Goal: Transaction & Acquisition: Purchase product/service

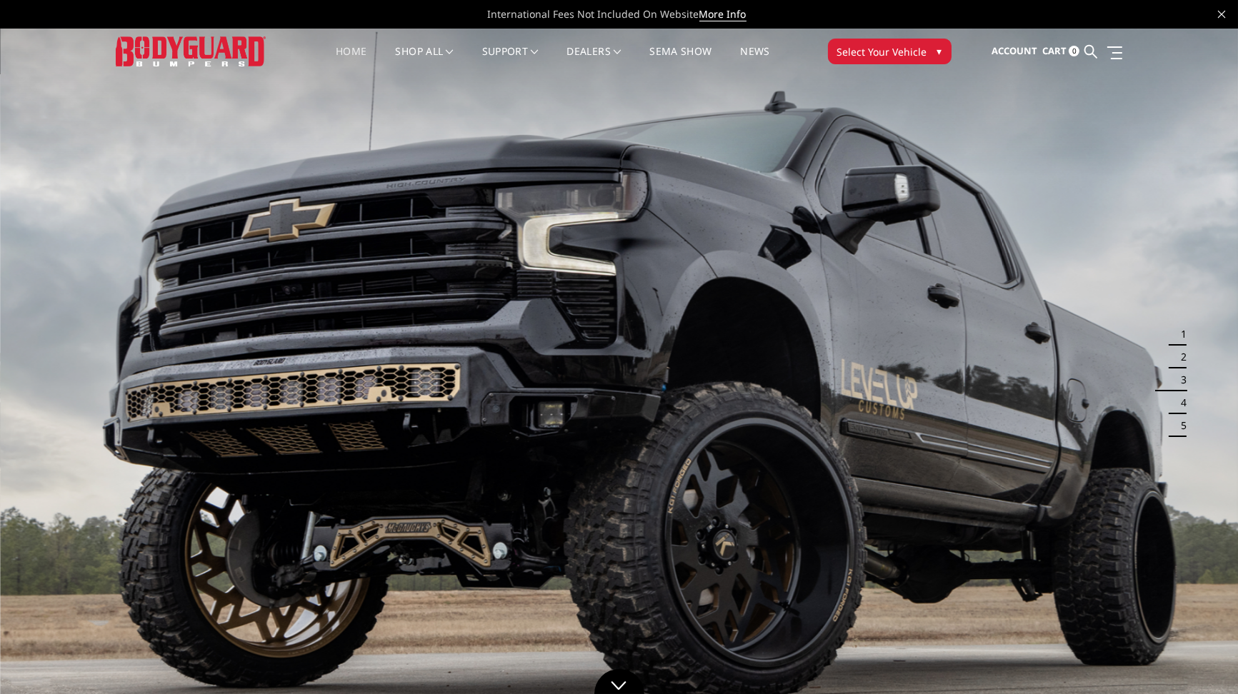
click at [937, 49] on span "▾" at bounding box center [939, 51] width 5 height 15
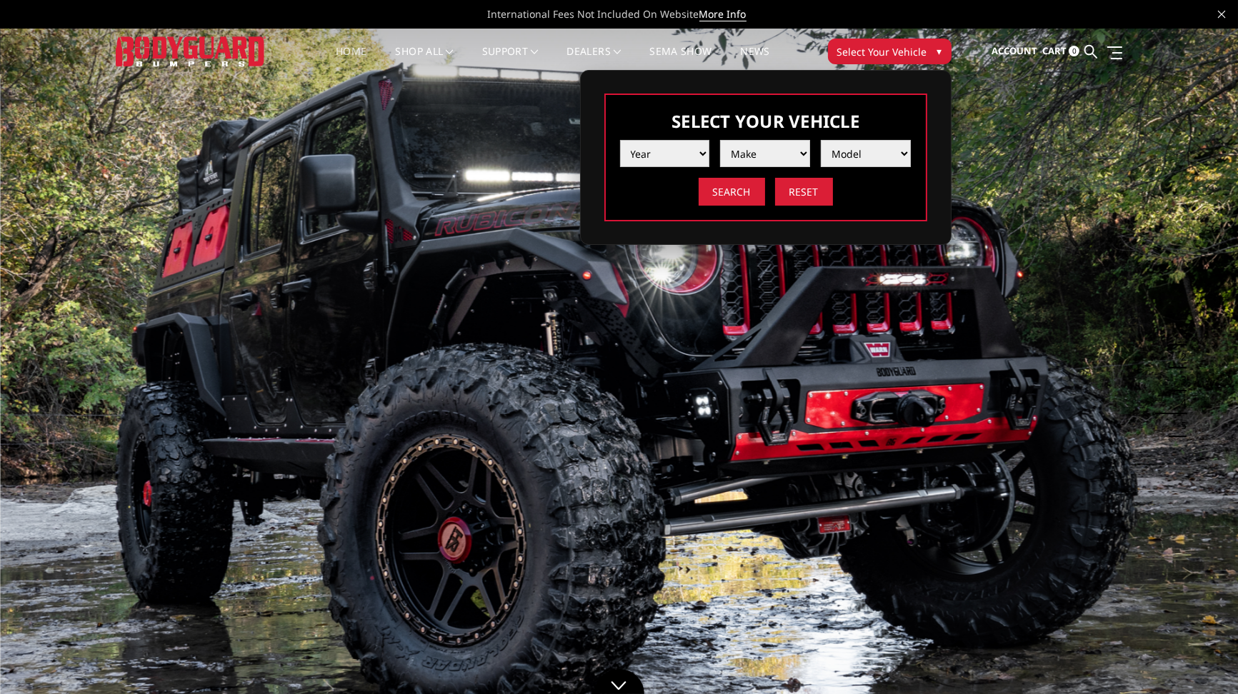
click at [697, 150] on select "Year 2025 2024 2023 2022 2021 2020 2019 2018 2017 2016 2015 2014 2013 2012 2011…" at bounding box center [665, 153] width 90 height 27
select select "yr_2023"
click at [620, 140] on select "Year 2025 2024 2023 2022 2021 2020 2019 2018 2017 2016 2015 2014 2013 2012 2011…" at bounding box center [665, 153] width 90 height 27
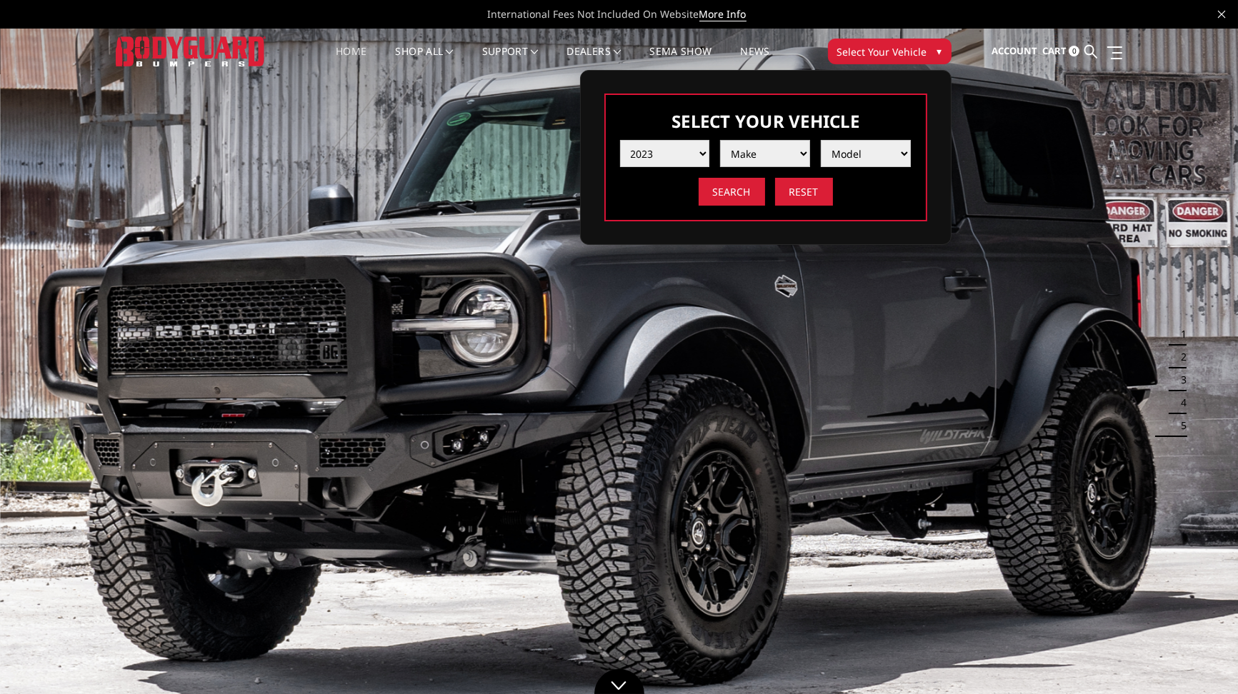
click at [776, 159] on select "Make Chevrolet Ford GMC Ram Toyota" at bounding box center [765, 153] width 90 height 27
select select "mk_ford"
click at [720, 140] on select "Make Chevrolet Ford GMC Ram Toyota" at bounding box center [765, 153] width 90 height 27
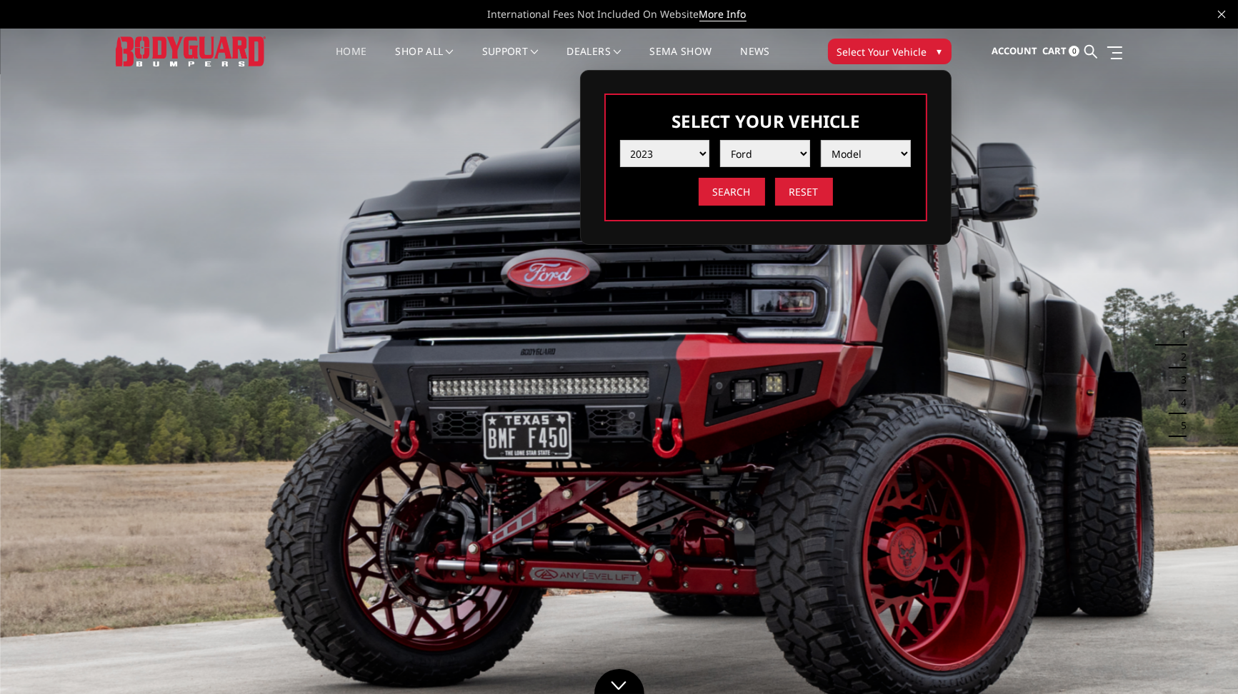
click at [876, 160] on select "Model F150 F150 Raptor F250 / F350 F450 F550" at bounding box center [866, 153] width 90 height 27
select select "md_f250-f350"
click at [821, 140] on select "Model F150 F150 Raptor F250 / F350 F450 F550" at bounding box center [866, 153] width 90 height 27
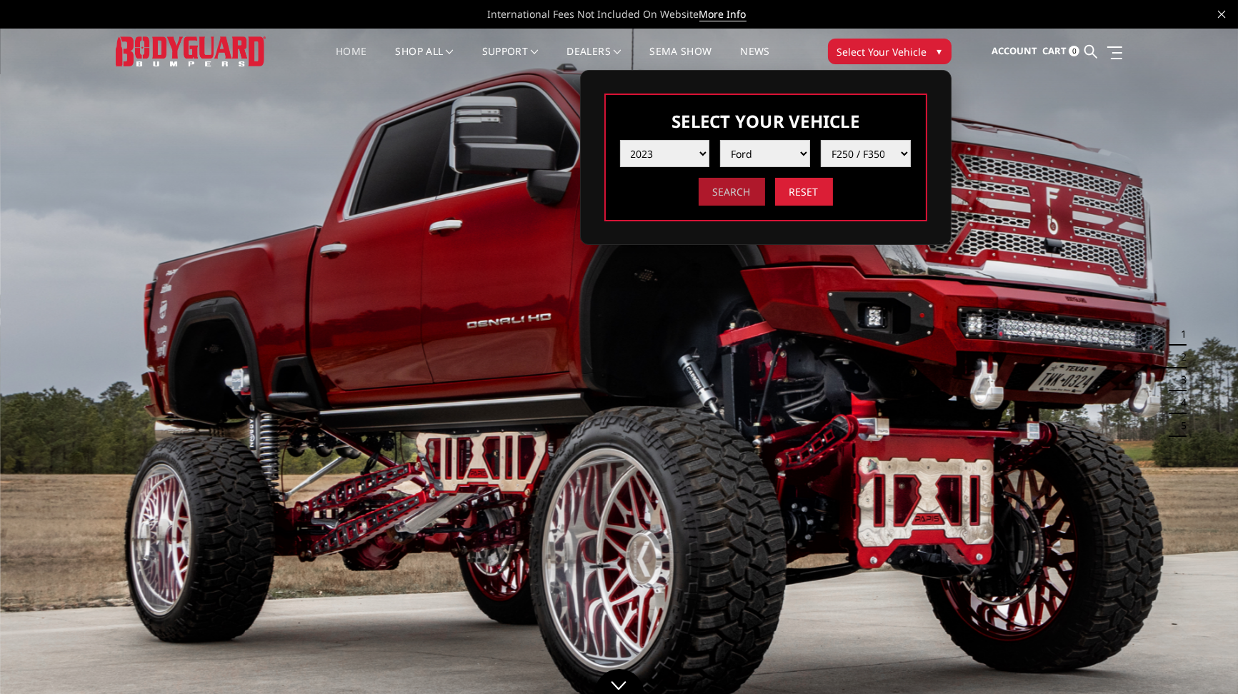
click at [726, 199] on input "Search" at bounding box center [732, 192] width 66 height 28
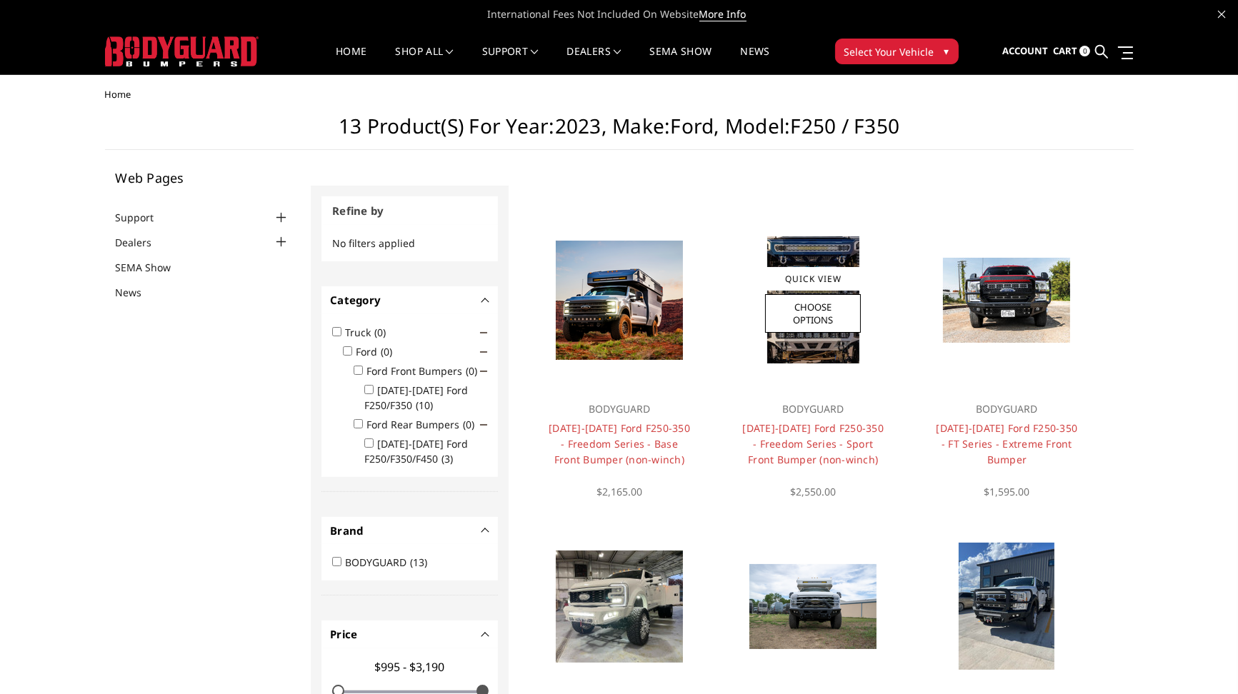
click at [842, 318] on img at bounding box center [813, 299] width 92 height 127
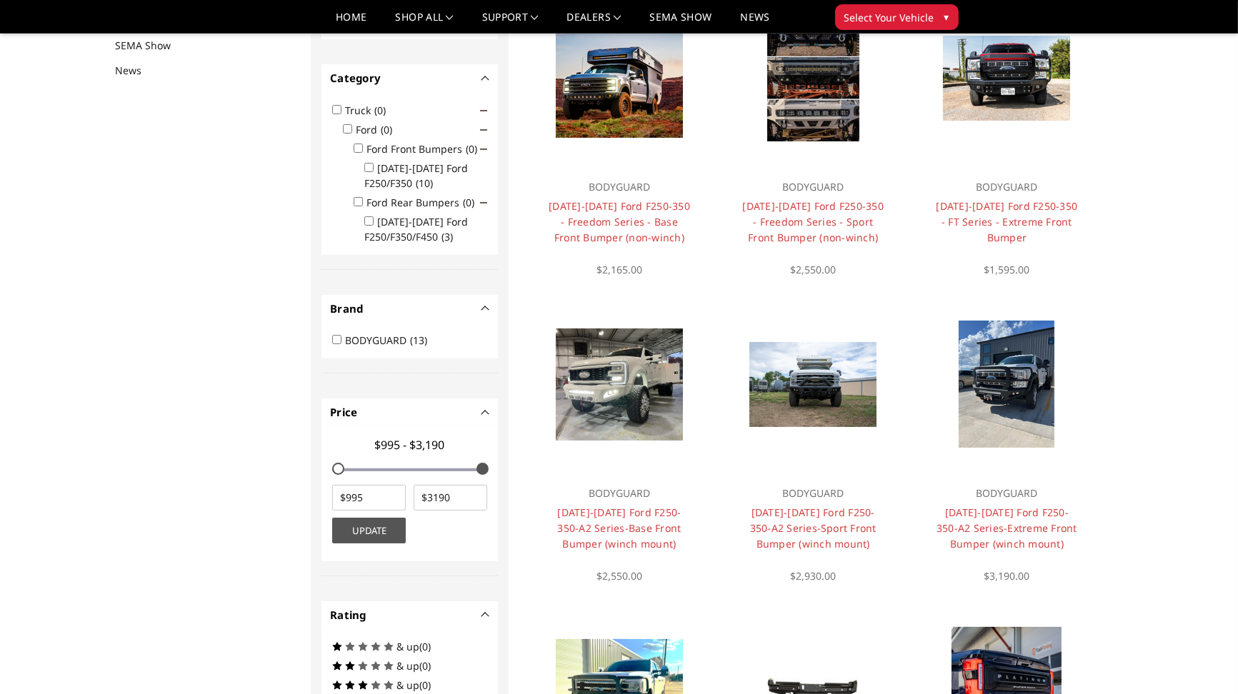
scroll to position [184, 0]
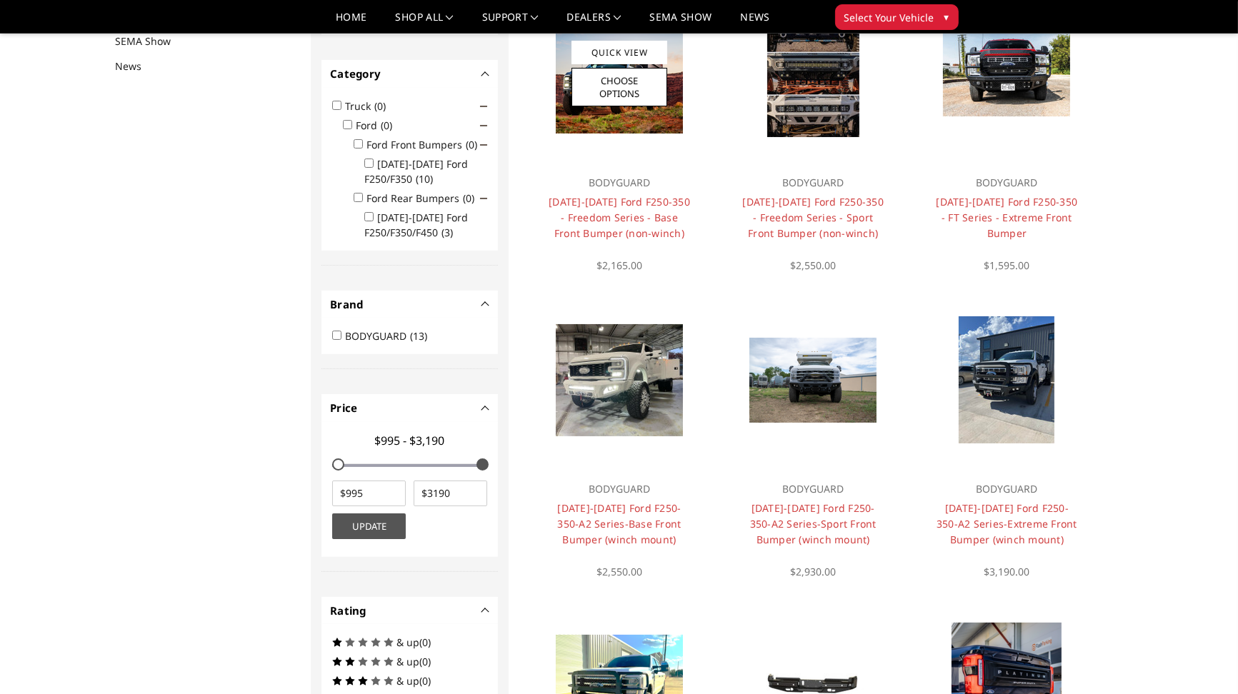
click at [632, 106] on img at bounding box center [619, 73] width 127 height 119
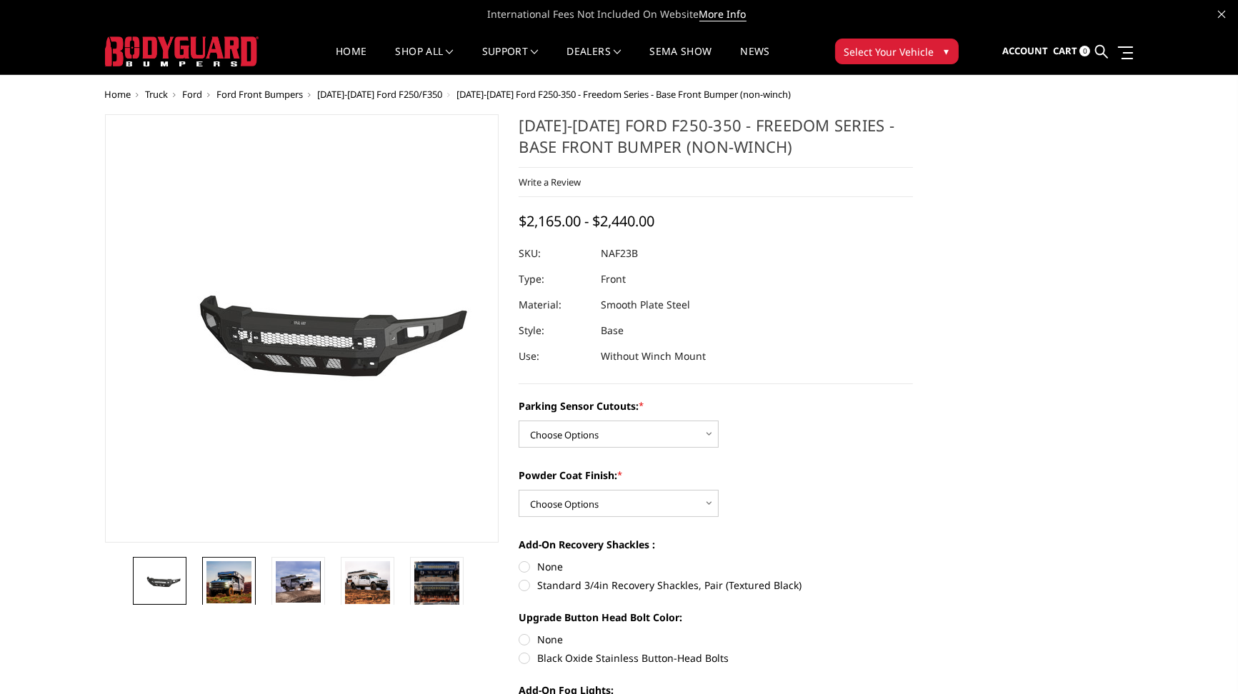
click at [243, 596] on img at bounding box center [228, 582] width 45 height 42
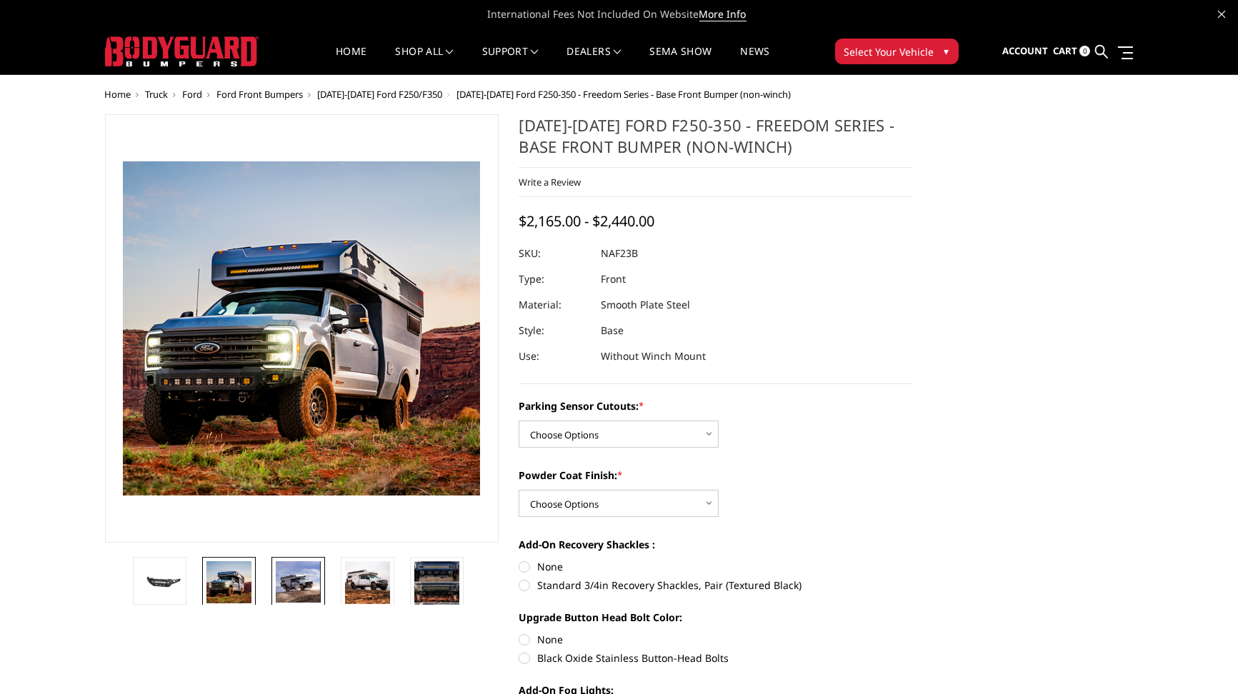
click at [304, 597] on img at bounding box center [298, 581] width 45 height 41
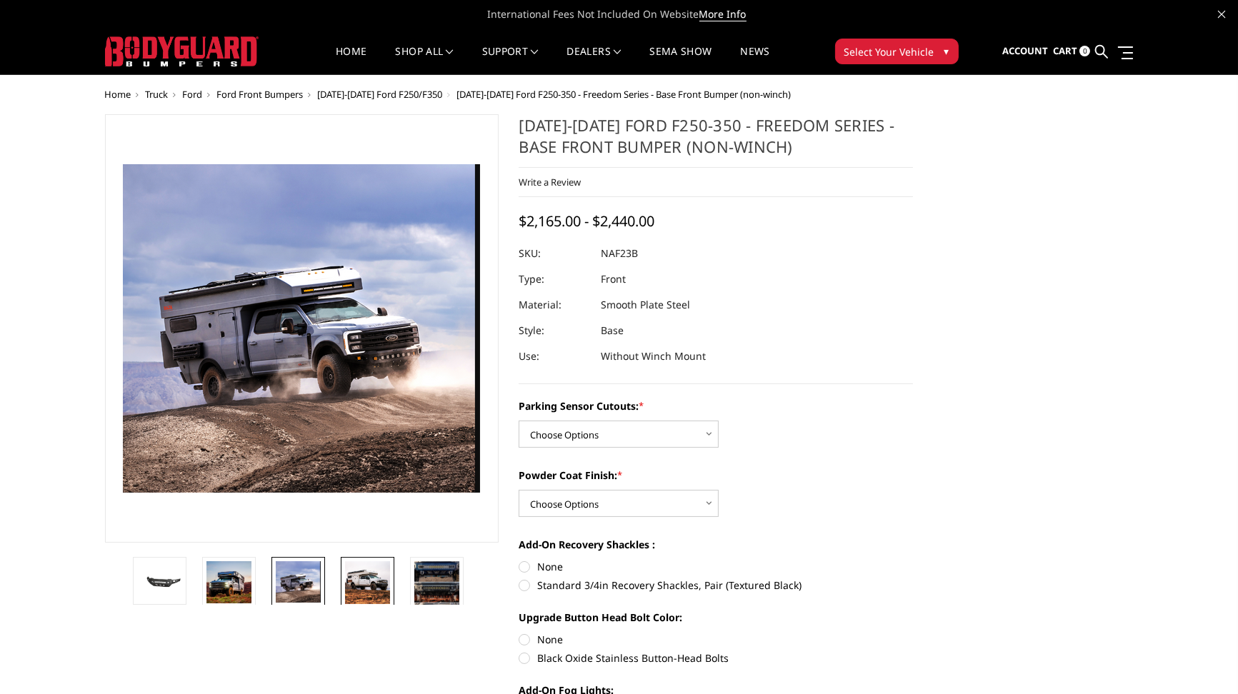
click at [369, 591] on img at bounding box center [367, 582] width 45 height 43
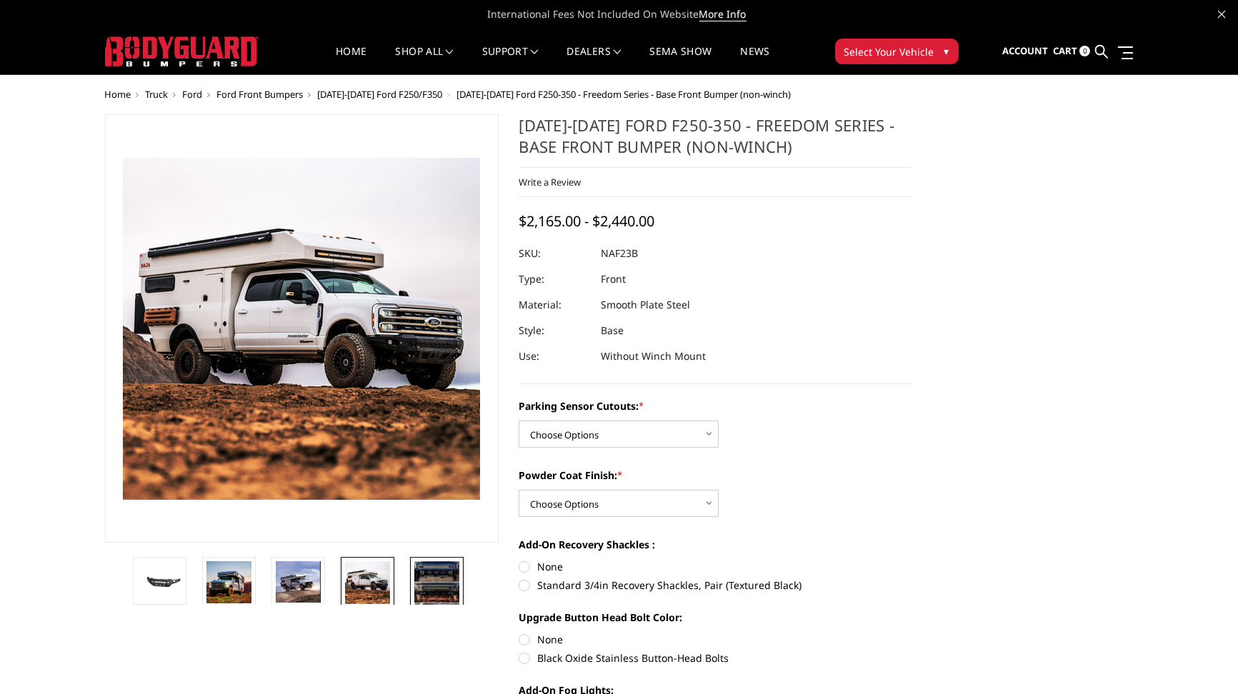
click at [439, 586] on img at bounding box center [436, 592] width 45 height 62
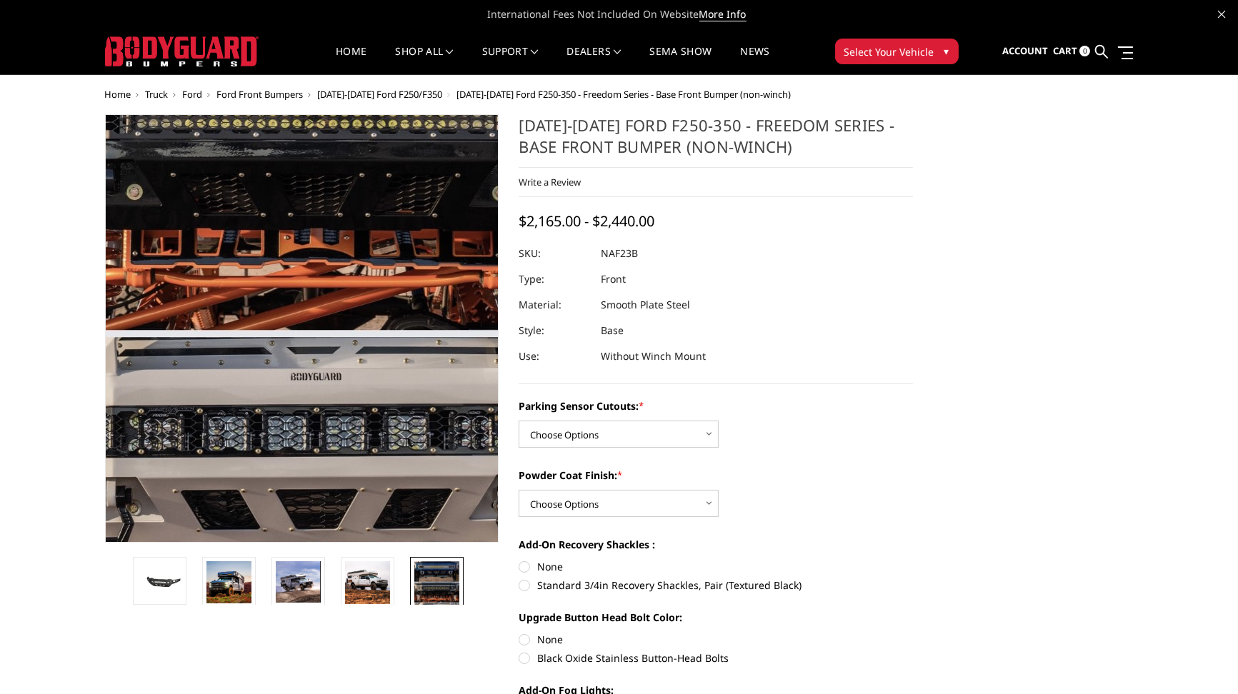
click at [275, 461] on img at bounding box center [321, 179] width 664 height 914
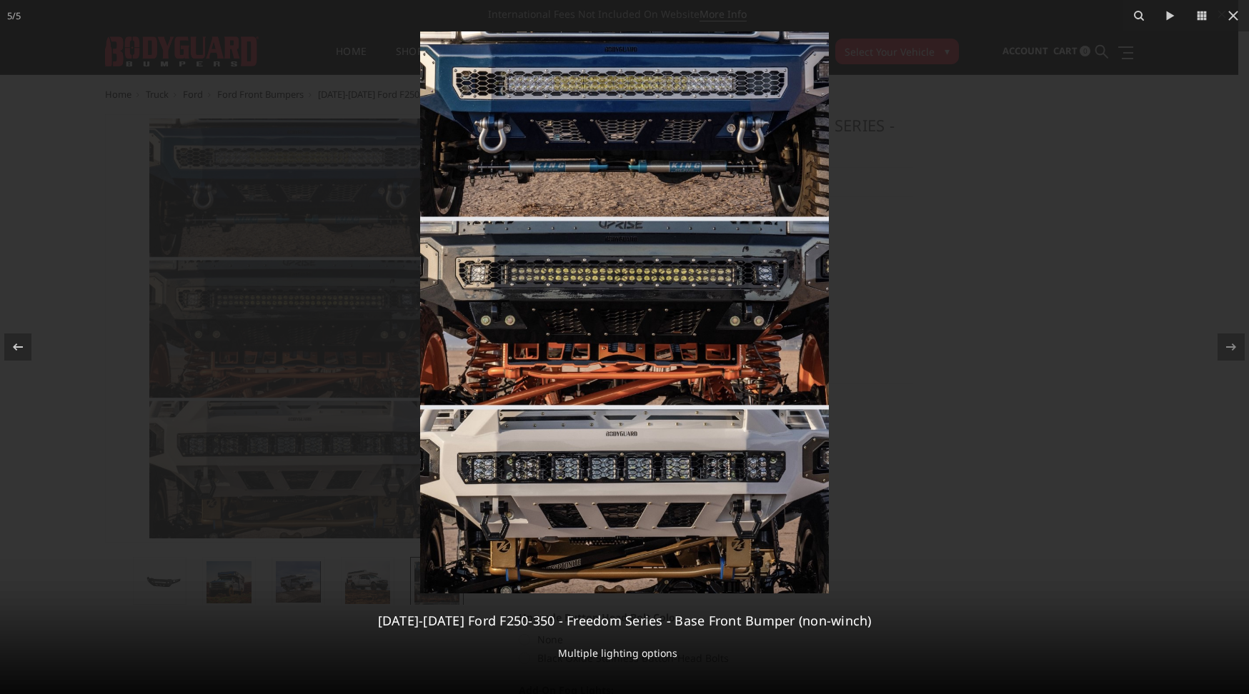
click at [332, 243] on div at bounding box center [624, 347] width 1249 height 694
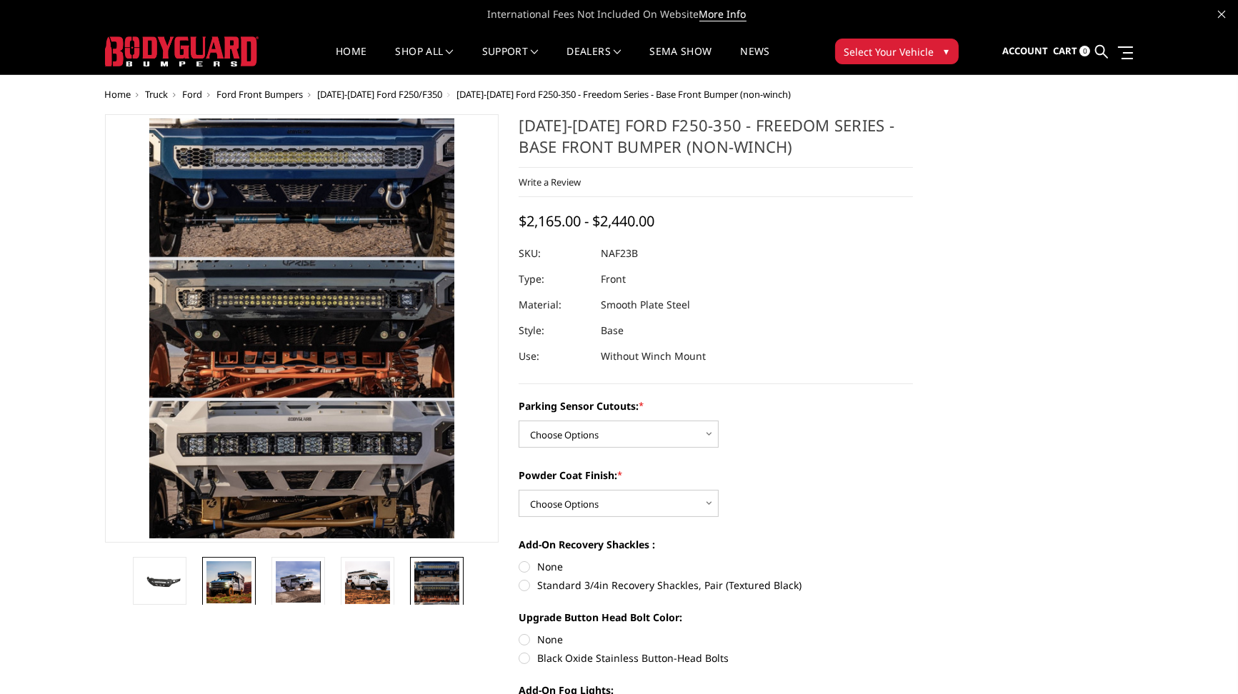
click at [236, 589] on img at bounding box center [228, 582] width 45 height 42
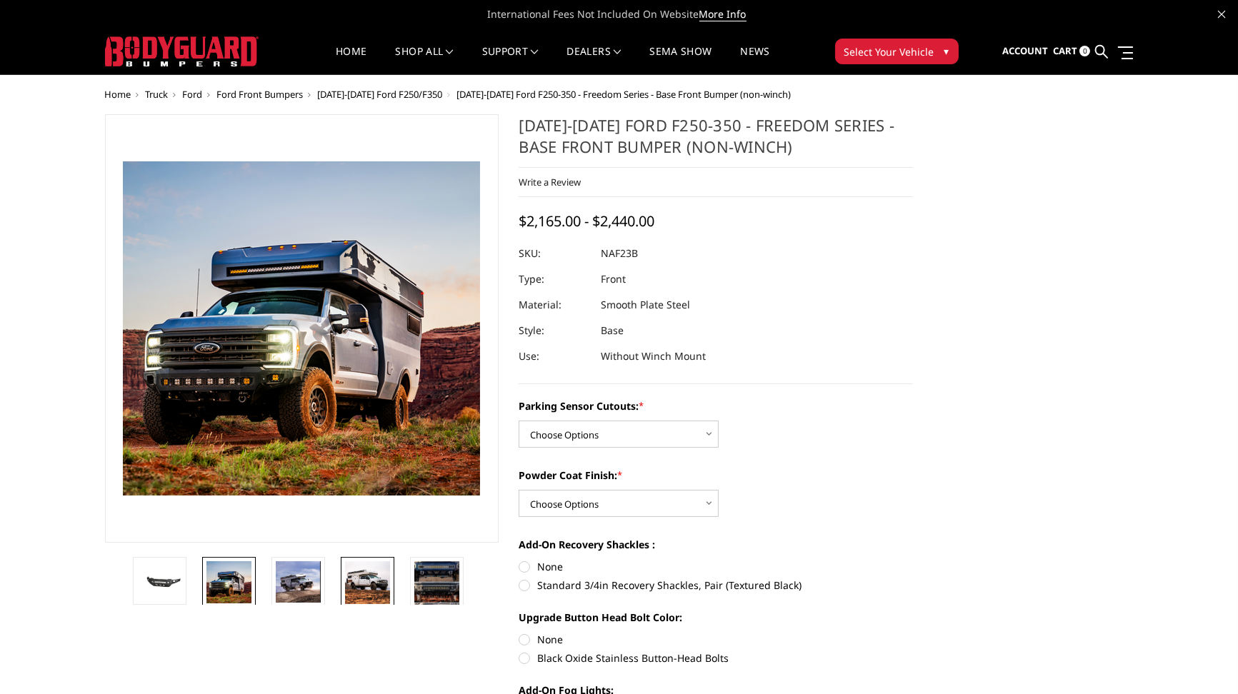
click at [356, 582] on img at bounding box center [367, 582] width 45 height 43
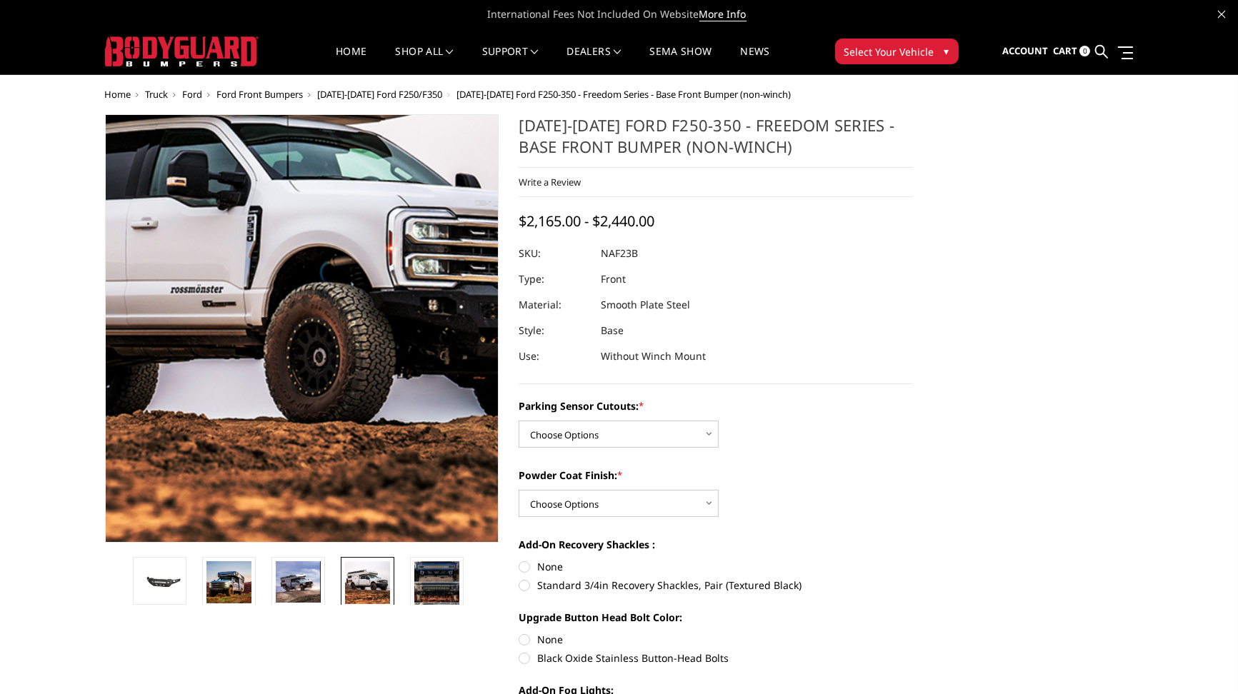
click at [375, 384] on img at bounding box center [206, 271] width 914 height 876
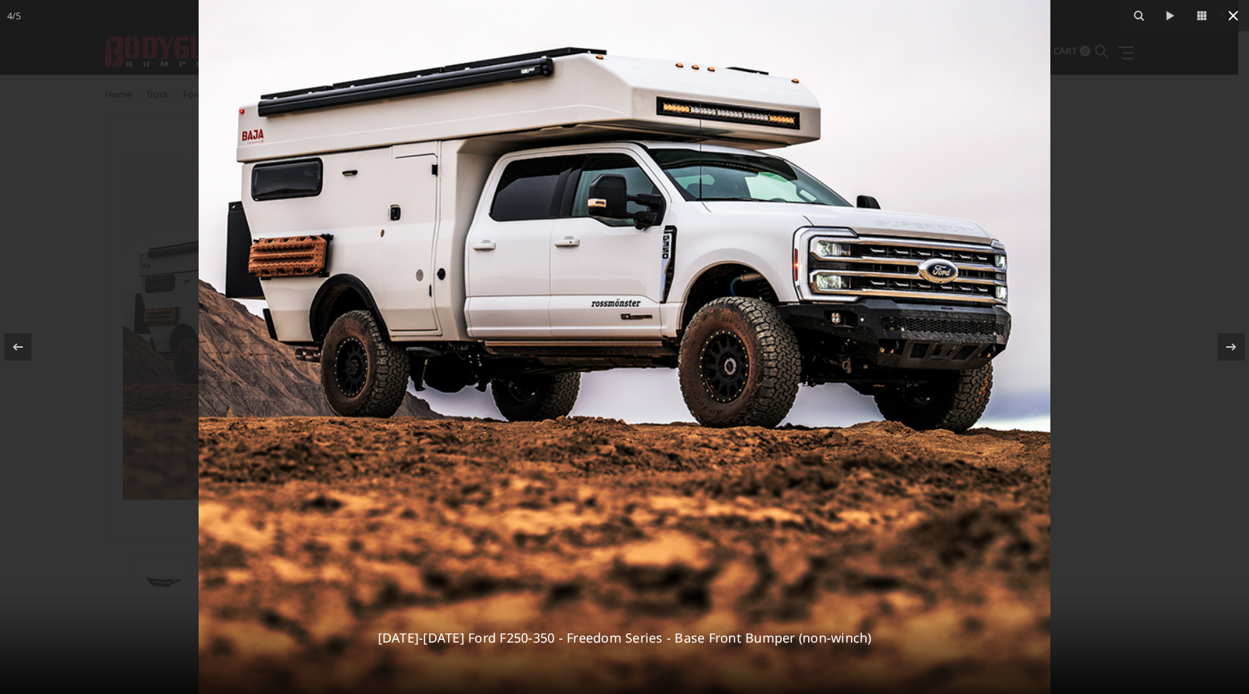
click at [1233, 18] on icon at bounding box center [1232, 15] width 17 height 17
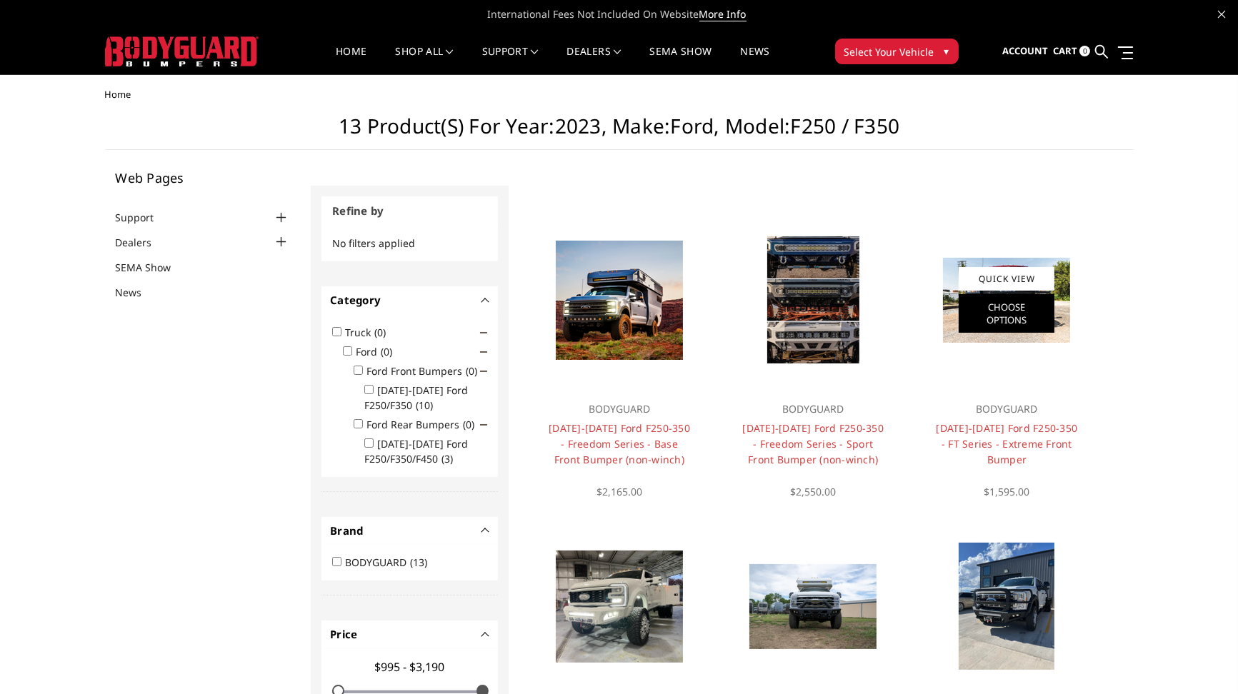
click at [1019, 300] on link "Choose Options" at bounding box center [1007, 313] width 96 height 39
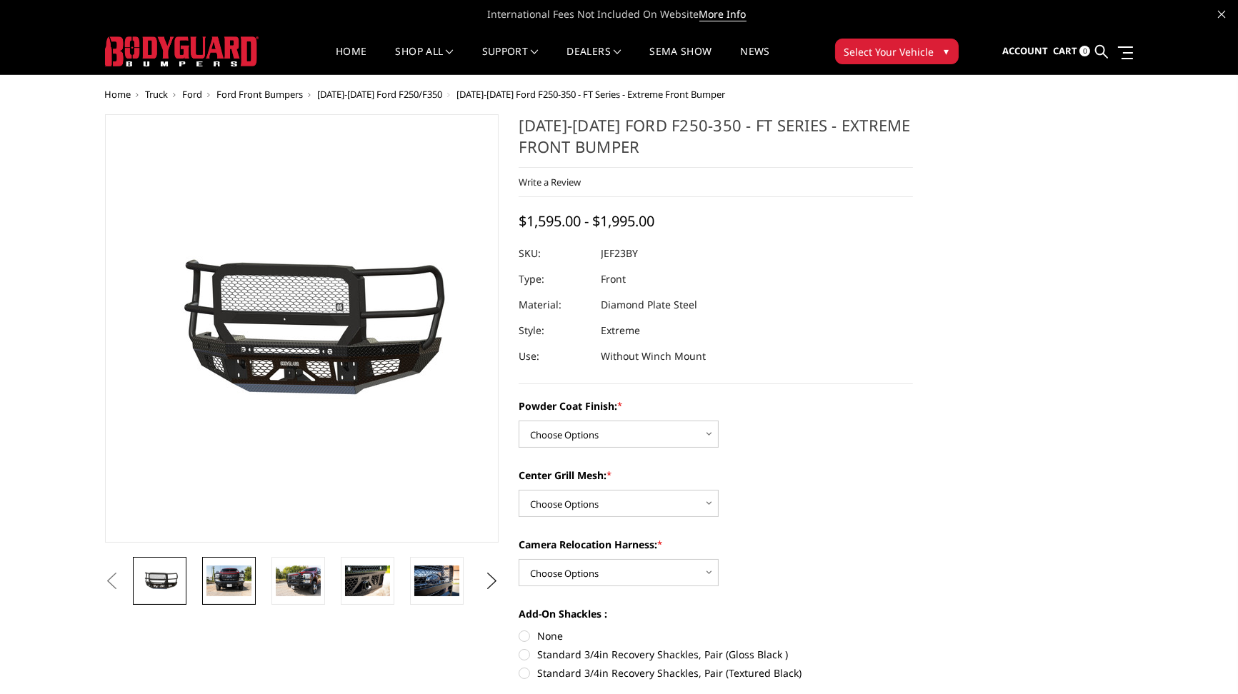
click at [221, 596] on img at bounding box center [228, 581] width 45 height 30
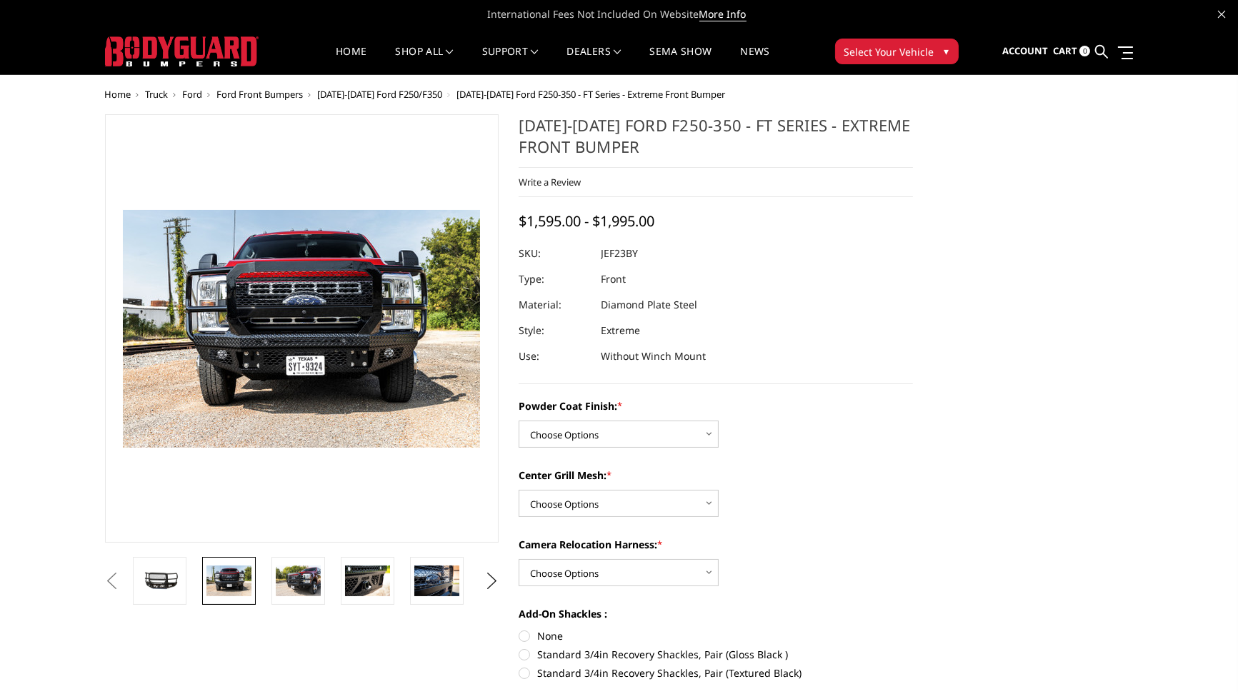
click at [309, 291] on img at bounding box center [293, 345] width 914 height 610
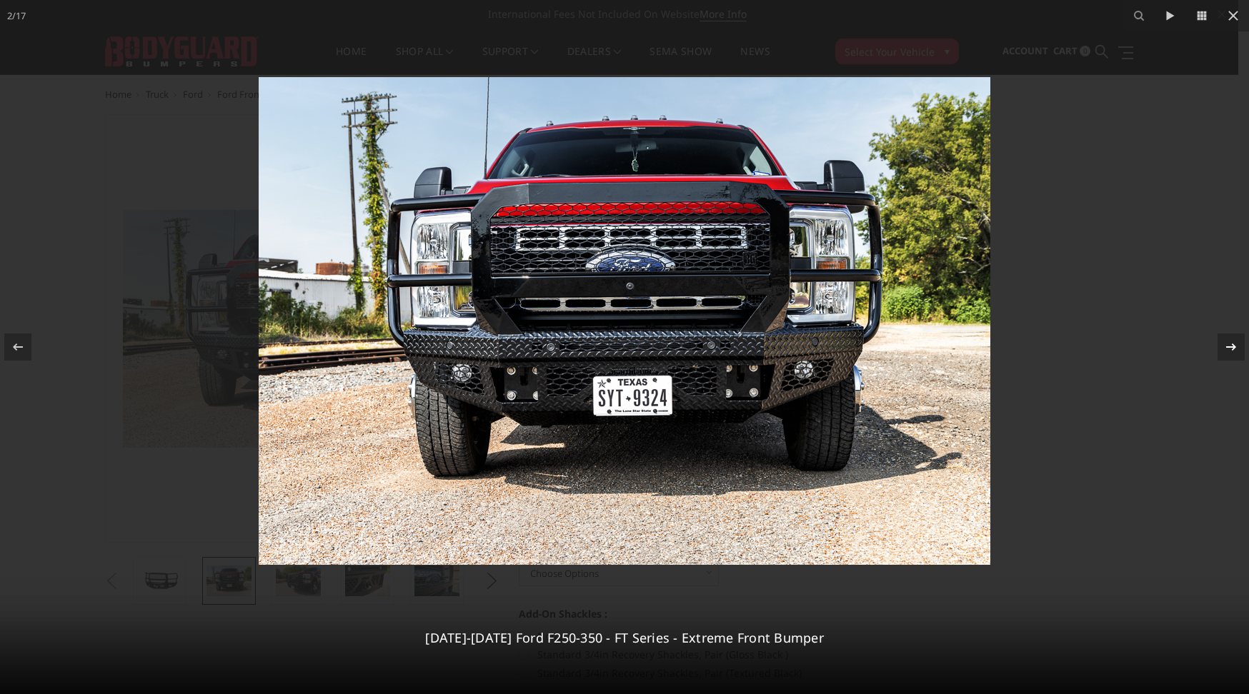
click at [1228, 344] on icon at bounding box center [1230, 347] width 17 height 17
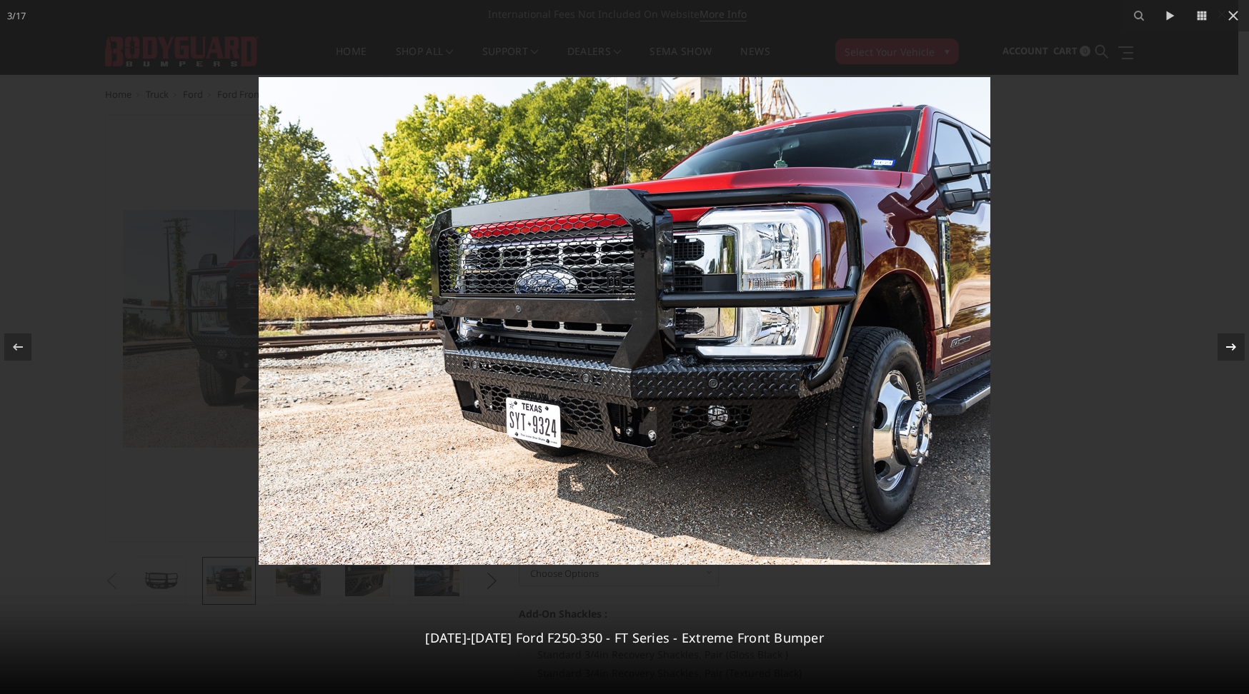
click at [1228, 344] on icon at bounding box center [1230, 347] width 17 height 17
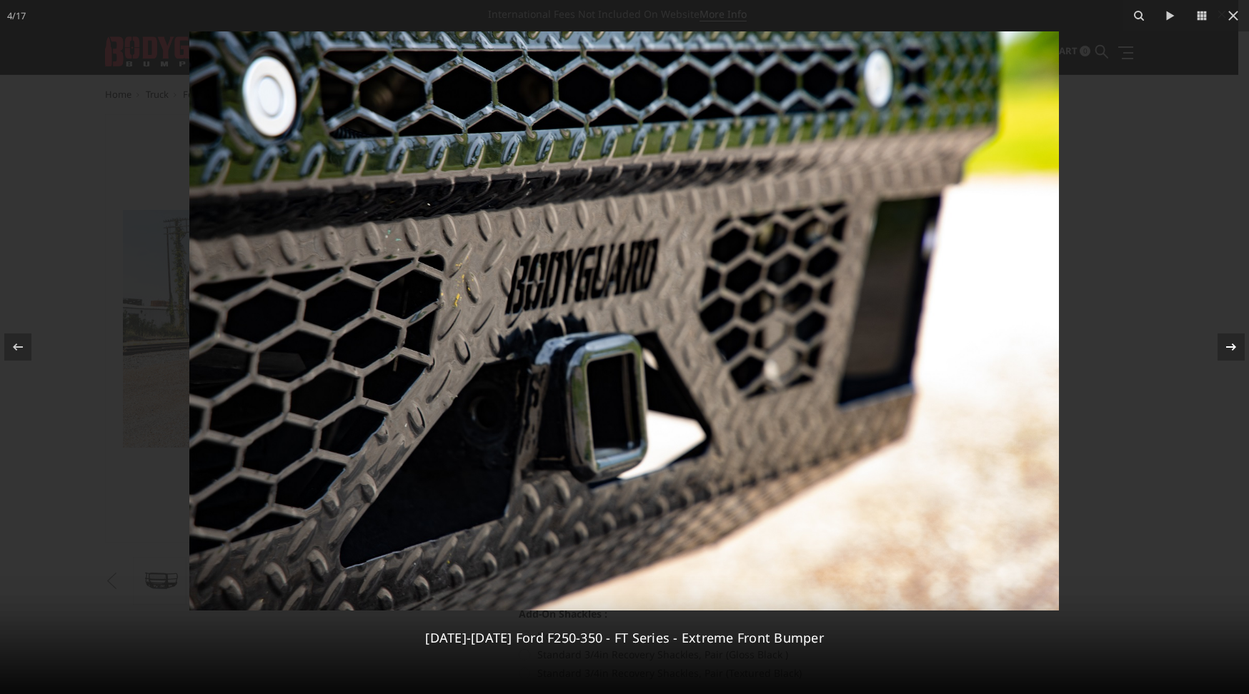
click at [1228, 344] on icon at bounding box center [1230, 347] width 17 height 17
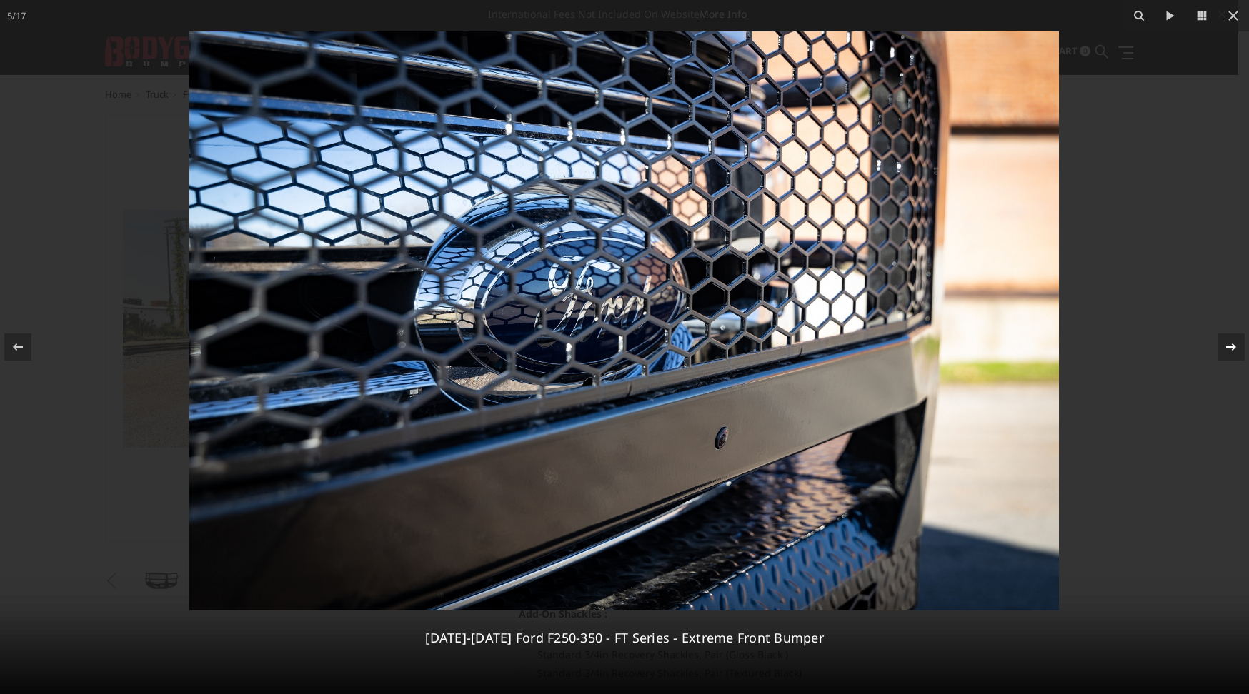
click at [1228, 344] on icon at bounding box center [1230, 347] width 17 height 17
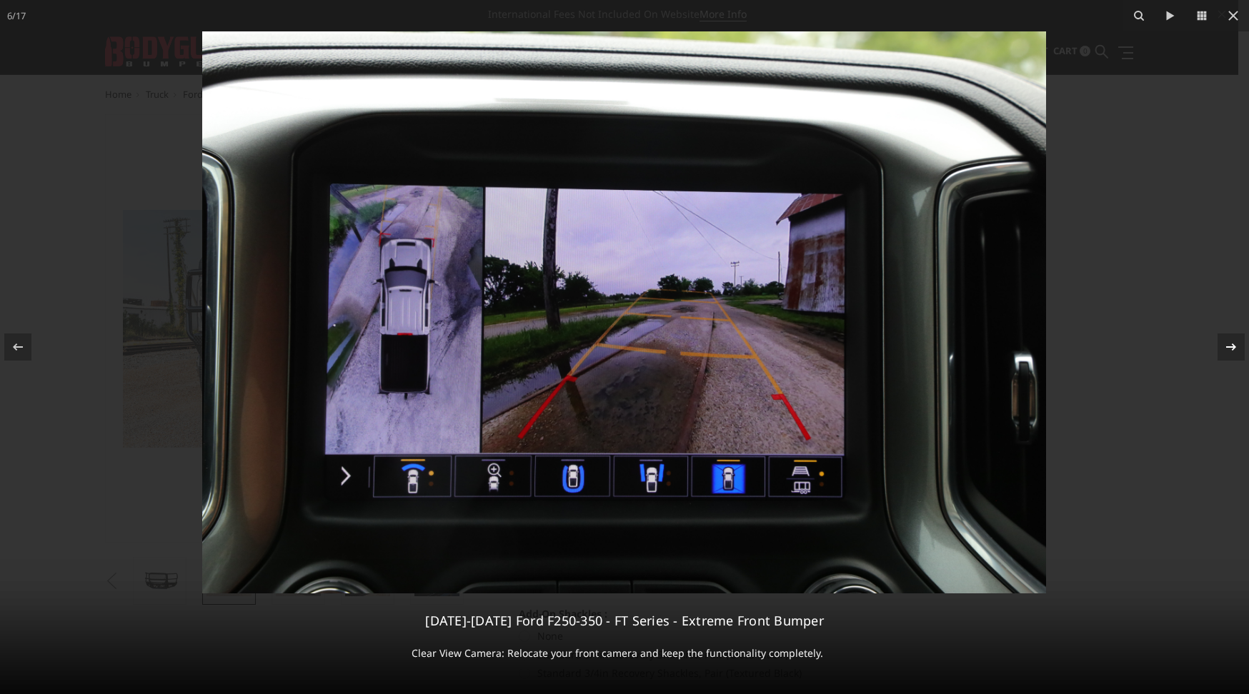
click at [1228, 344] on icon at bounding box center [1230, 347] width 17 height 17
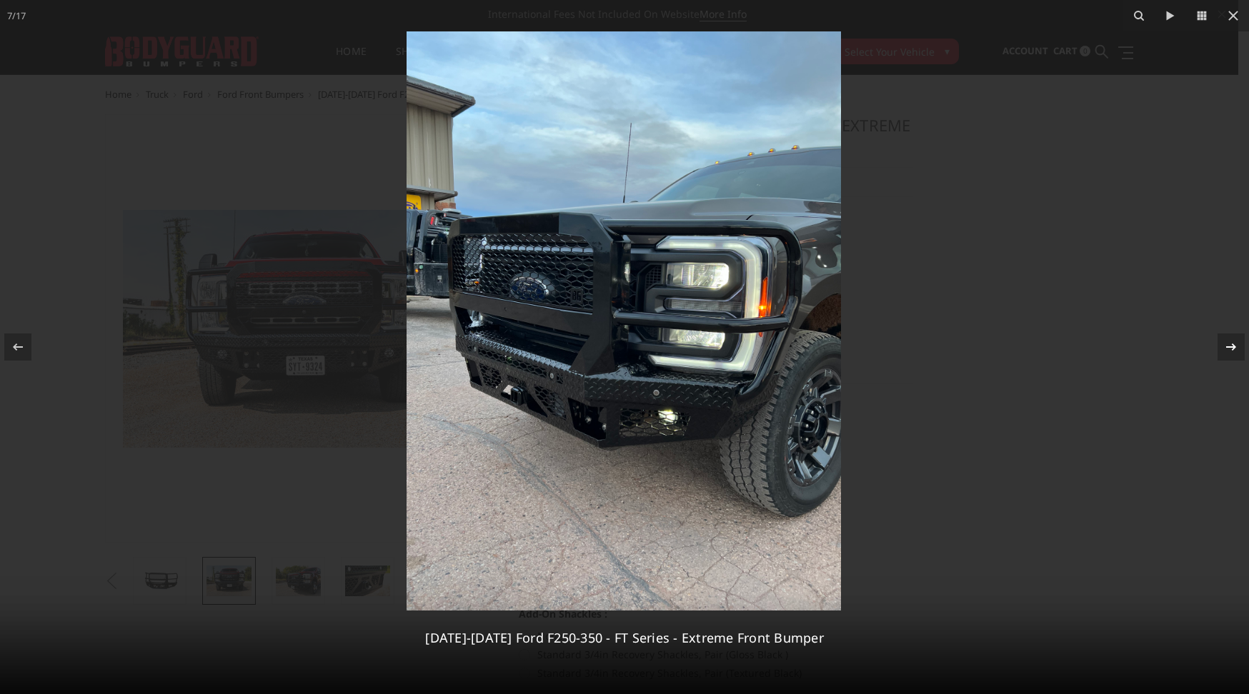
click at [1228, 344] on icon at bounding box center [1230, 347] width 17 height 17
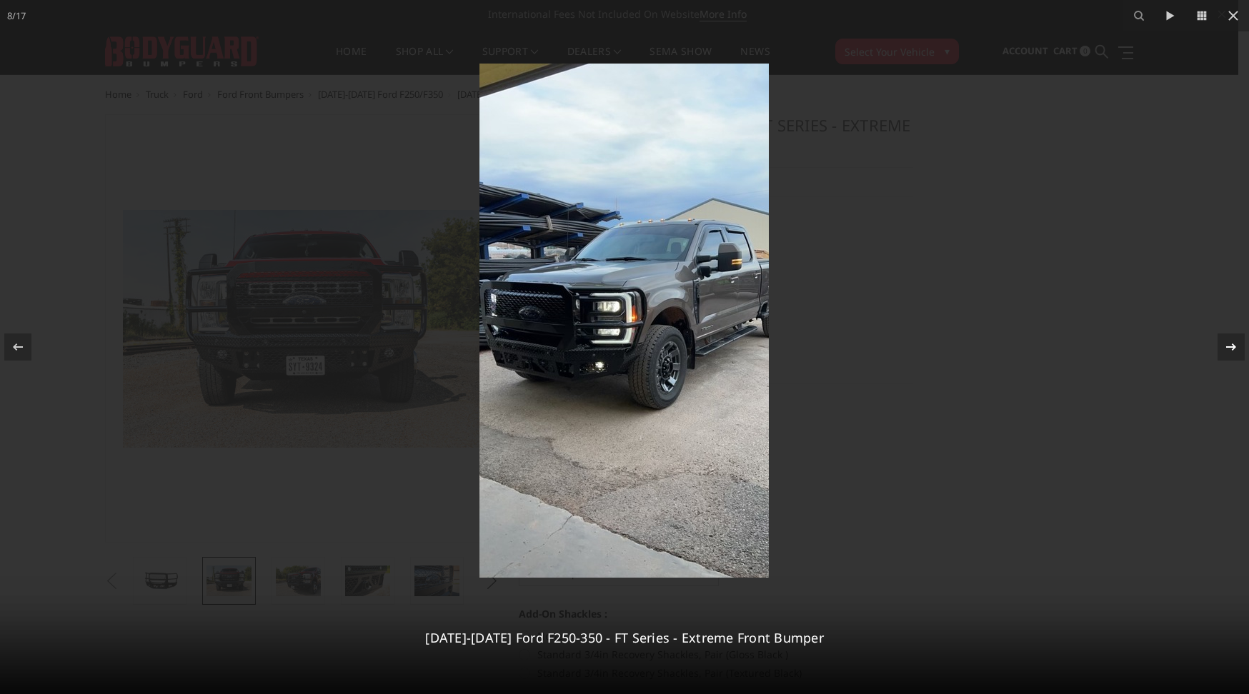
click at [1228, 344] on icon at bounding box center [1230, 347] width 17 height 17
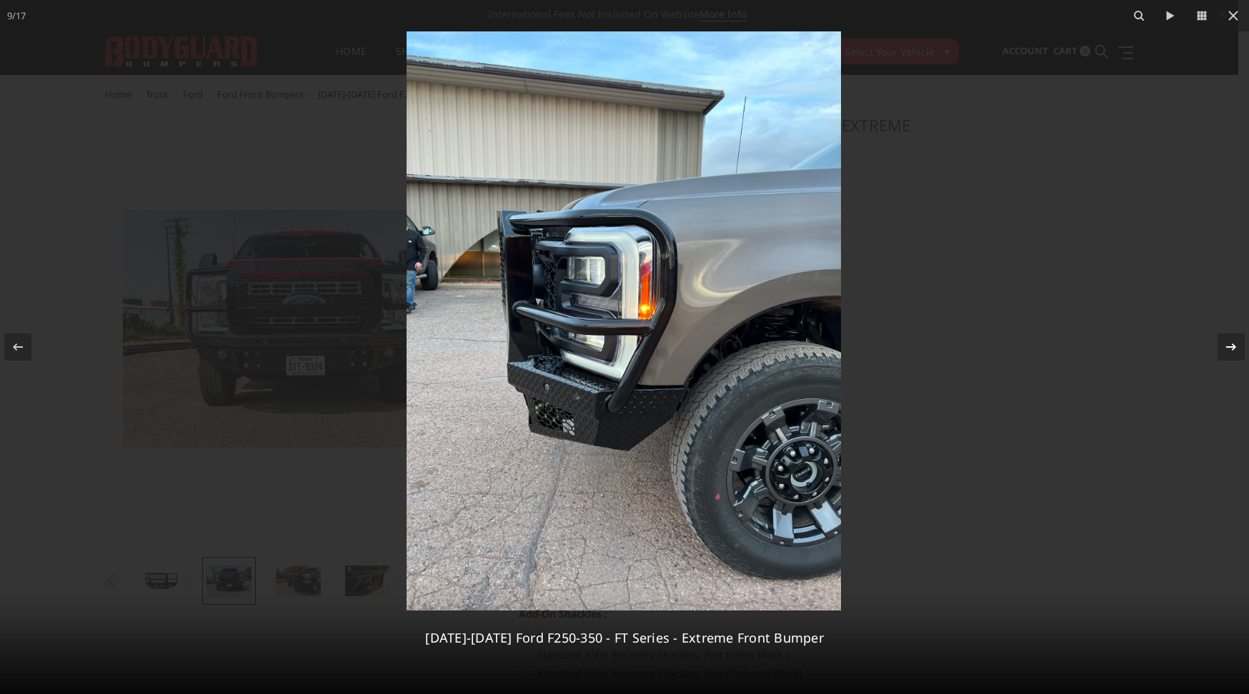
click at [1228, 344] on icon at bounding box center [1230, 347] width 17 height 17
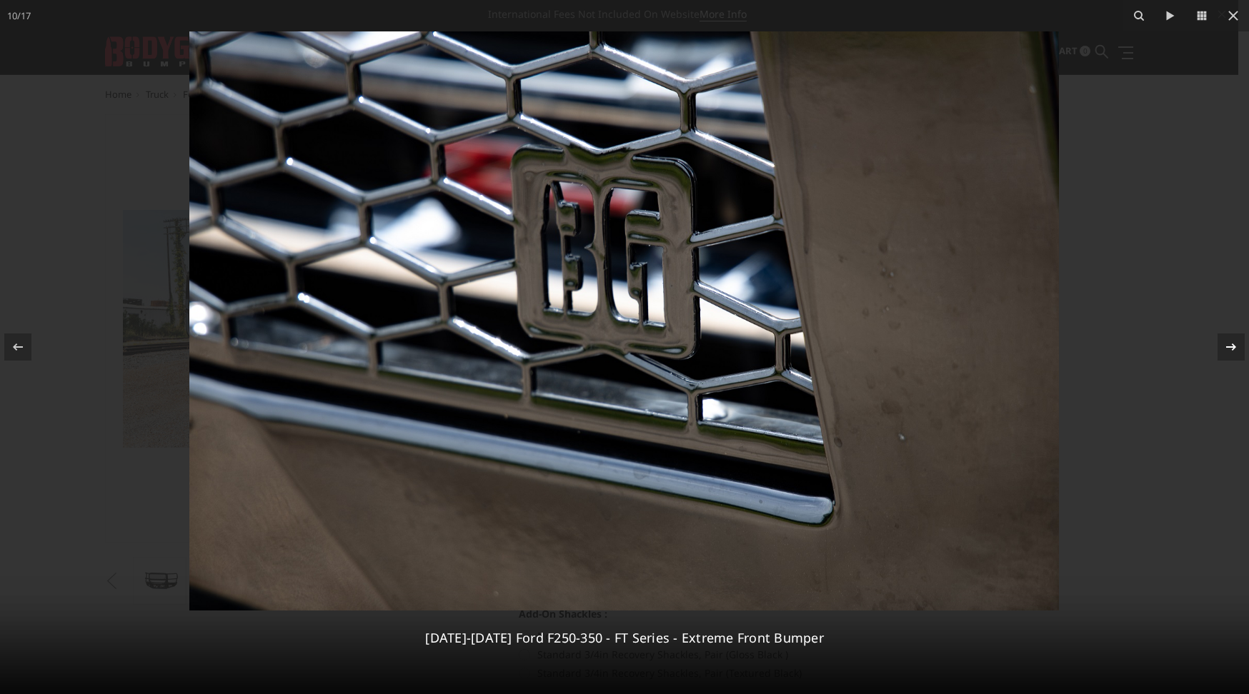
click at [1228, 344] on icon at bounding box center [1230, 347] width 17 height 17
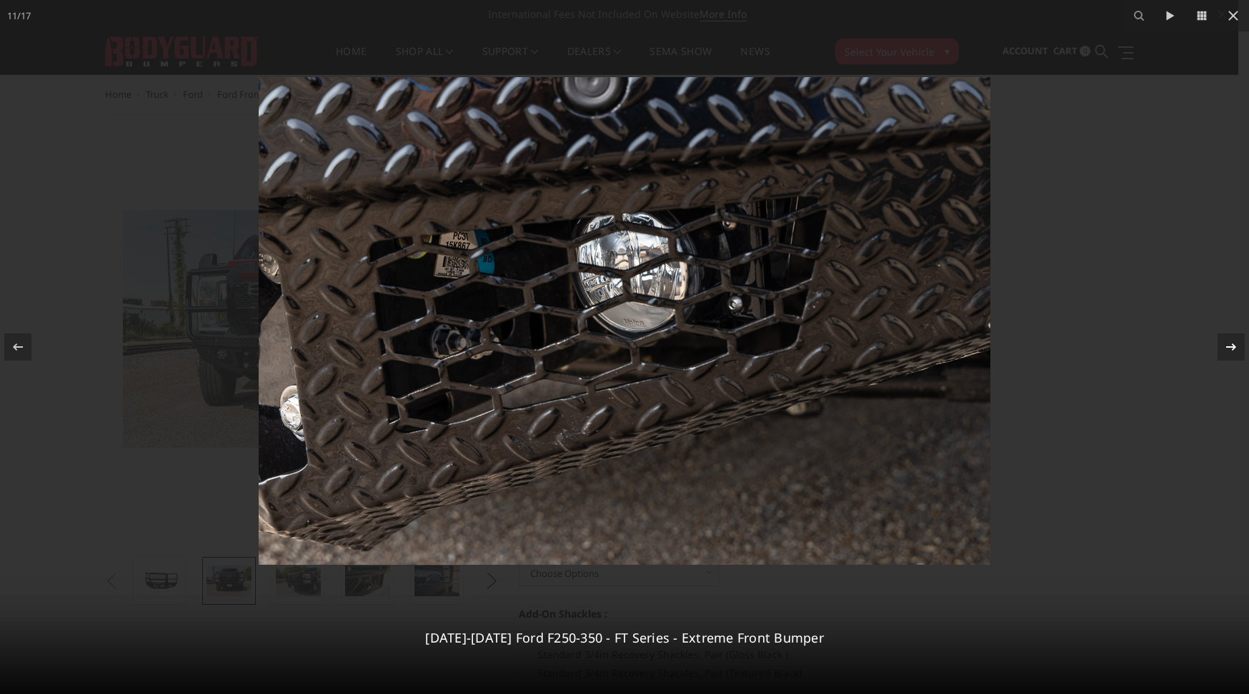
click at [1228, 344] on icon at bounding box center [1230, 347] width 17 height 17
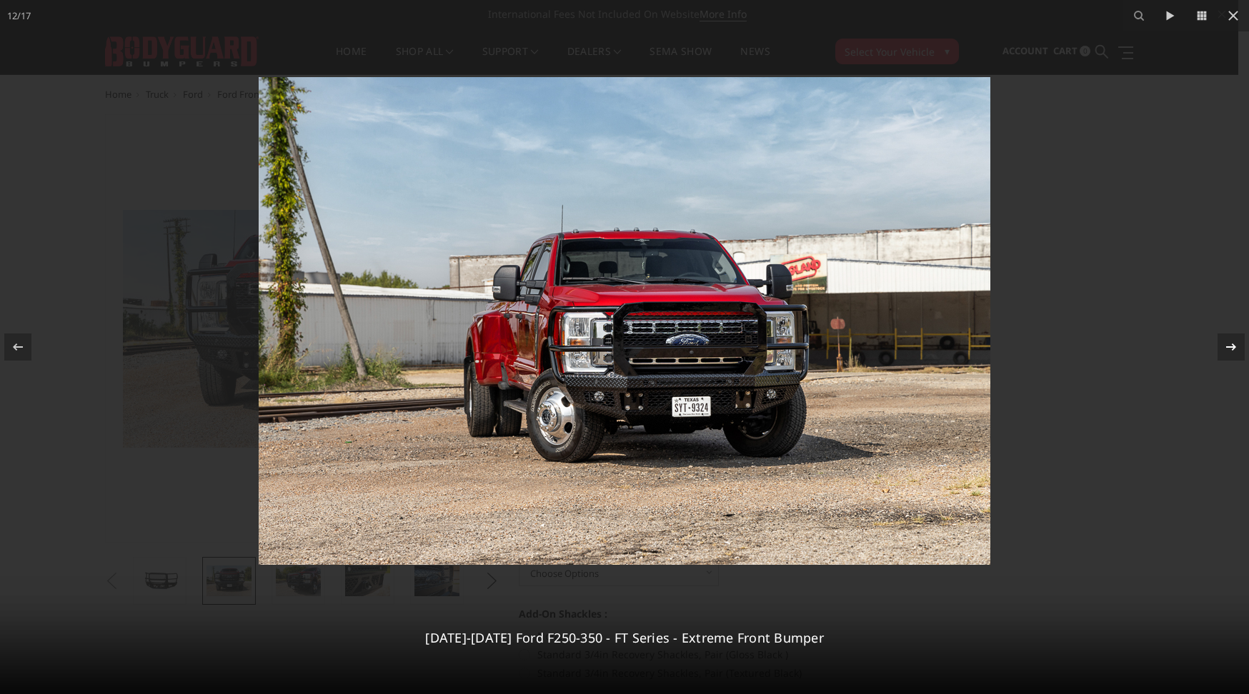
click at [1228, 344] on icon at bounding box center [1230, 347] width 17 height 17
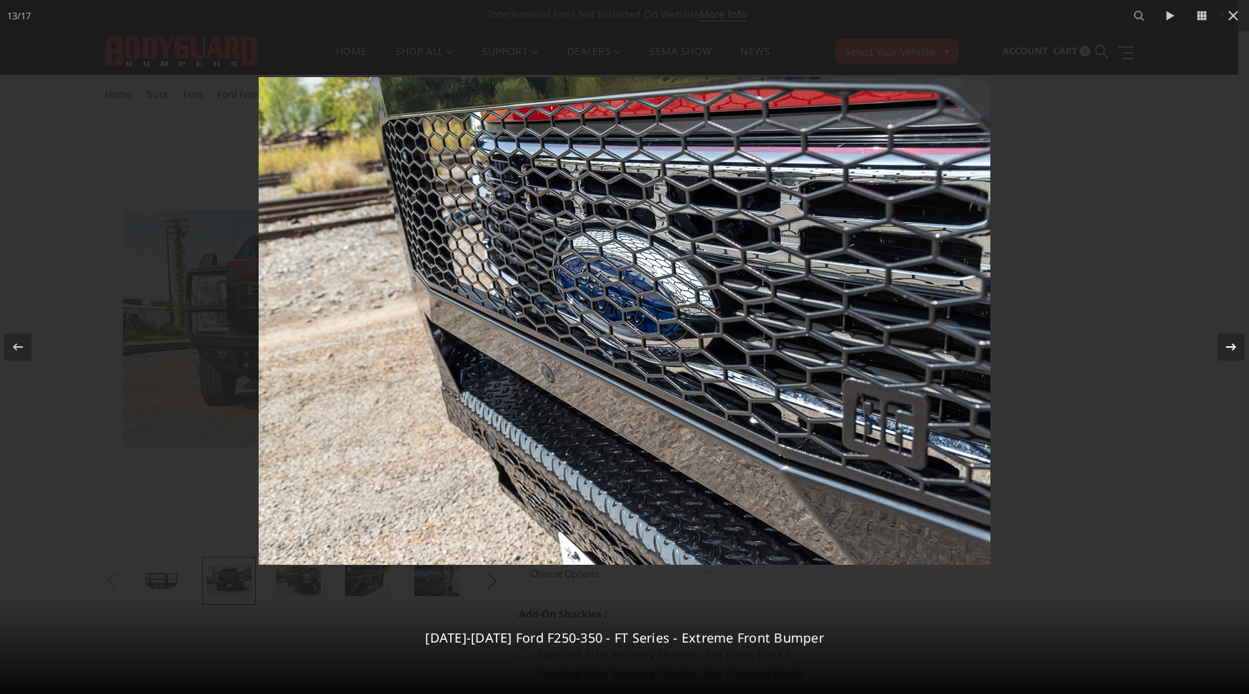
click at [1228, 344] on icon at bounding box center [1230, 347] width 17 height 17
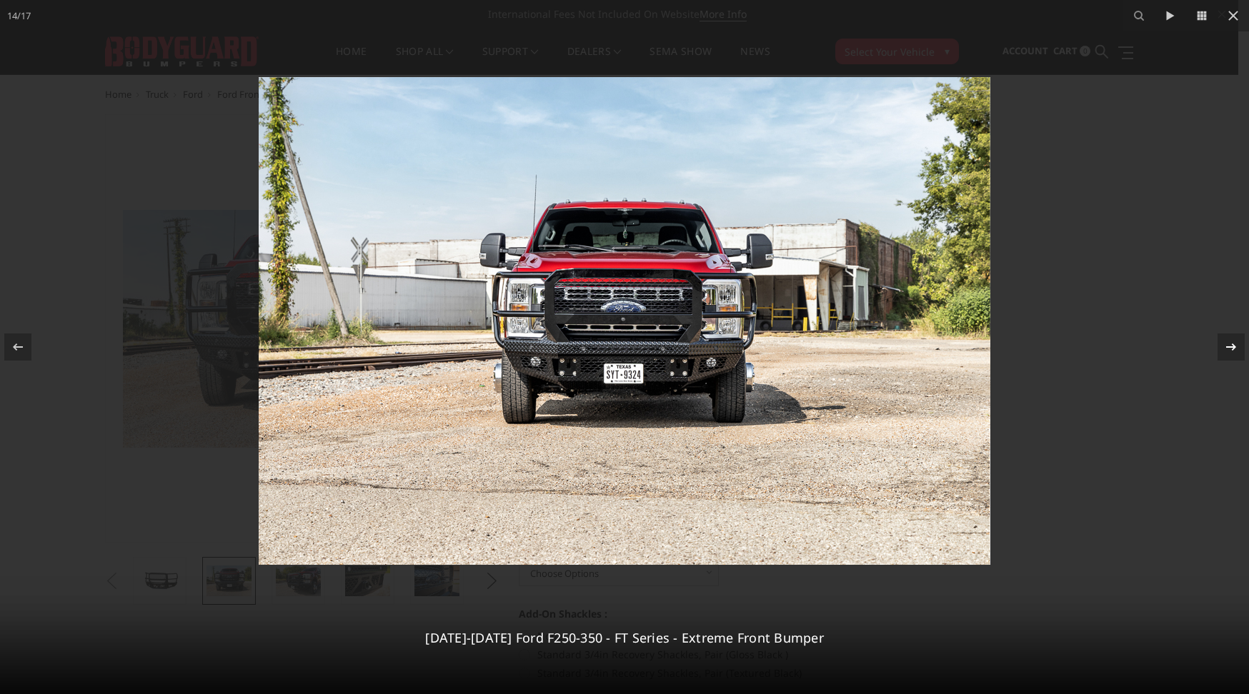
click at [1228, 344] on icon at bounding box center [1230, 347] width 17 height 17
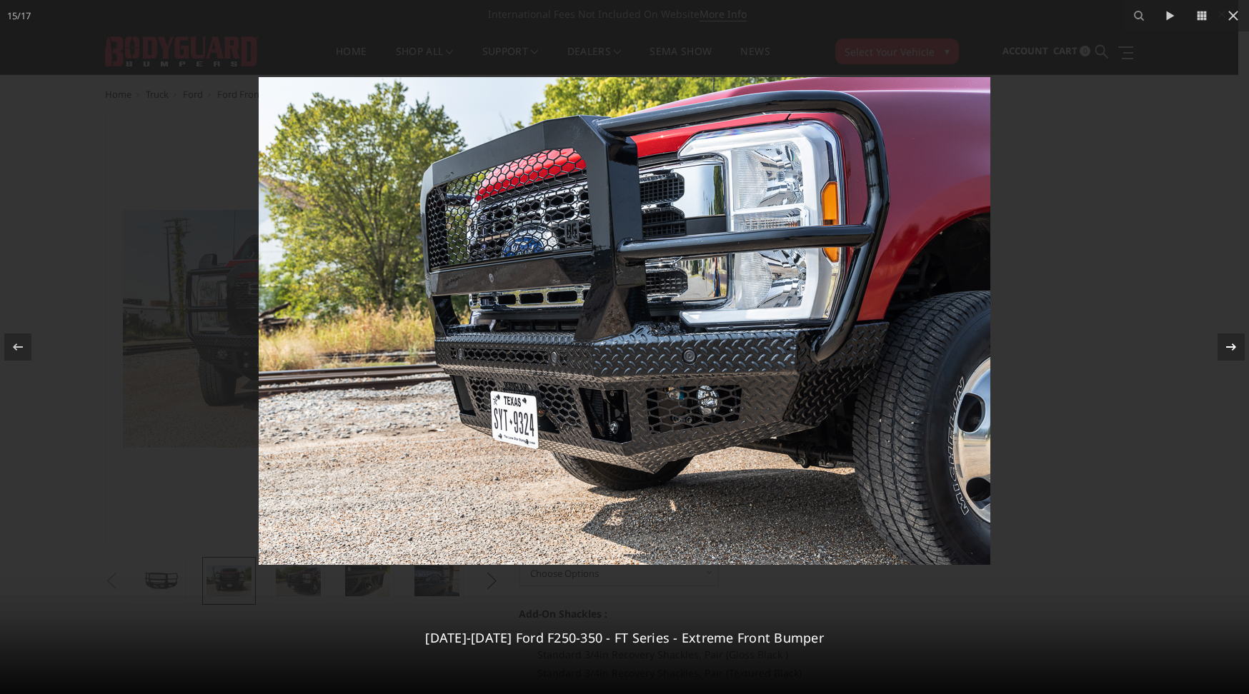
click at [1228, 344] on icon at bounding box center [1230, 347] width 17 height 17
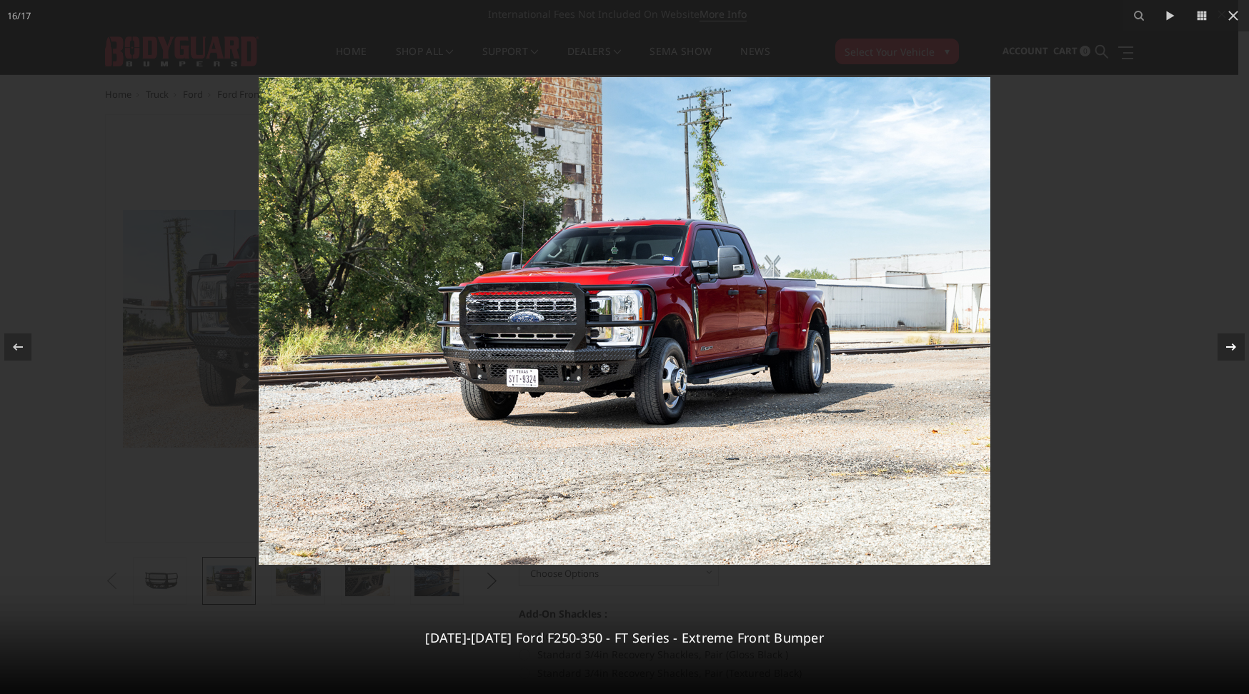
click at [1228, 344] on icon at bounding box center [1230, 347] width 17 height 17
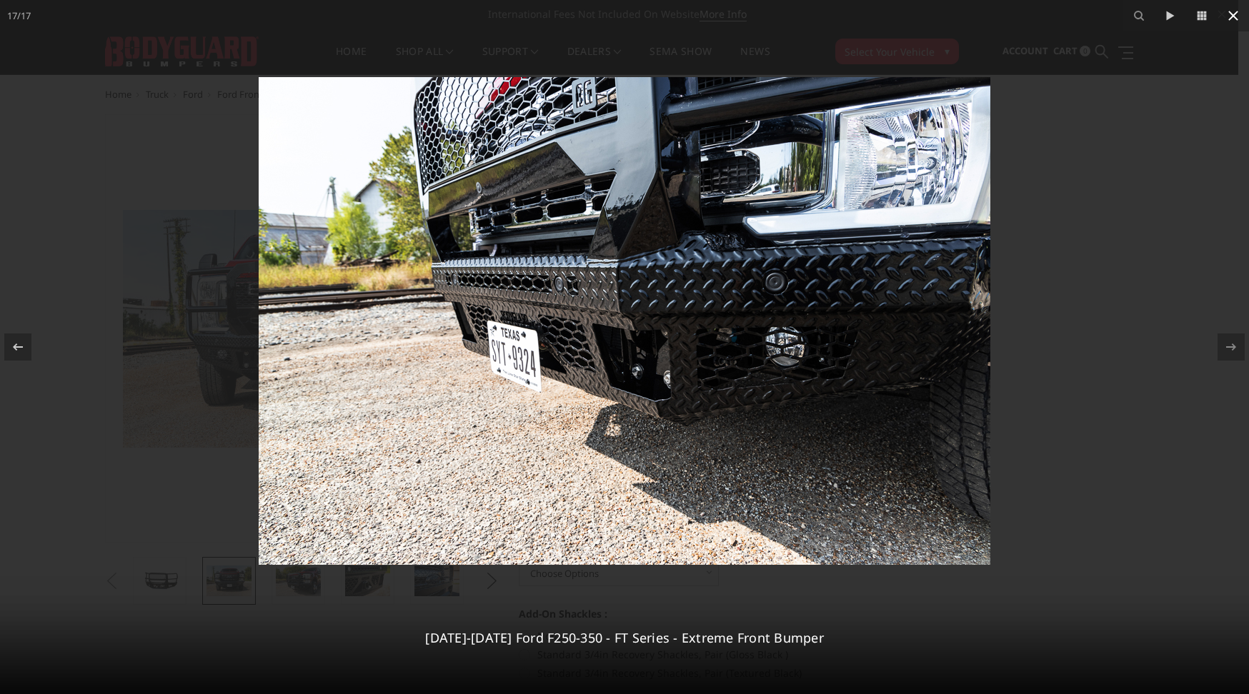
click at [1234, 9] on icon at bounding box center [1232, 15] width 17 height 17
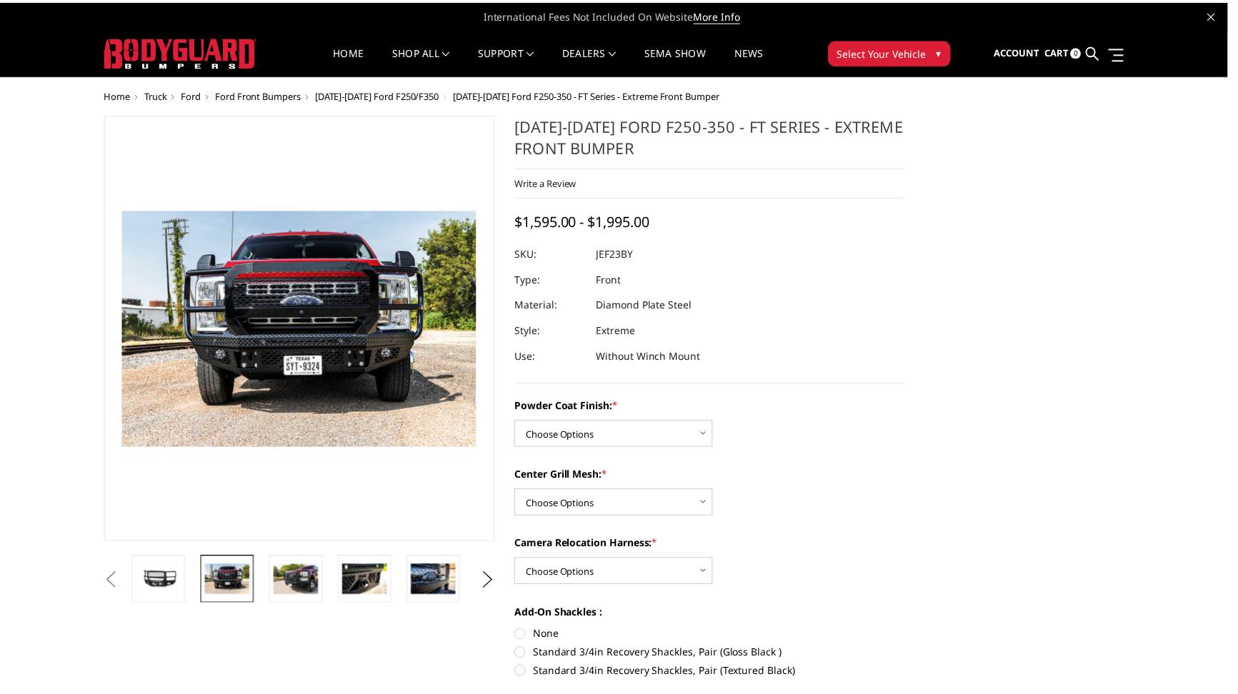
scroll to position [0, 834]
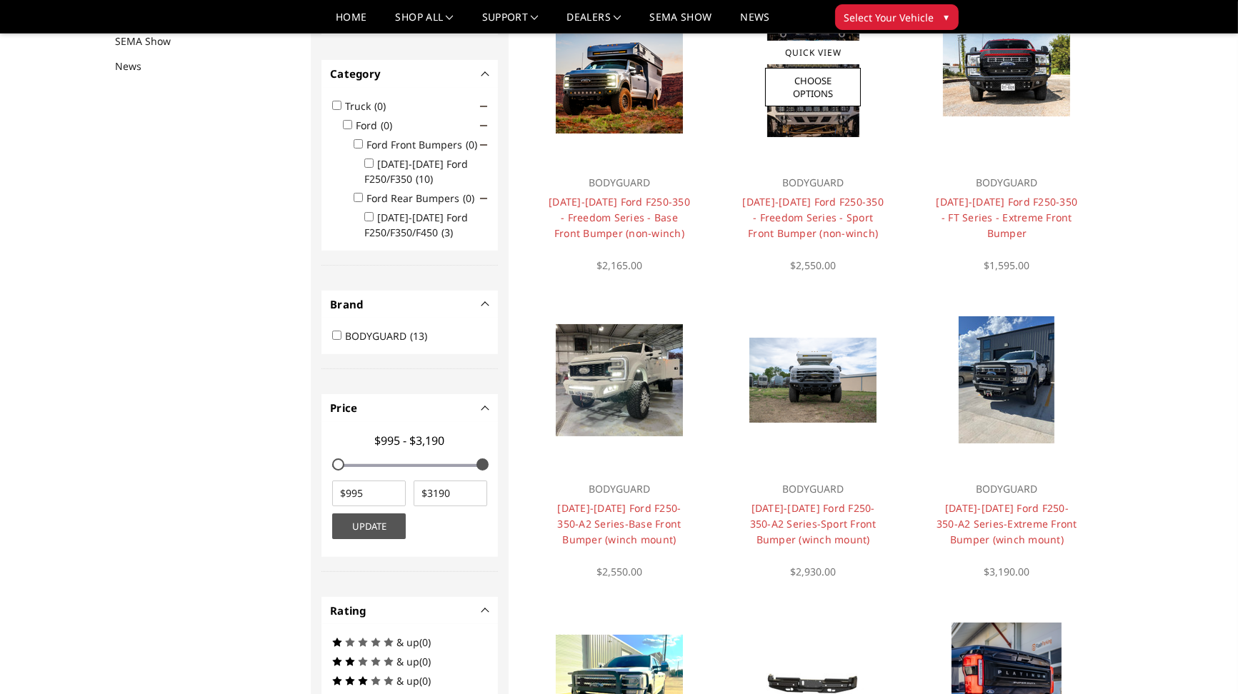
scroll to position [184, 0]
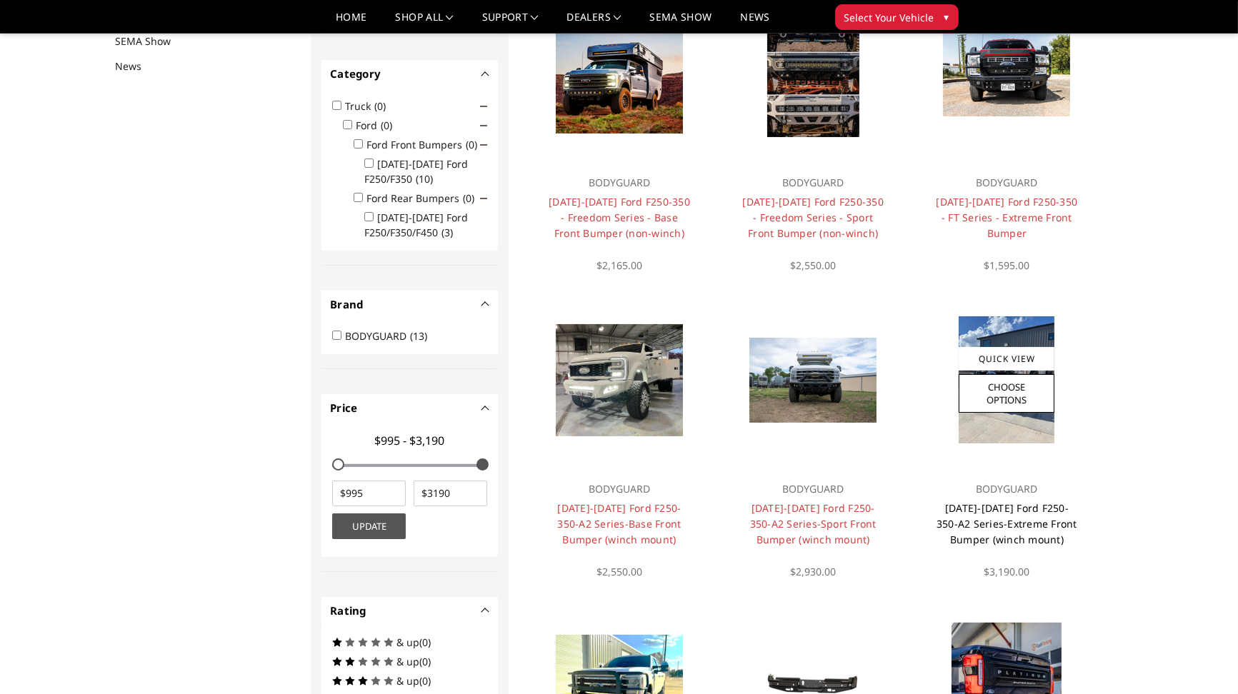
click at [977, 511] on link "[DATE]-[DATE] Ford F250-350-A2 Series-Extreme Front Bumper (winch mount)" at bounding box center [1007, 523] width 141 height 45
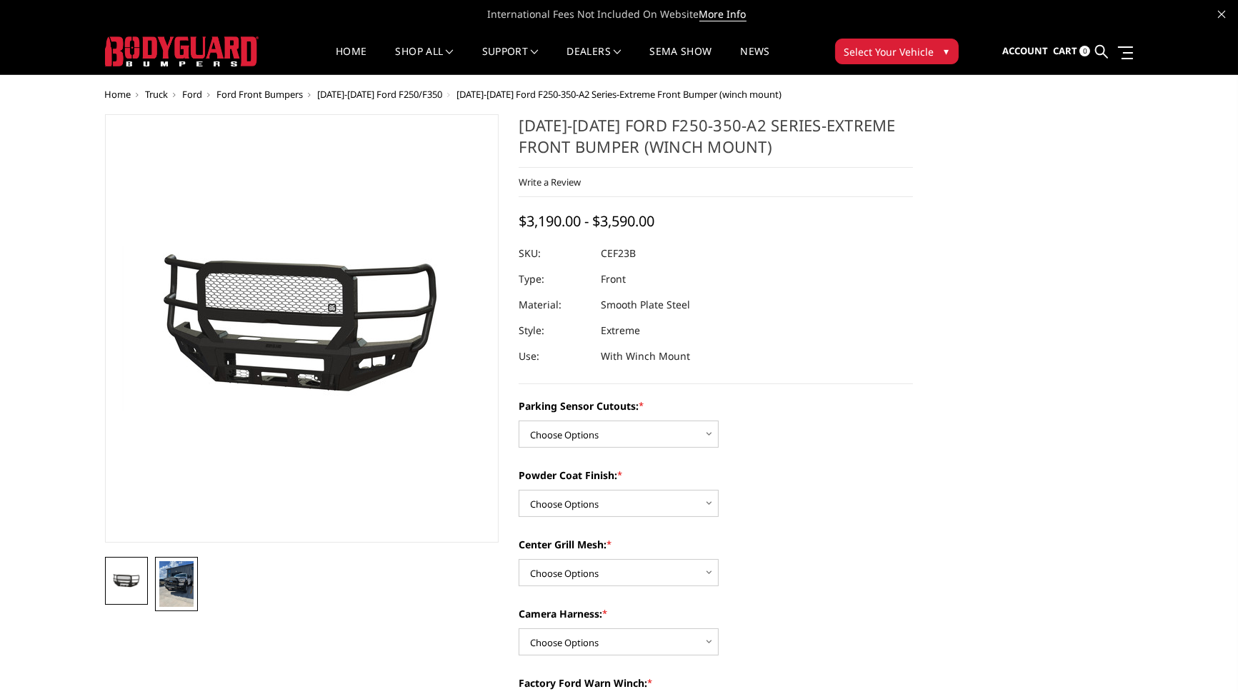
click at [184, 588] on img at bounding box center [176, 584] width 34 height 46
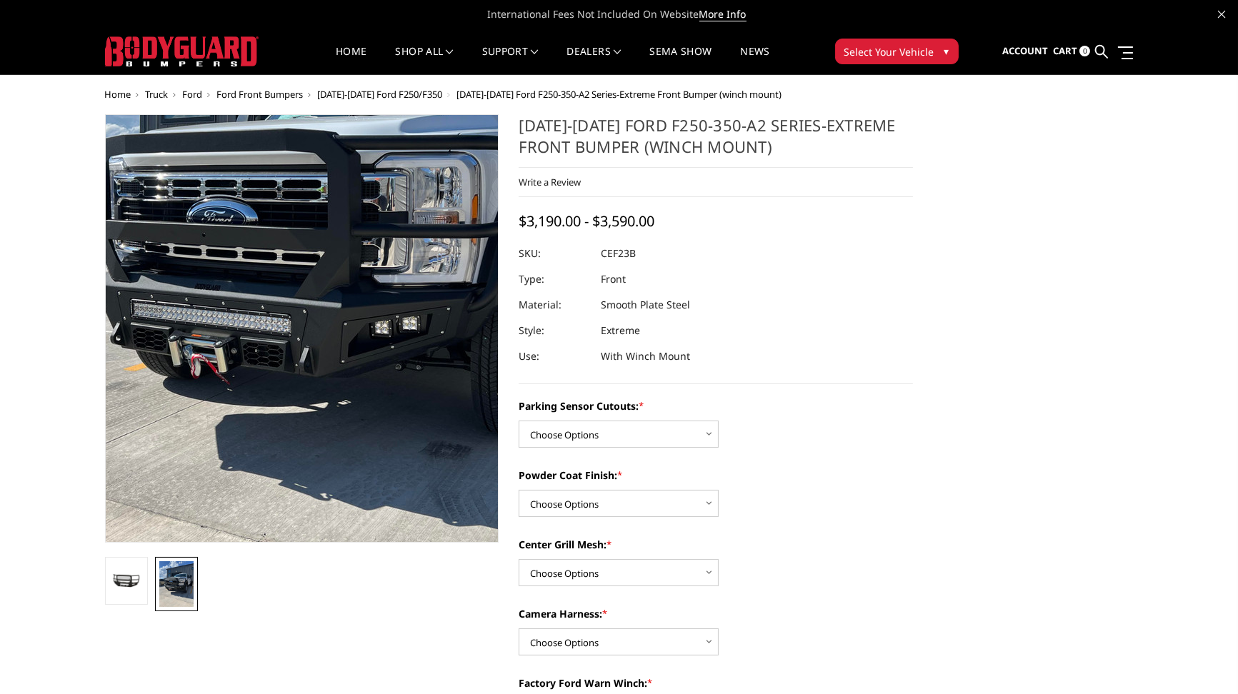
click at [263, 391] on img at bounding box center [332, 258] width 686 height 914
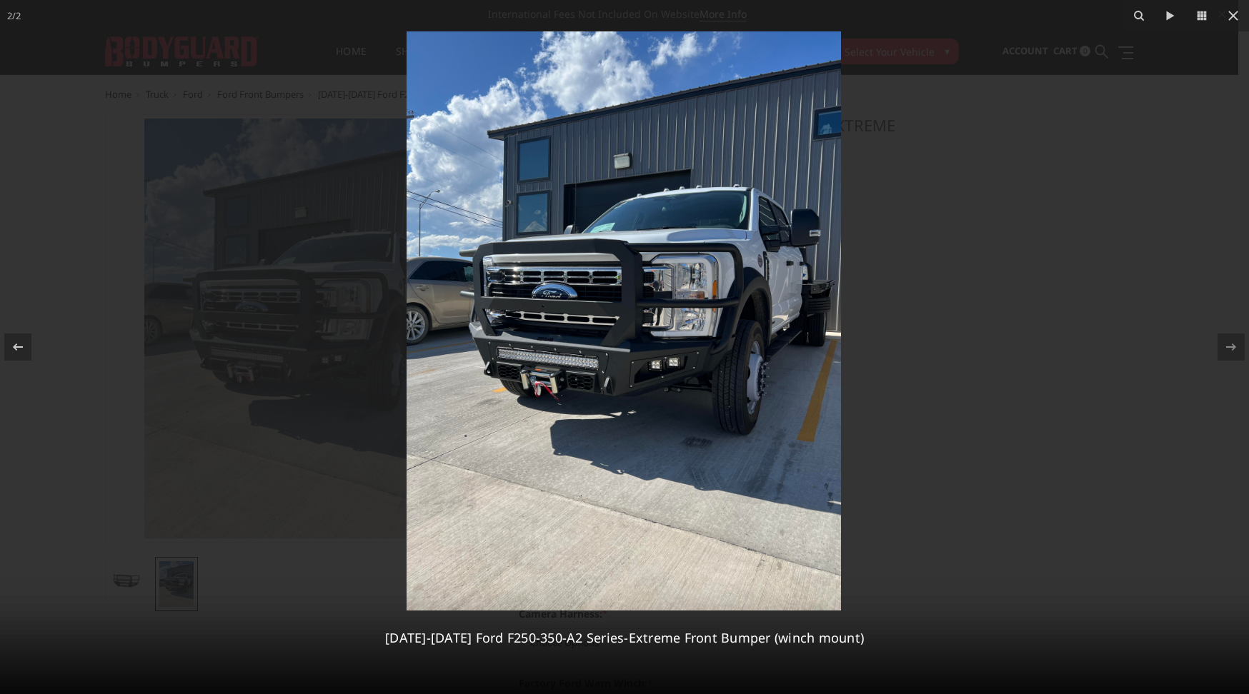
click at [1152, 346] on div at bounding box center [624, 347] width 1249 height 694
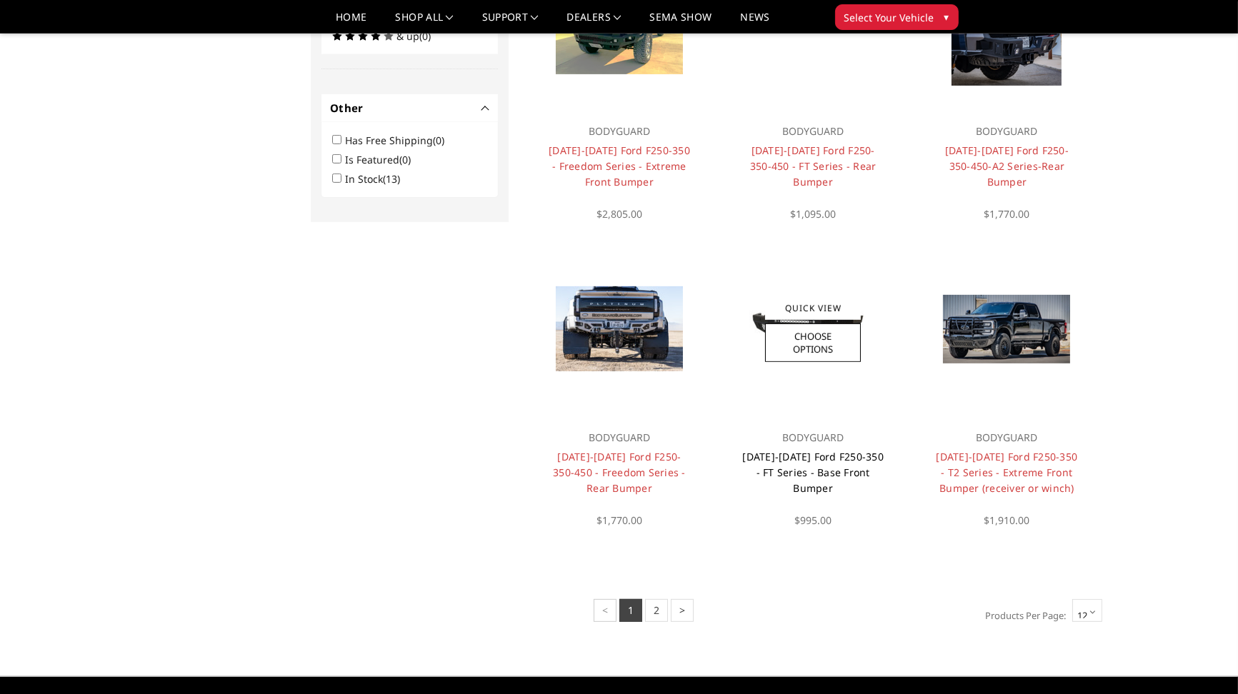
scroll to position [878, 0]
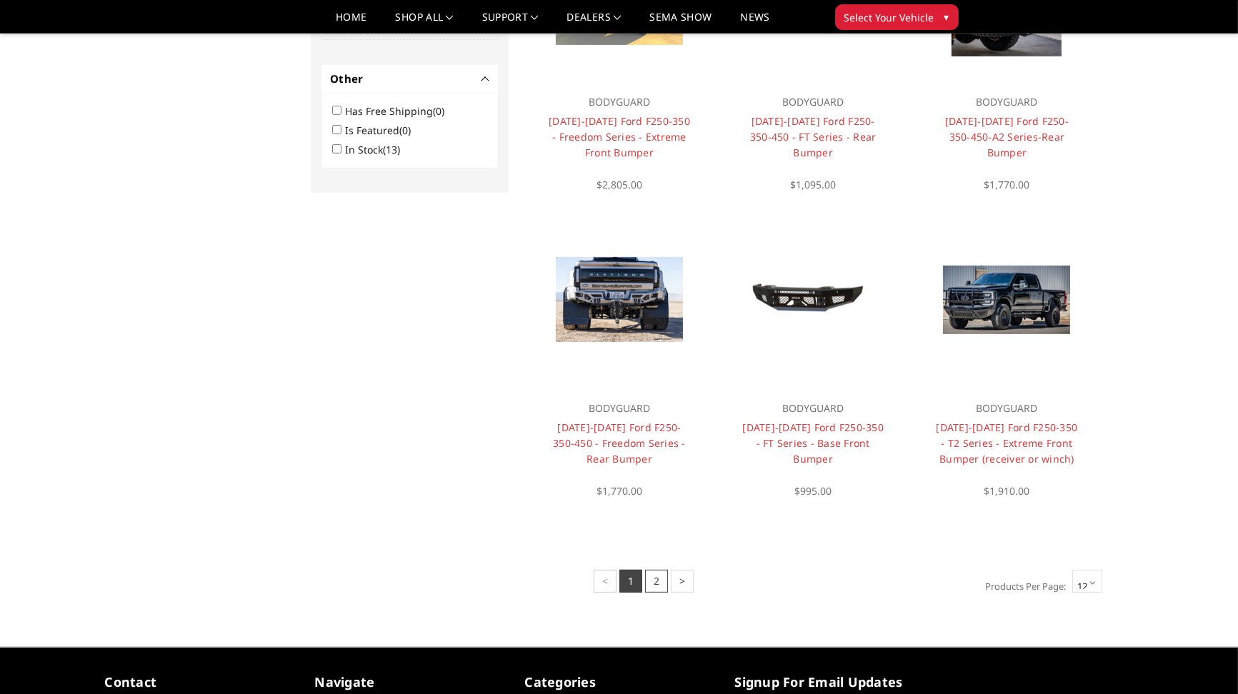
click at [653, 586] on link "2" at bounding box center [656, 581] width 23 height 23
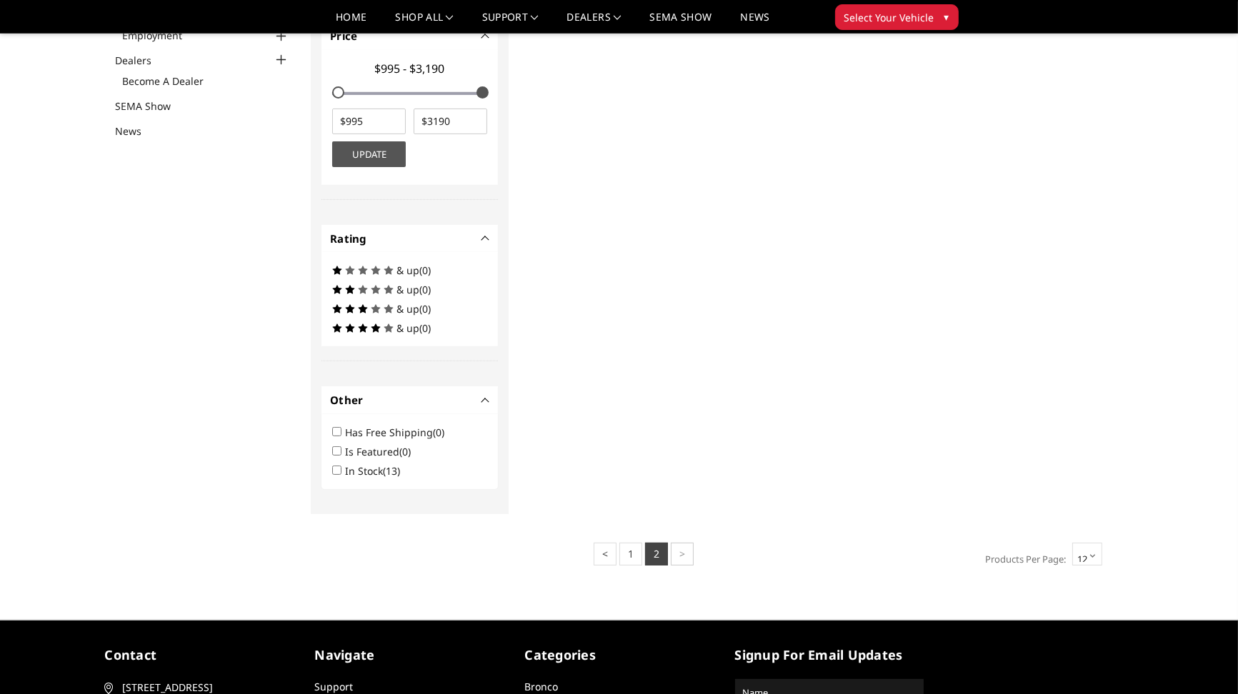
scroll to position [553, 0]
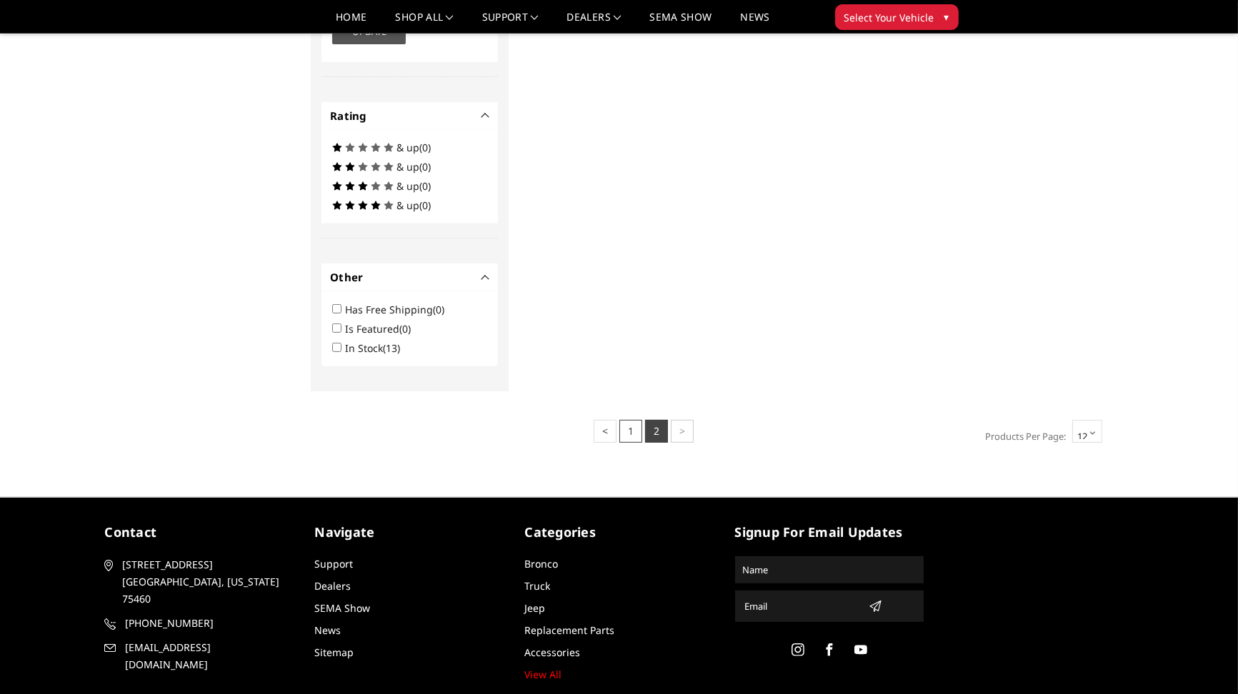
click at [631, 426] on link "1" at bounding box center [630, 431] width 23 height 23
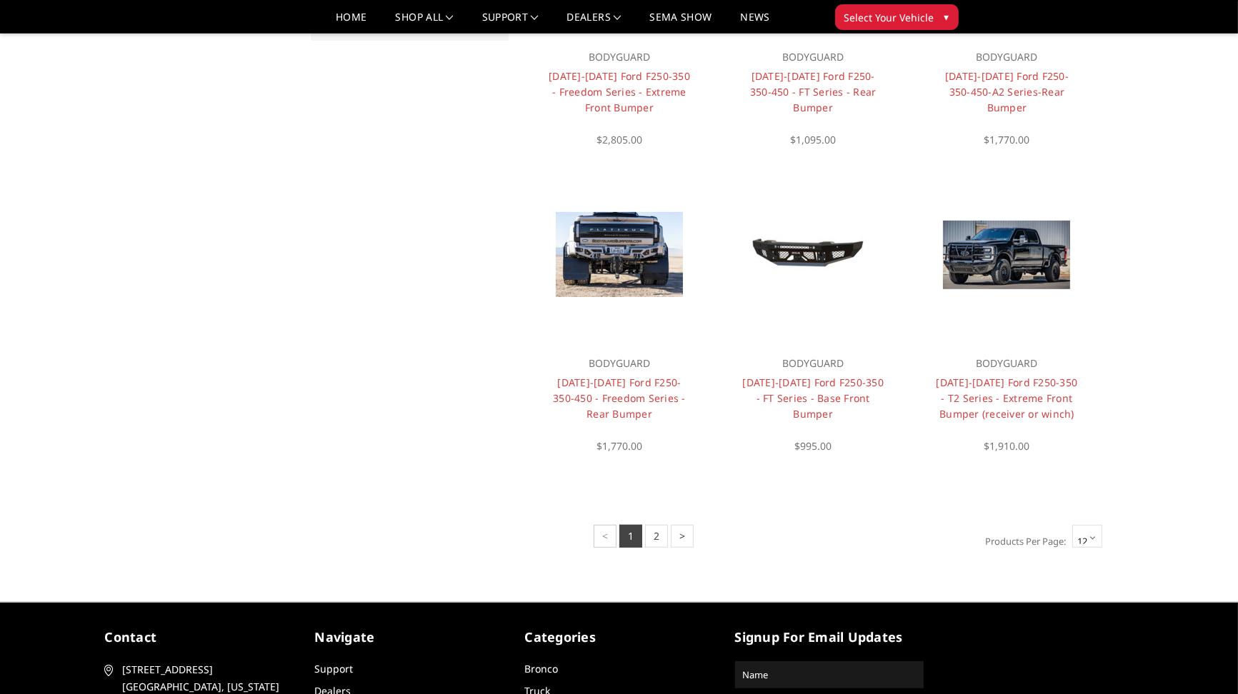
scroll to position [919, 0]
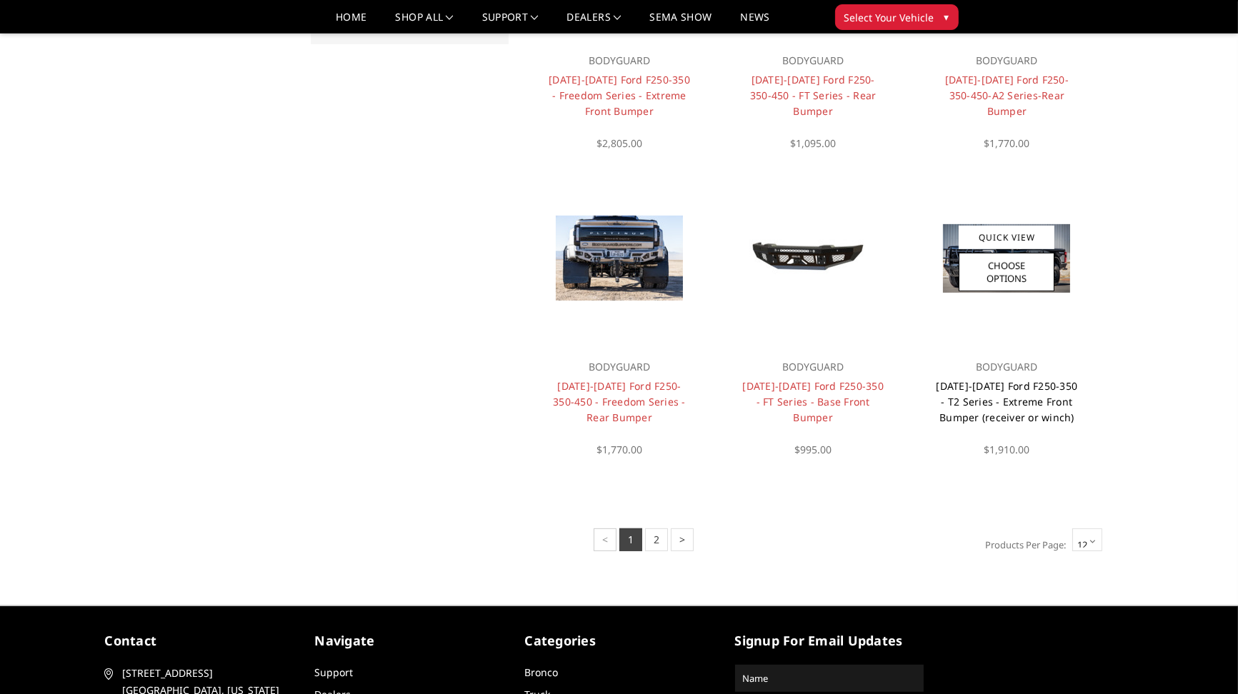
click at [981, 406] on link "[DATE]-[DATE] Ford F250-350 - T2 Series - Extreme Front Bumper (receiver or win…" at bounding box center [1007, 401] width 141 height 45
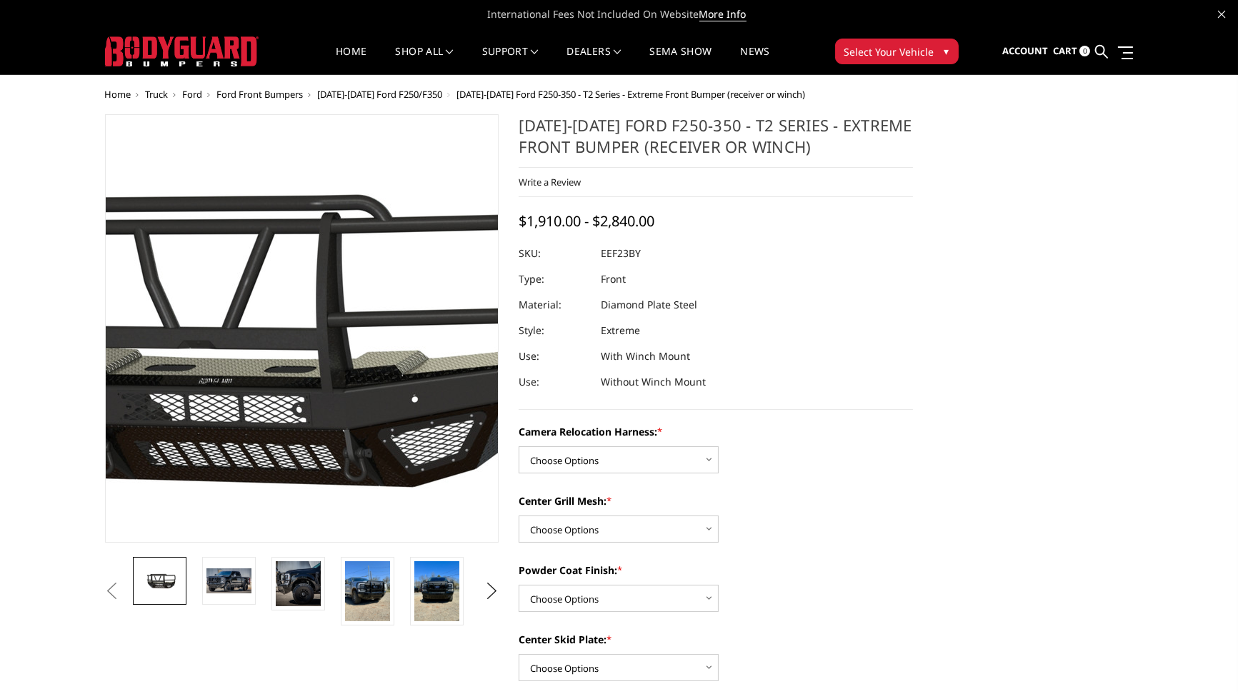
click at [347, 308] on img at bounding box center [243, 333] width 914 height 510
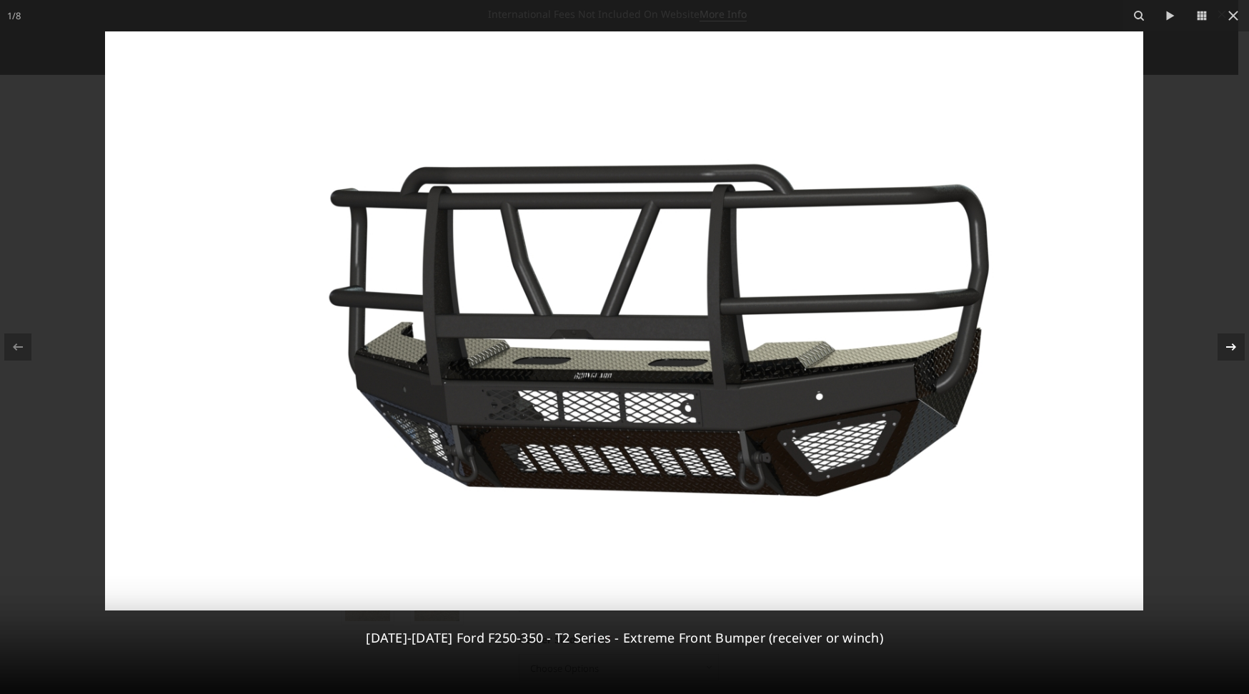
click at [1227, 343] on icon at bounding box center [1230, 347] width 17 height 17
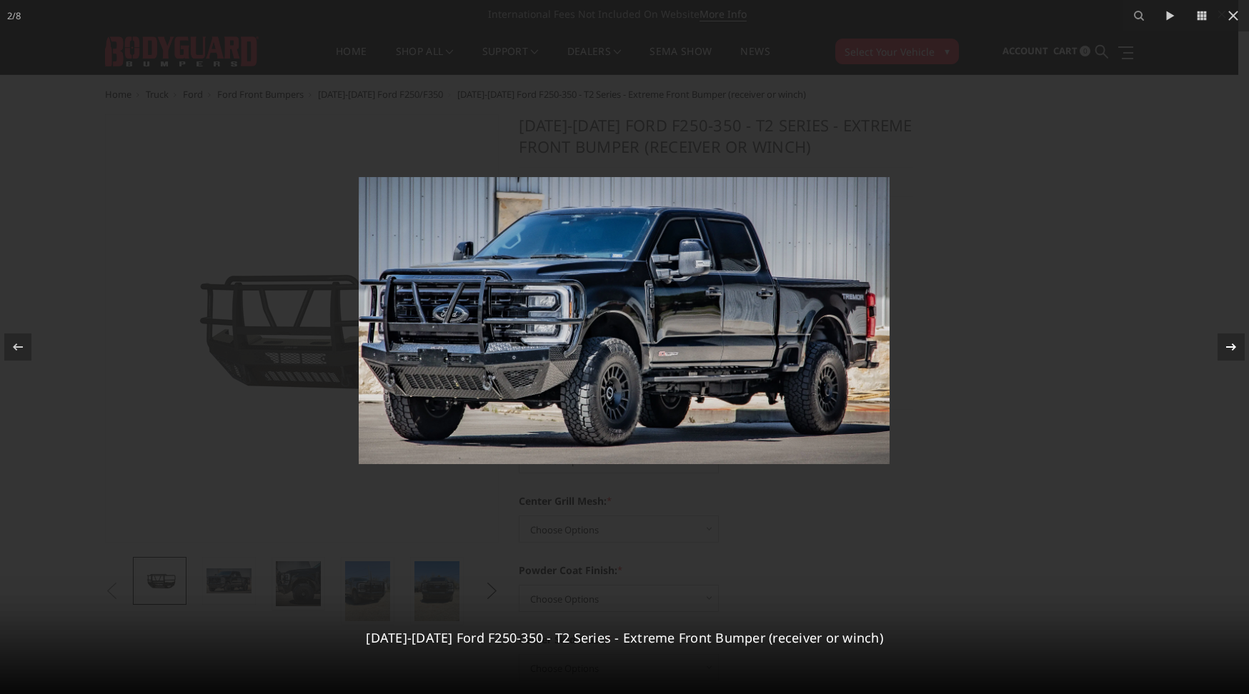
click at [1227, 343] on icon at bounding box center [1230, 347] width 17 height 17
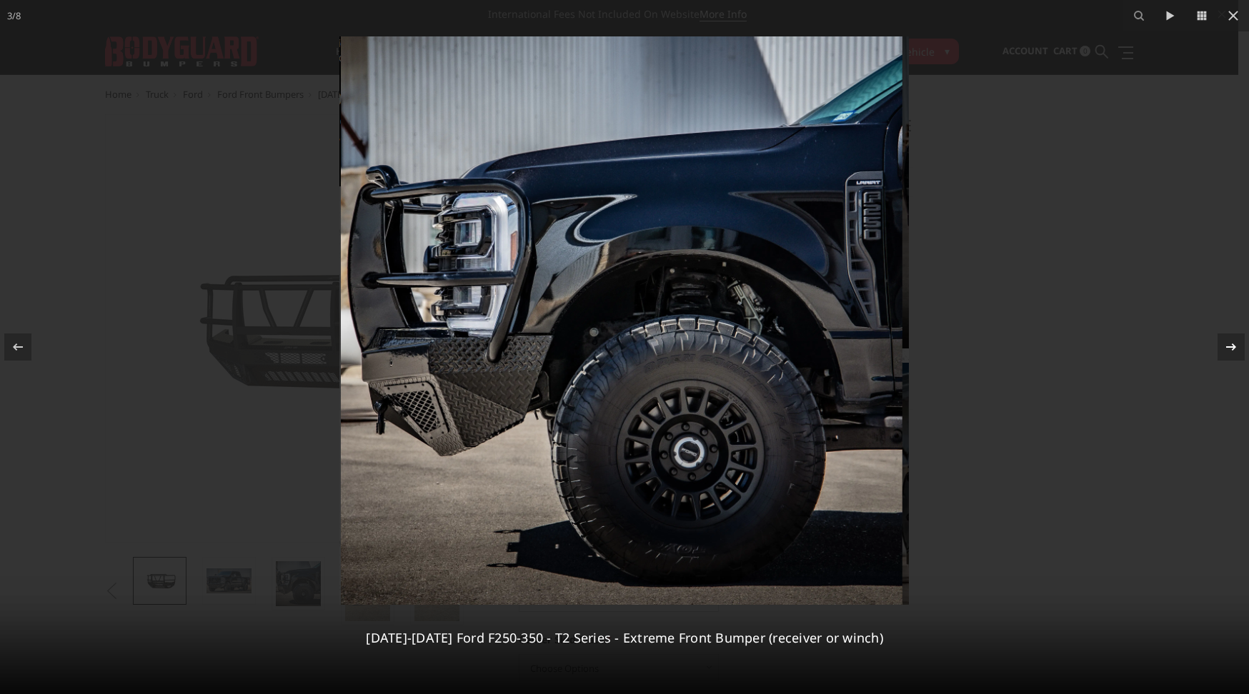
click at [1227, 343] on icon at bounding box center [1230, 347] width 17 height 17
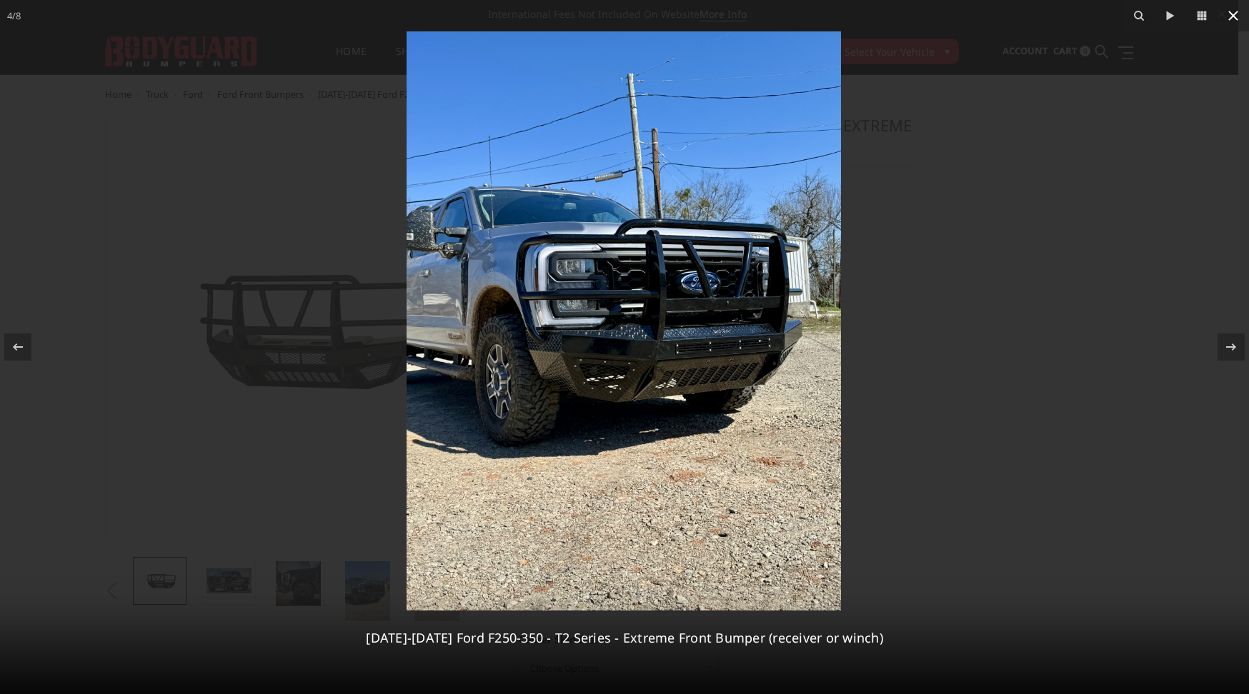
click at [1231, 10] on icon at bounding box center [1232, 15] width 17 height 17
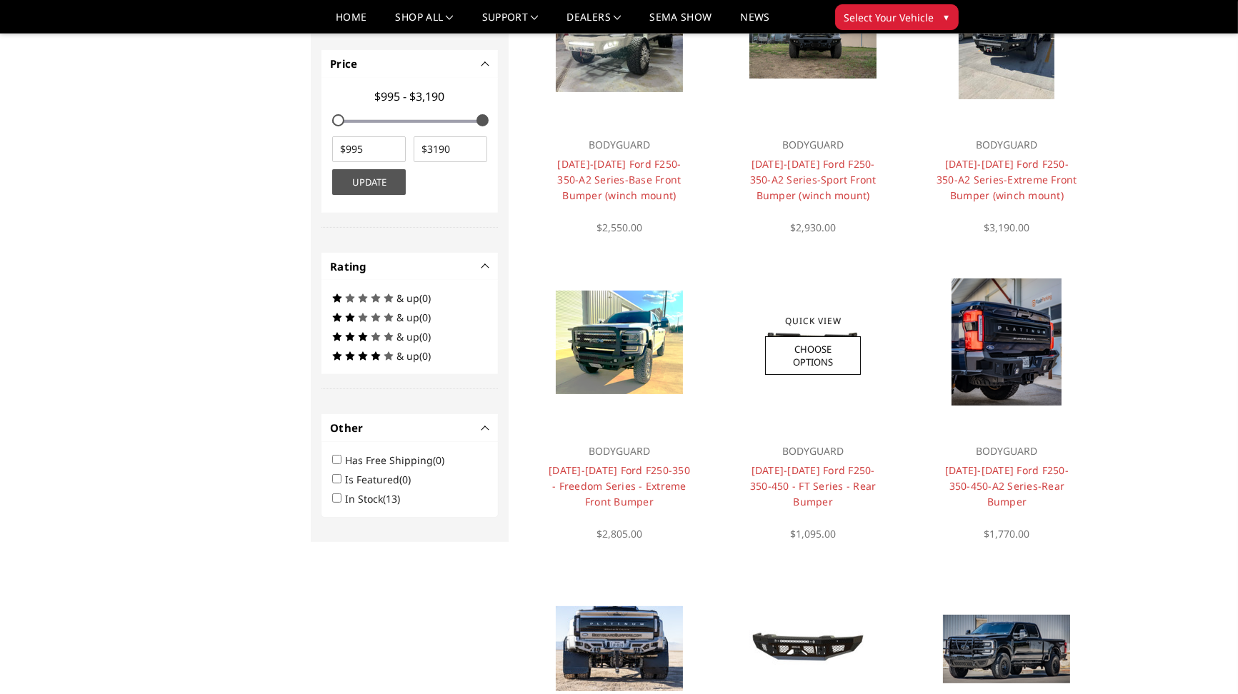
scroll to position [759, 0]
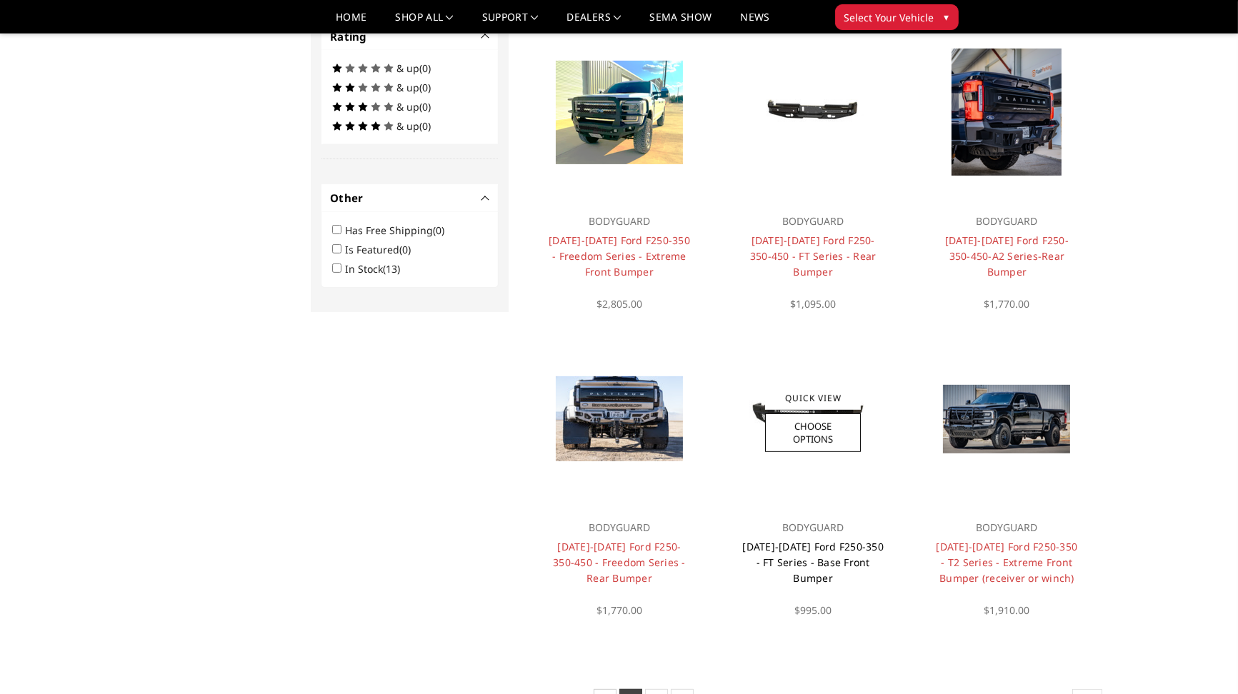
click at [824, 566] on link "[DATE]-[DATE] Ford F250-350 - FT Series - Base Front Bumper" at bounding box center [812, 562] width 141 height 45
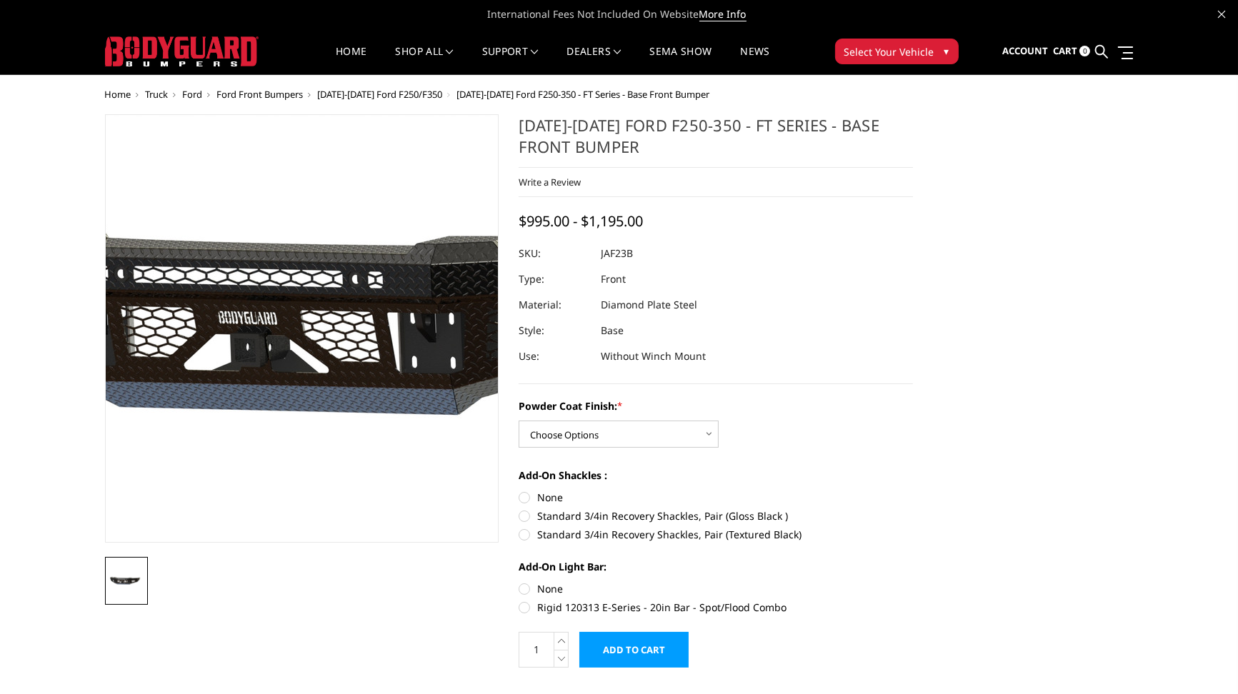
click at [250, 331] on img at bounding box center [371, 330] width 914 height 428
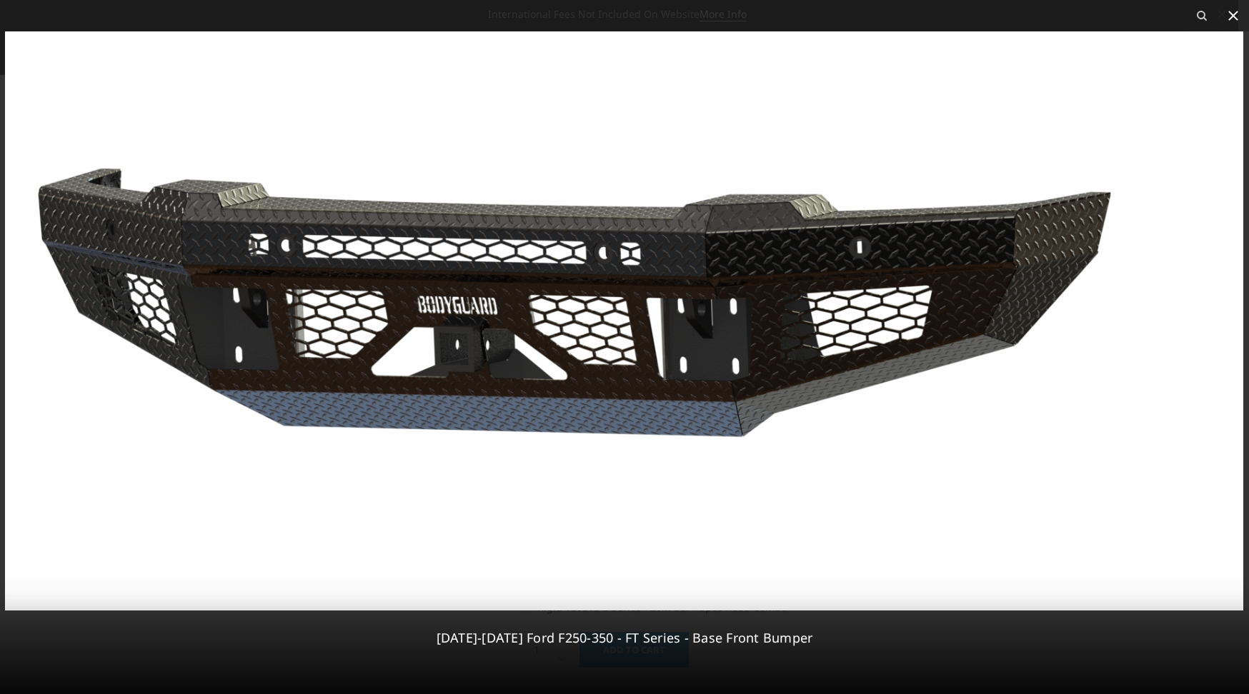
click at [1230, 17] on icon at bounding box center [1233, 16] width 10 height 10
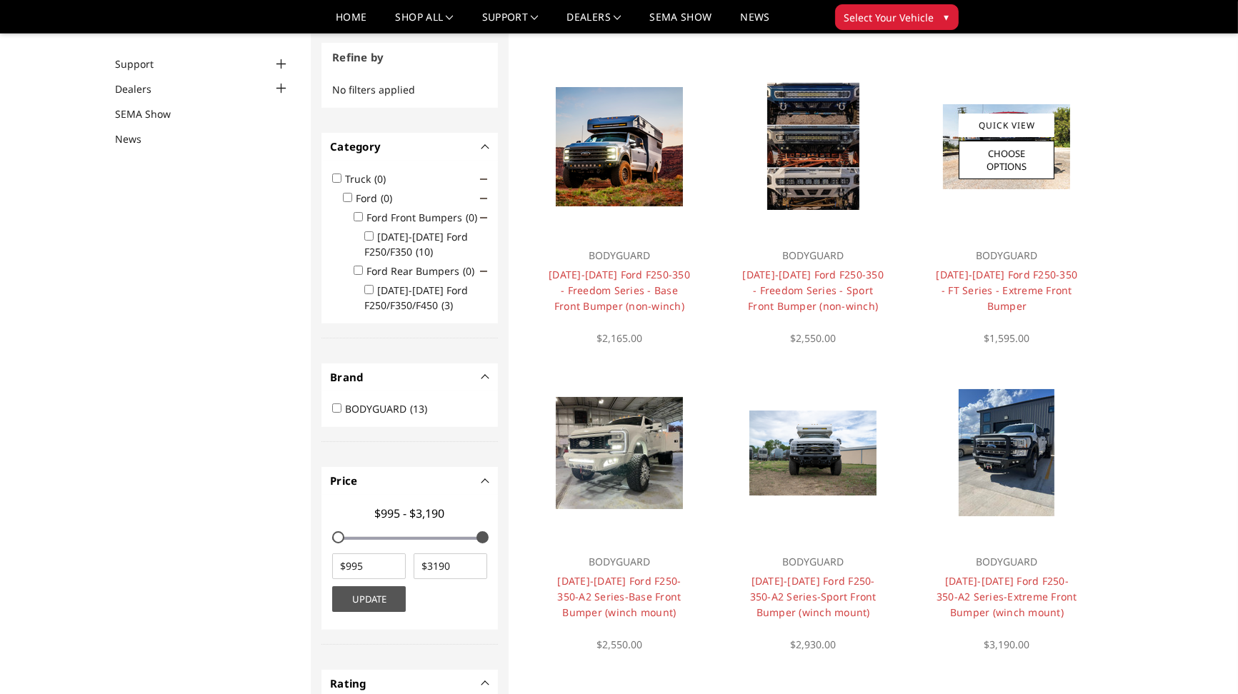
scroll to position [107, 0]
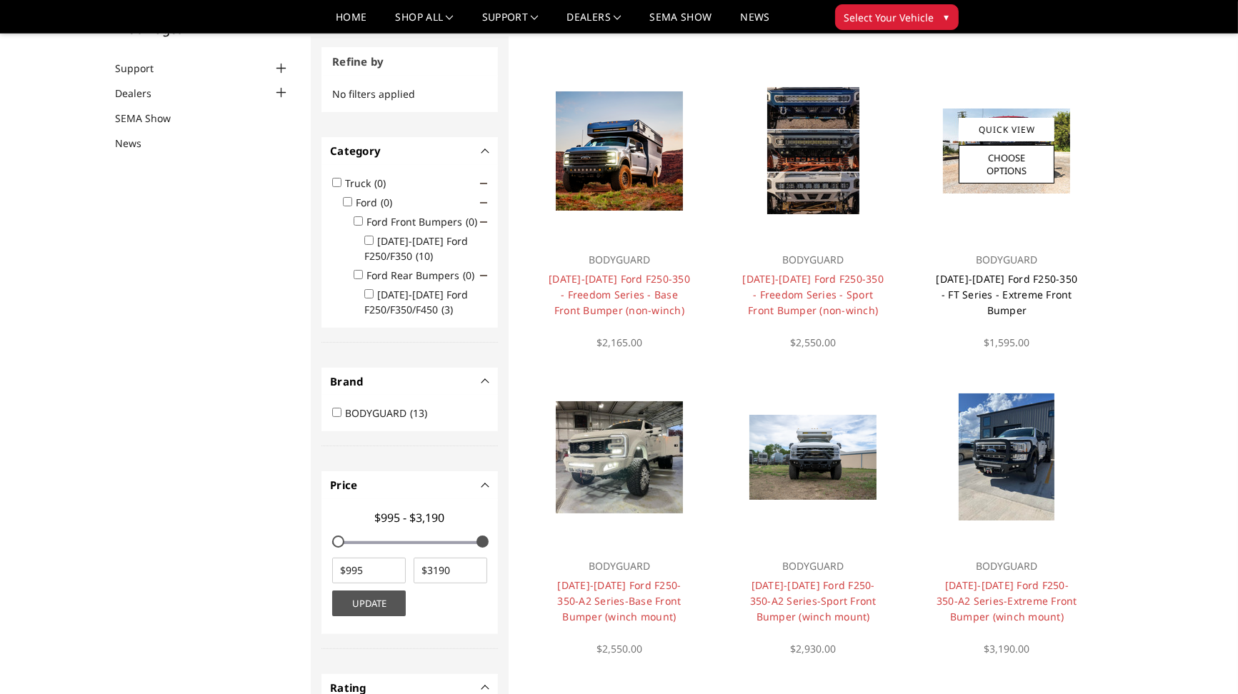
click at [999, 294] on link "[DATE]-[DATE] Ford F250-350 - FT Series - Extreme Front Bumper" at bounding box center [1007, 294] width 141 height 45
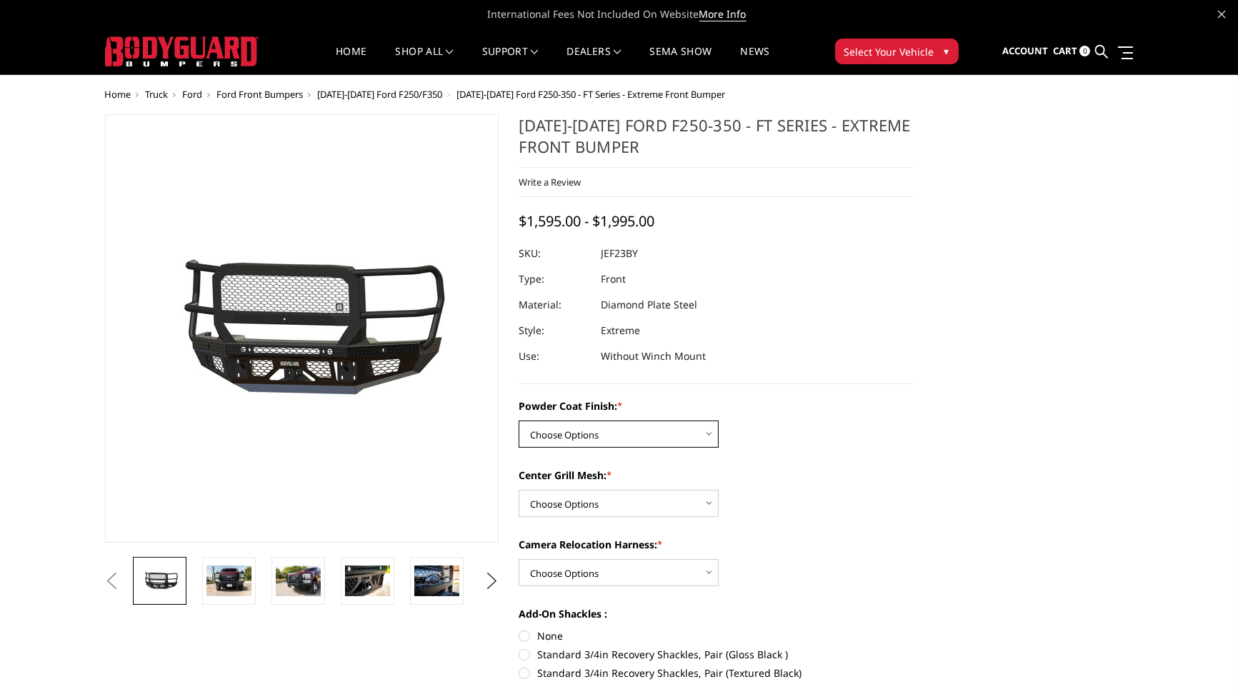
click at [698, 439] on select "Choose Options Bare Metal Gloss Black Powder Coat Textured Black Powder Coat" at bounding box center [619, 434] width 200 height 27
select select "3265"
click at [519, 421] on select "Choose Options Bare Metal Gloss Black Powder Coat Textured Black Powder Coat" at bounding box center [619, 434] width 200 height 27
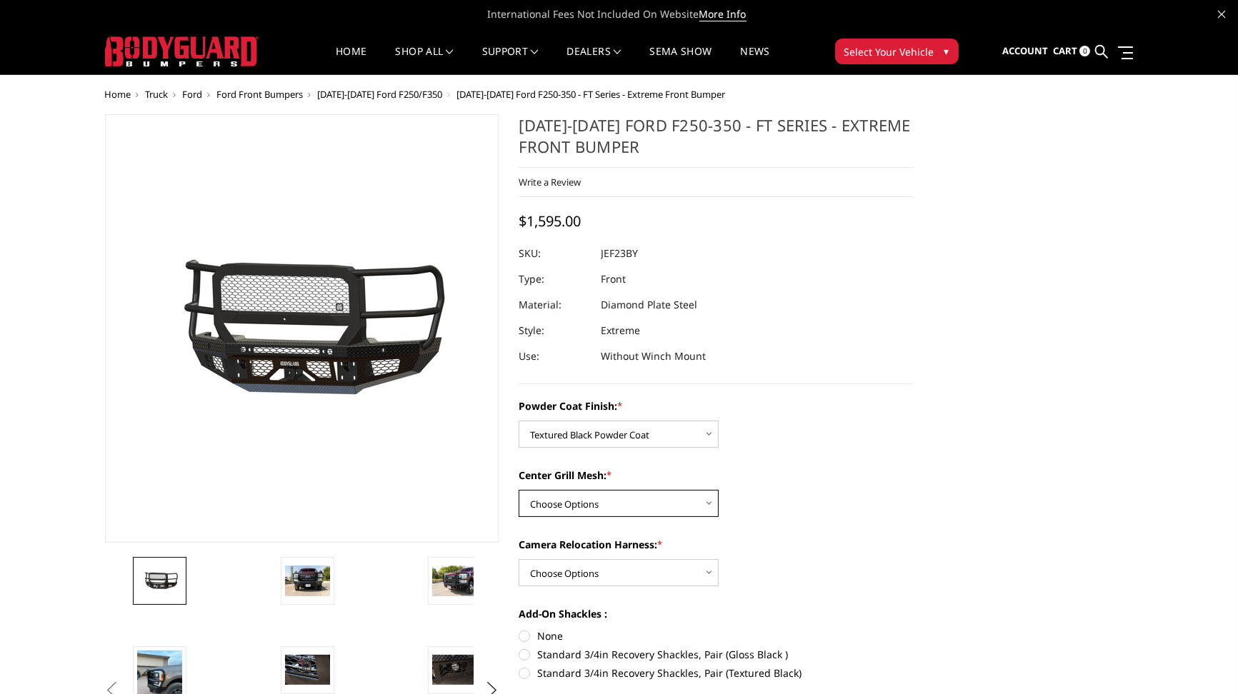
click at [653, 500] on select "Choose Options WITH Expanded Metal in Center Grill WITHOUT Expanded Metal in Ce…" at bounding box center [619, 503] width 200 height 27
select select "3267"
click at [519, 490] on select "Choose Options WITH Expanded Metal in Center Grill WITHOUT Expanded Metal in Ce…" at bounding box center [619, 503] width 200 height 27
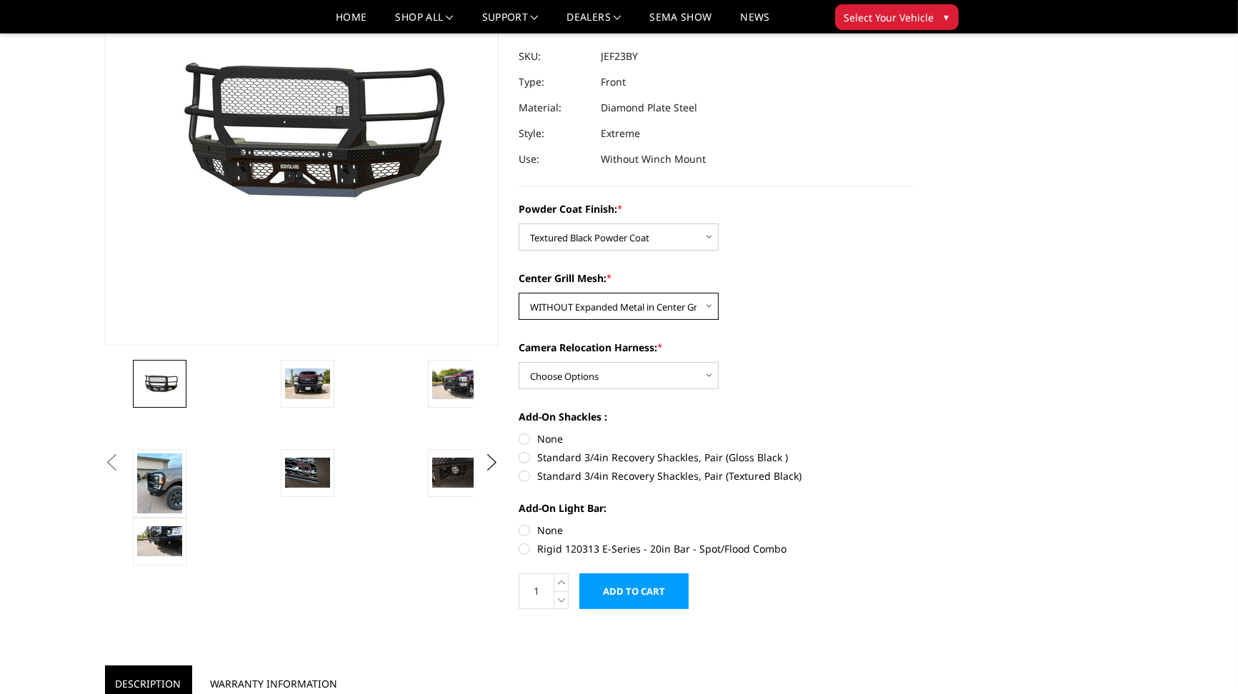
scroll to position [161, 0]
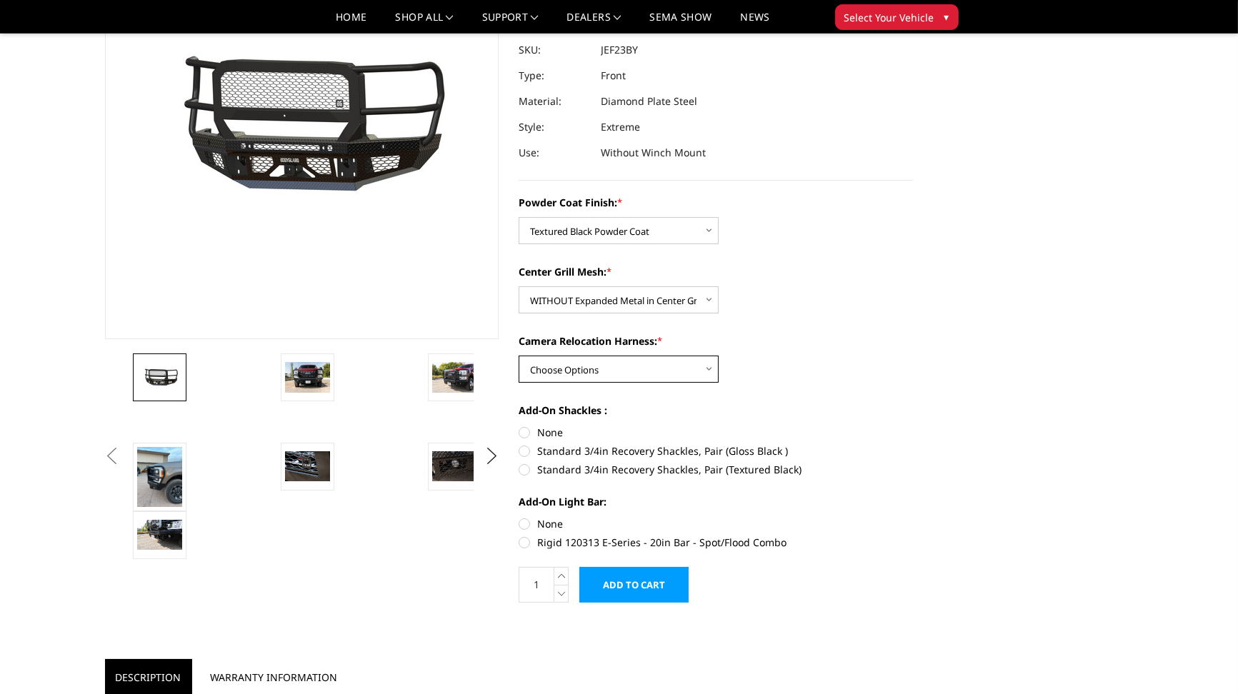
click at [688, 364] on select "Choose Options WITH Camera Relocation Harness WITHOUT Camera Relocation Harness" at bounding box center [619, 369] width 200 height 27
select select "3268"
click at [519, 356] on select "Choose Options WITH Camera Relocation Harness WITHOUT Camera Relocation Harness" at bounding box center [619, 369] width 200 height 27
click at [694, 369] on select "Choose Options WITH Camera Relocation Harness WITHOUT Camera Relocation Harness" at bounding box center [619, 369] width 200 height 27
click at [786, 353] on div "Camera Relocation Harness: * Choose Options WITH Camera Relocation Harness WITH…" at bounding box center [716, 358] width 394 height 49
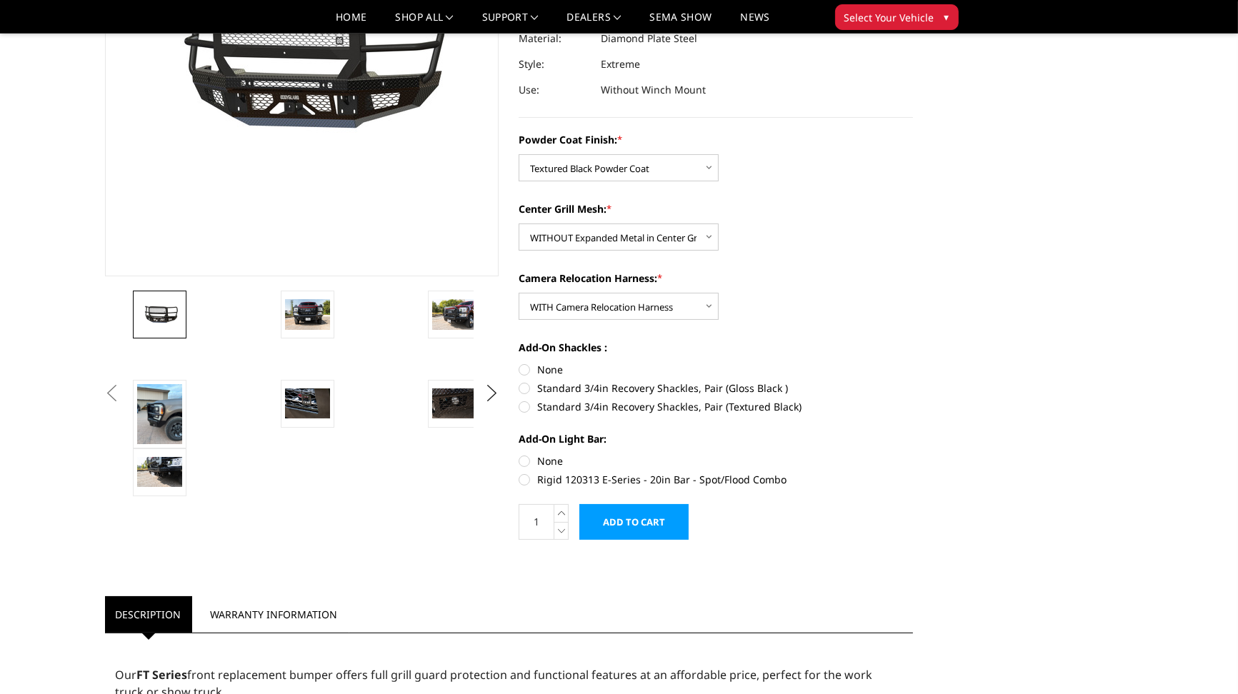
scroll to position [229, 0]
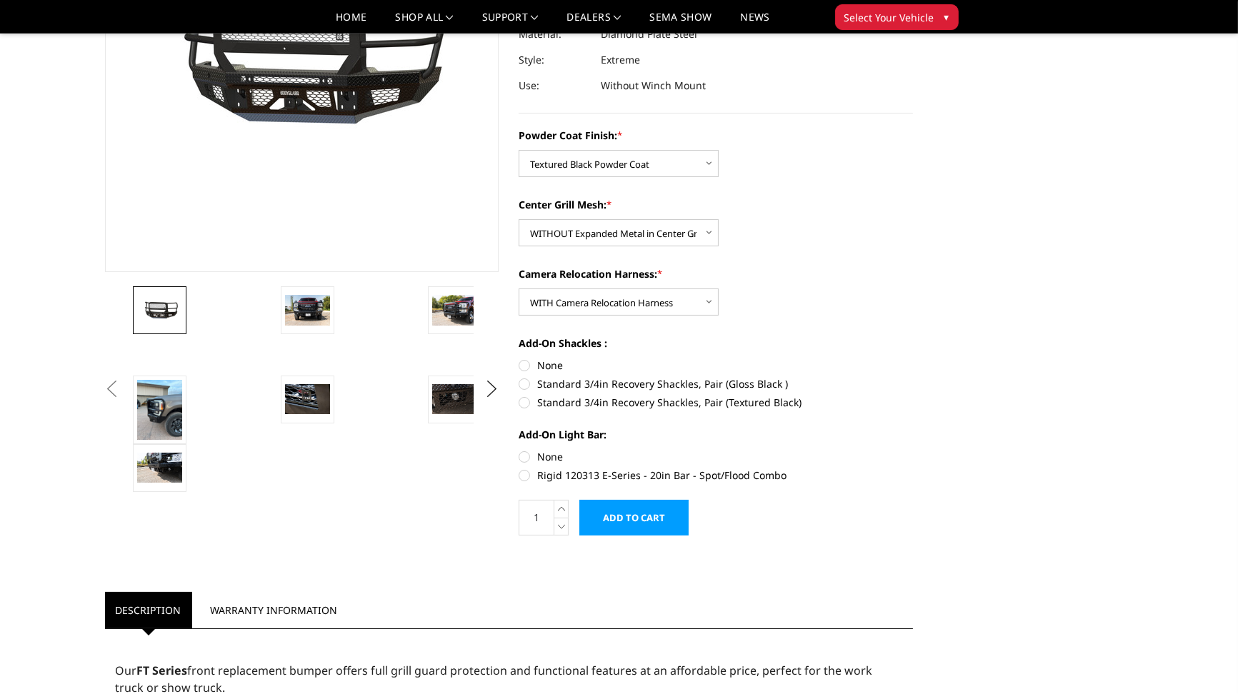
click at [524, 387] on label "Standard 3/4in Recovery Shackles, Pair (Gloss Black )" at bounding box center [716, 383] width 394 height 15
click at [913, 359] on input "Standard 3/4in Recovery Shackles, Pair (Gloss Black )" at bounding box center [913, 358] width 1 height 1
radio input "true"
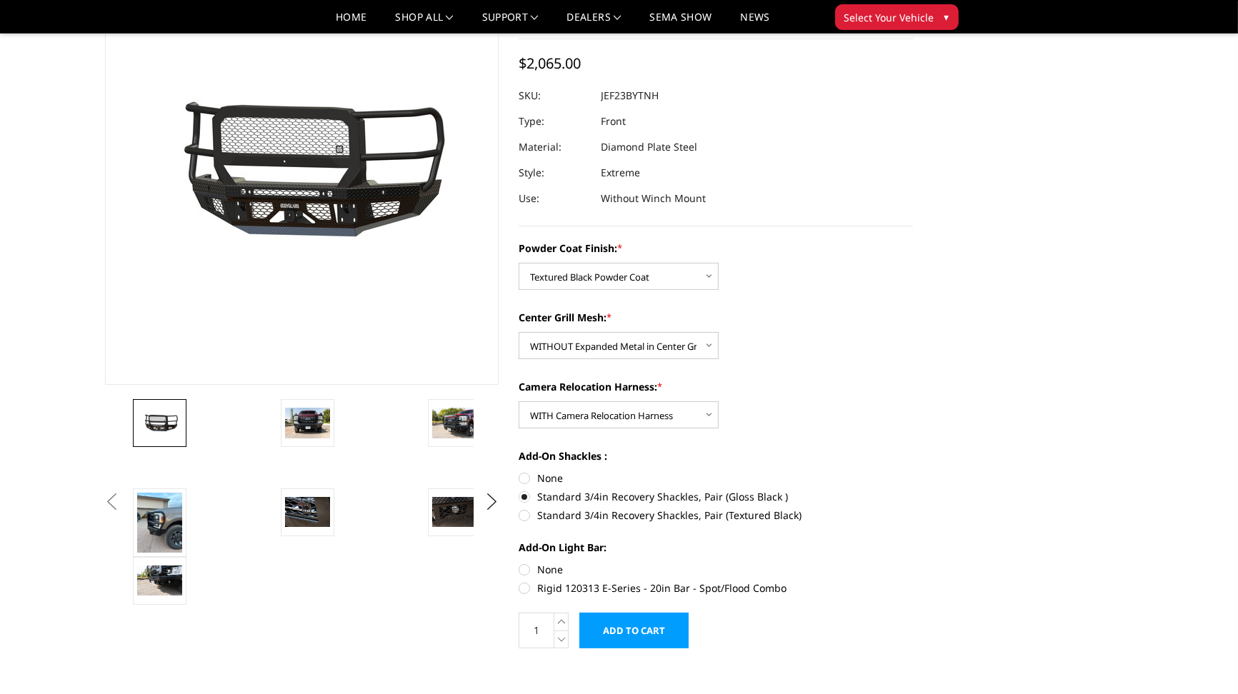
scroll to position [106, 0]
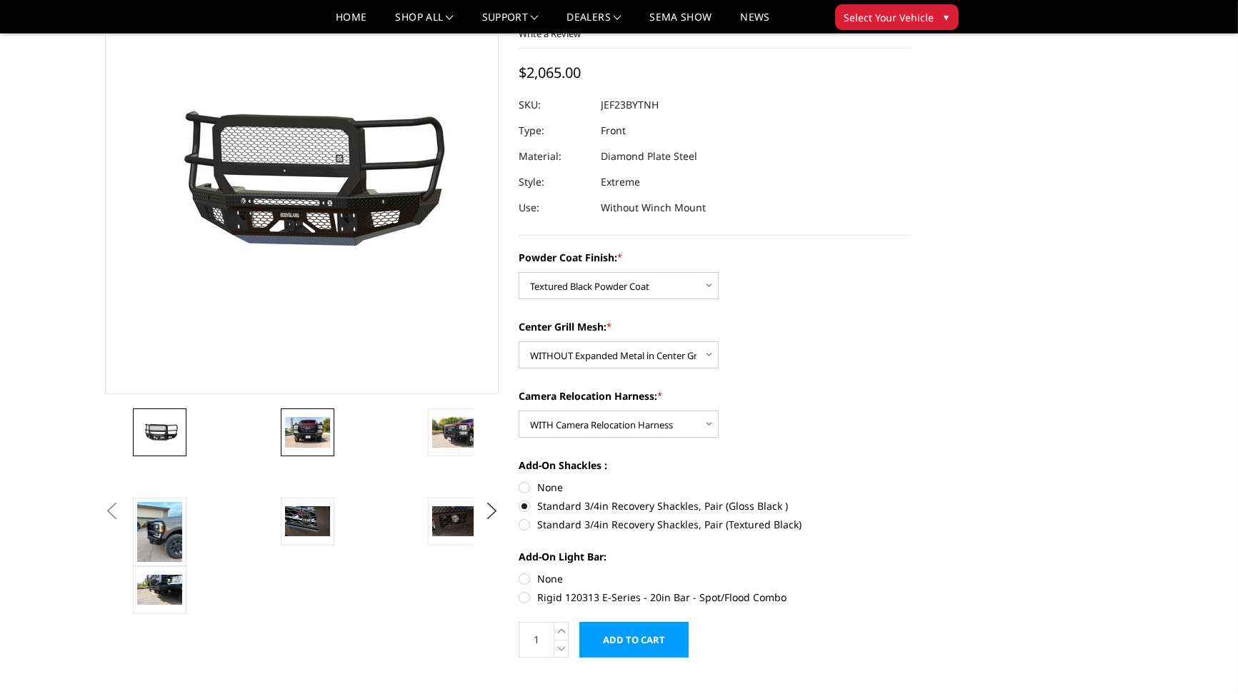
click at [299, 430] on img at bounding box center [307, 432] width 45 height 30
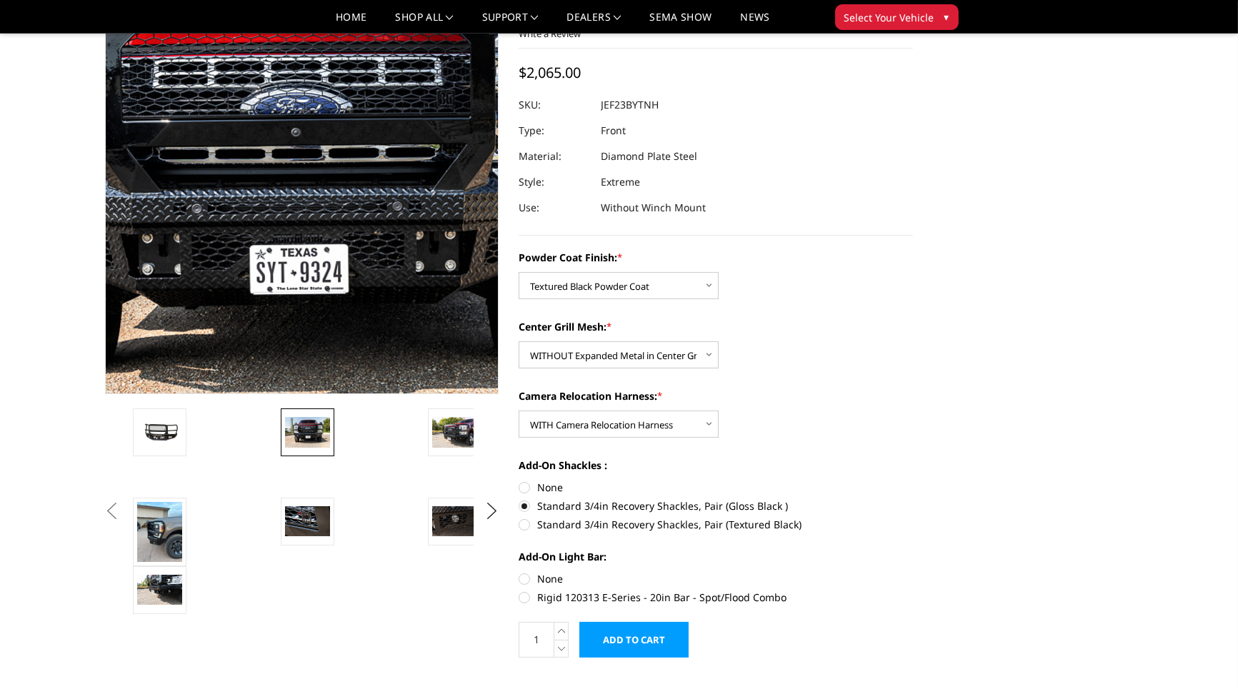
click at [312, 191] on img at bounding box center [288, 176] width 914 height 610
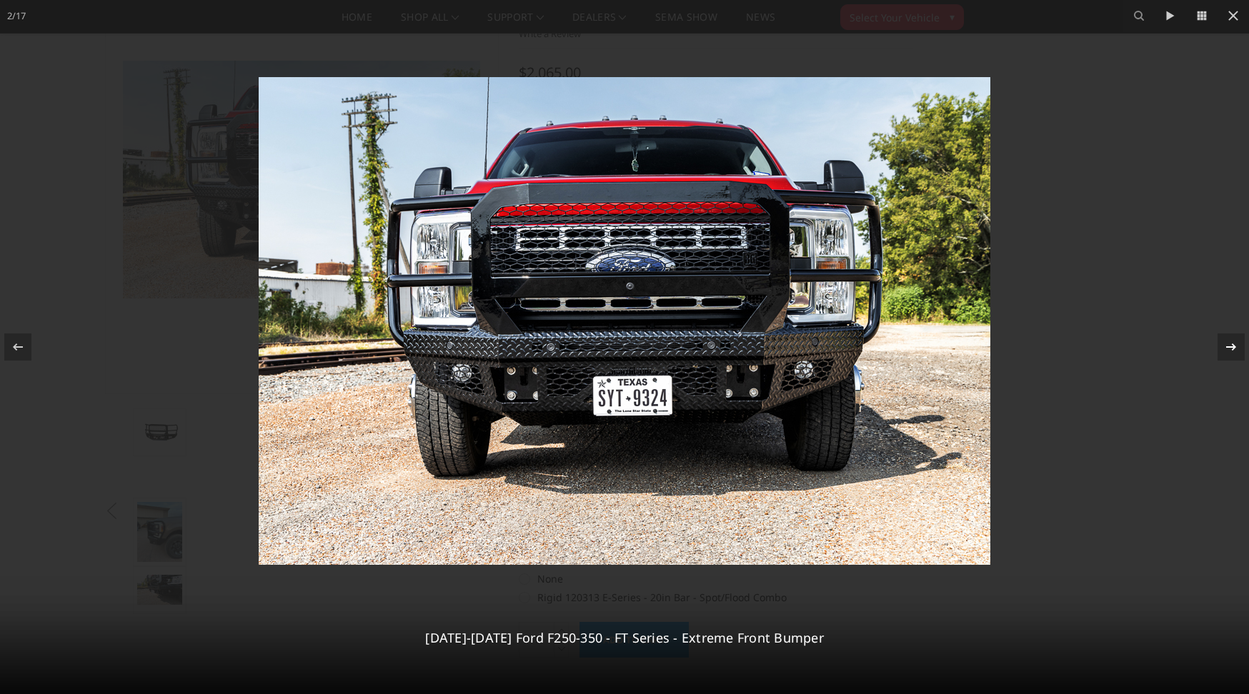
click at [1225, 347] on icon at bounding box center [1230, 347] width 17 height 17
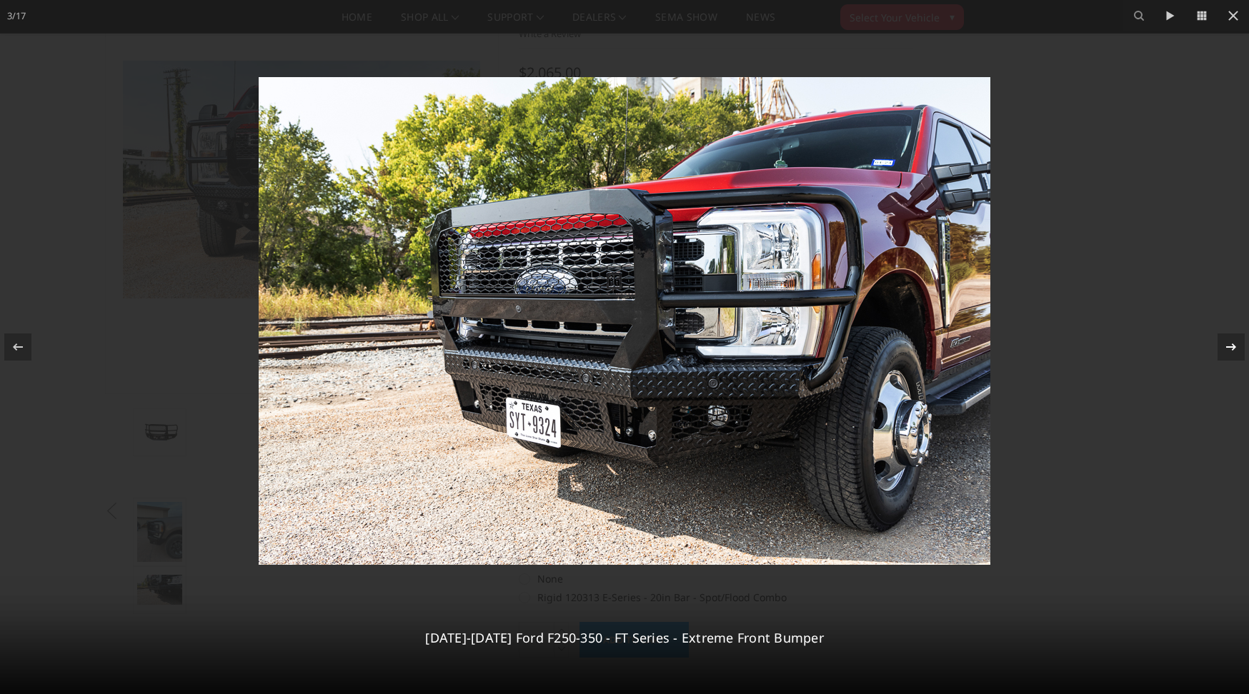
click at [1225, 347] on div "3 / 17 2023-2025 Ford F250-350 - FT Series - Extreme Front Bumper" at bounding box center [624, 347] width 1249 height 694
click at [1229, 341] on icon at bounding box center [1230, 347] width 17 height 17
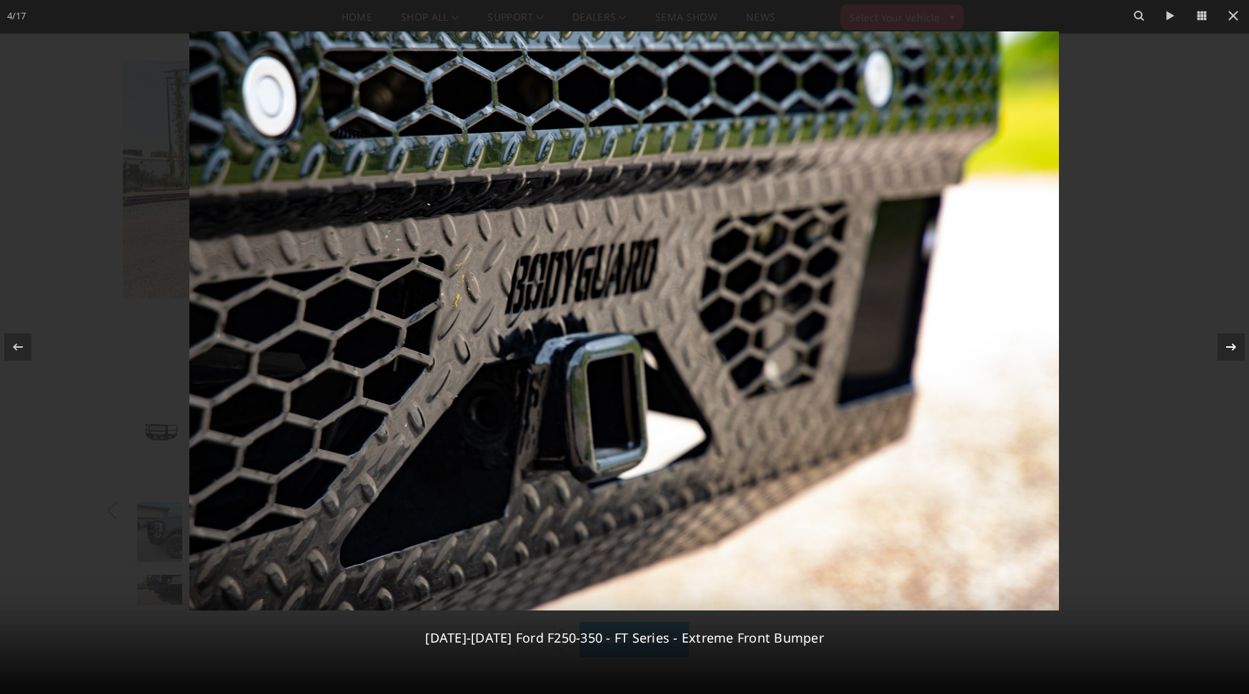
click at [1229, 341] on icon at bounding box center [1230, 347] width 17 height 17
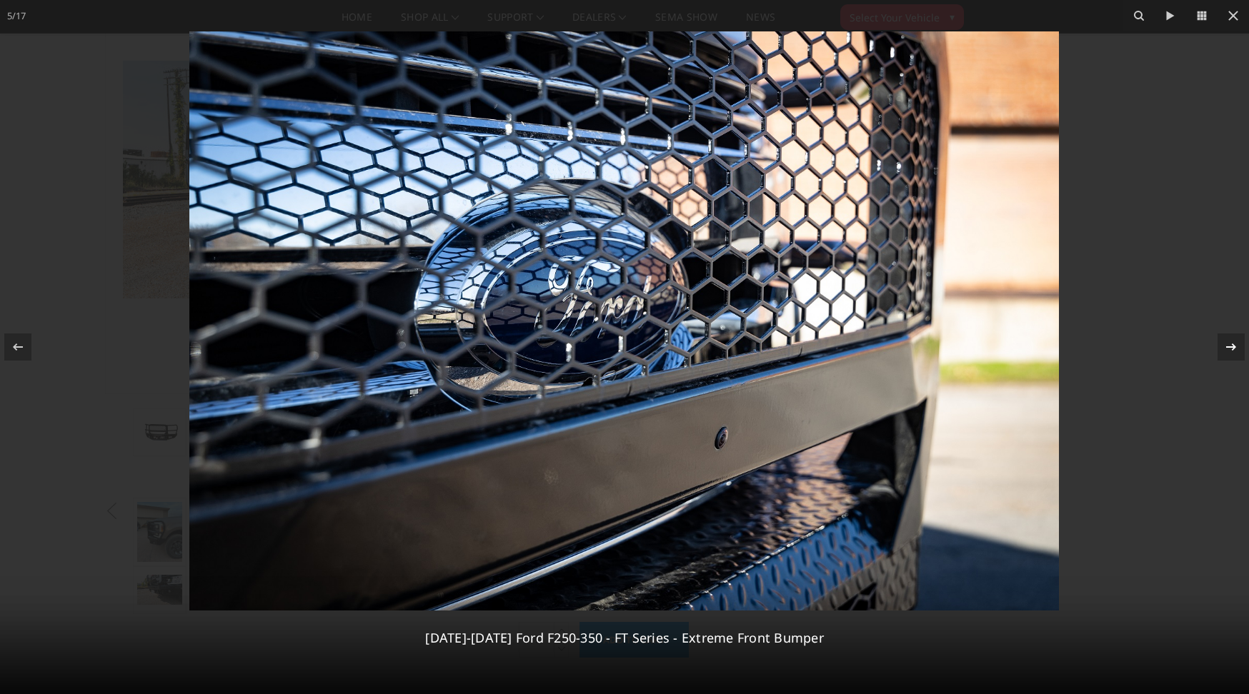
click at [1229, 341] on div "5 / 17 2023-2025 Ford F250-350 - FT Series - Extreme Front Bumper" at bounding box center [624, 347] width 1249 height 694
click at [1227, 350] on icon at bounding box center [1230, 347] width 17 height 17
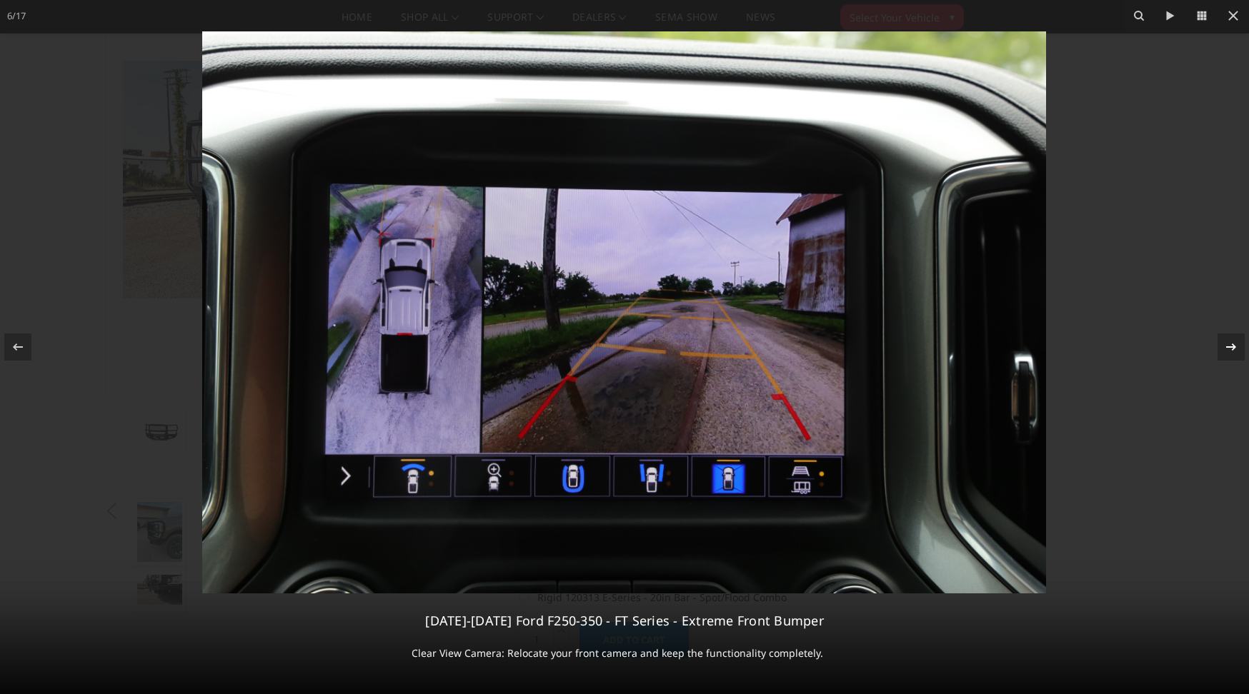
click at [1227, 350] on icon at bounding box center [1230, 347] width 17 height 17
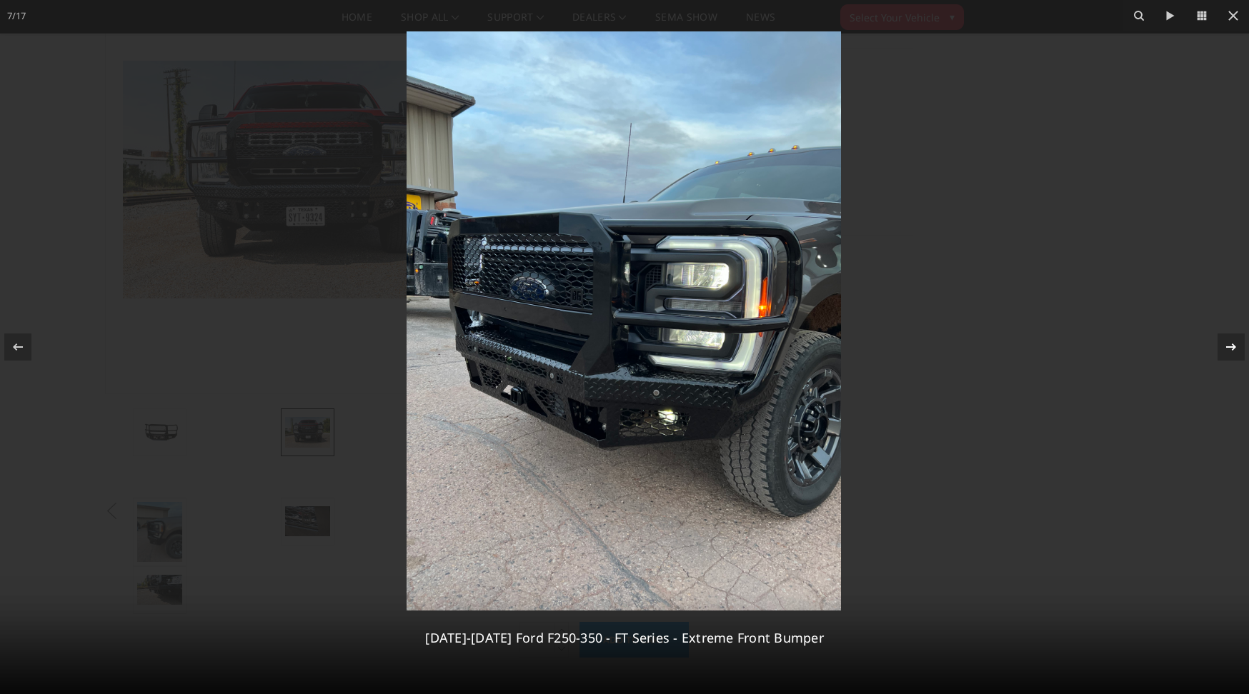
click at [1227, 350] on div "7 / 17 2023-2025 Ford F250-350 - FT Series - Extreme Front Bumper" at bounding box center [624, 347] width 1249 height 694
click at [1232, 339] on icon at bounding box center [1230, 347] width 17 height 17
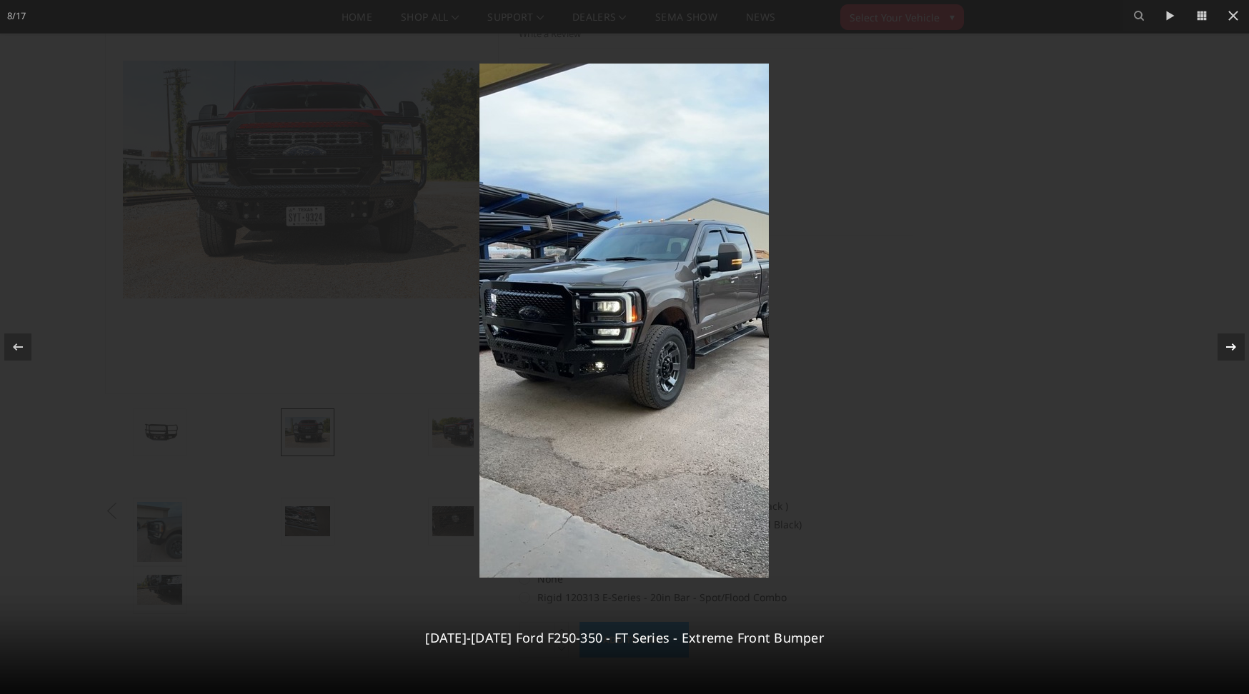
click at [1232, 339] on icon at bounding box center [1230, 347] width 17 height 17
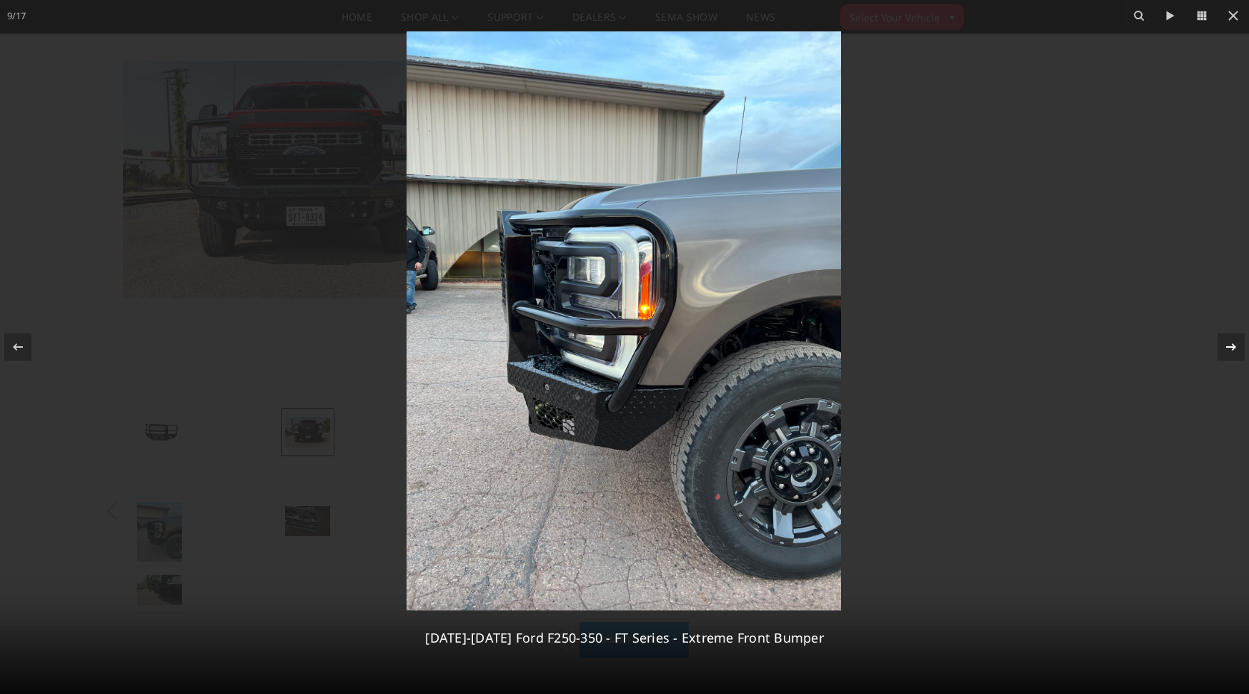
click at [1232, 339] on div "9 / 17 2023-2025 Ford F250-350 - FT Series - Extreme Front Bumper" at bounding box center [624, 347] width 1249 height 694
click at [1232, 339] on icon at bounding box center [1230, 347] width 17 height 17
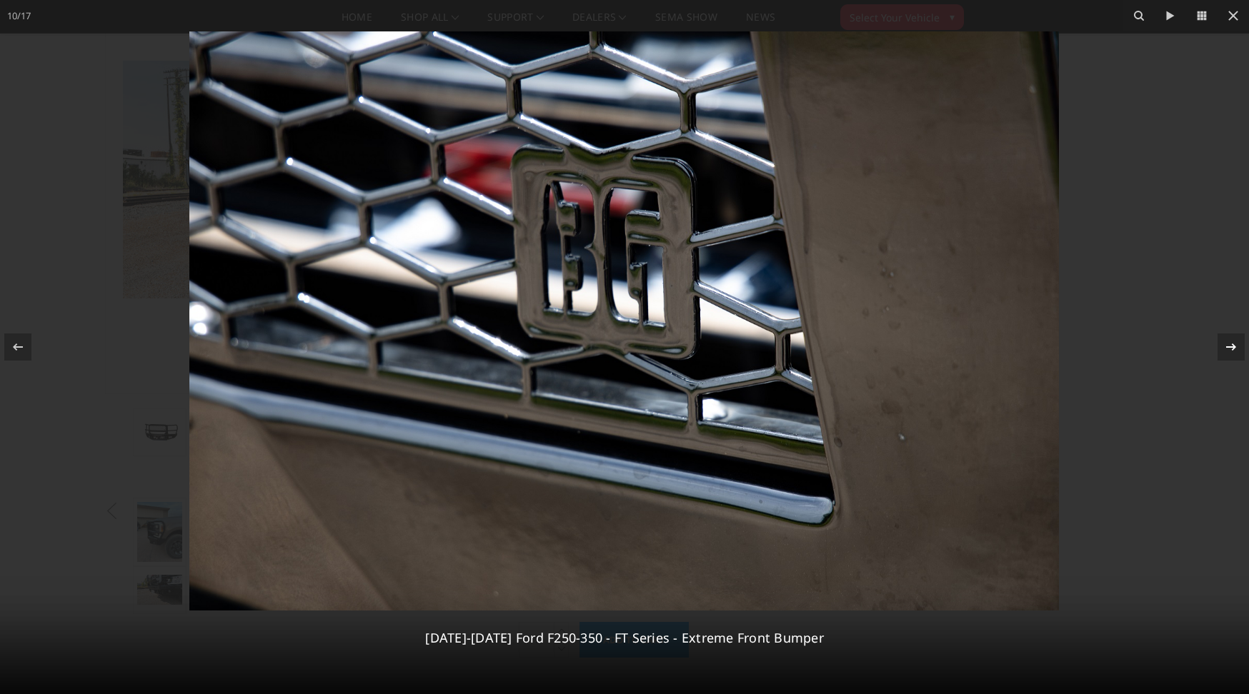
click at [1232, 339] on icon at bounding box center [1230, 347] width 17 height 17
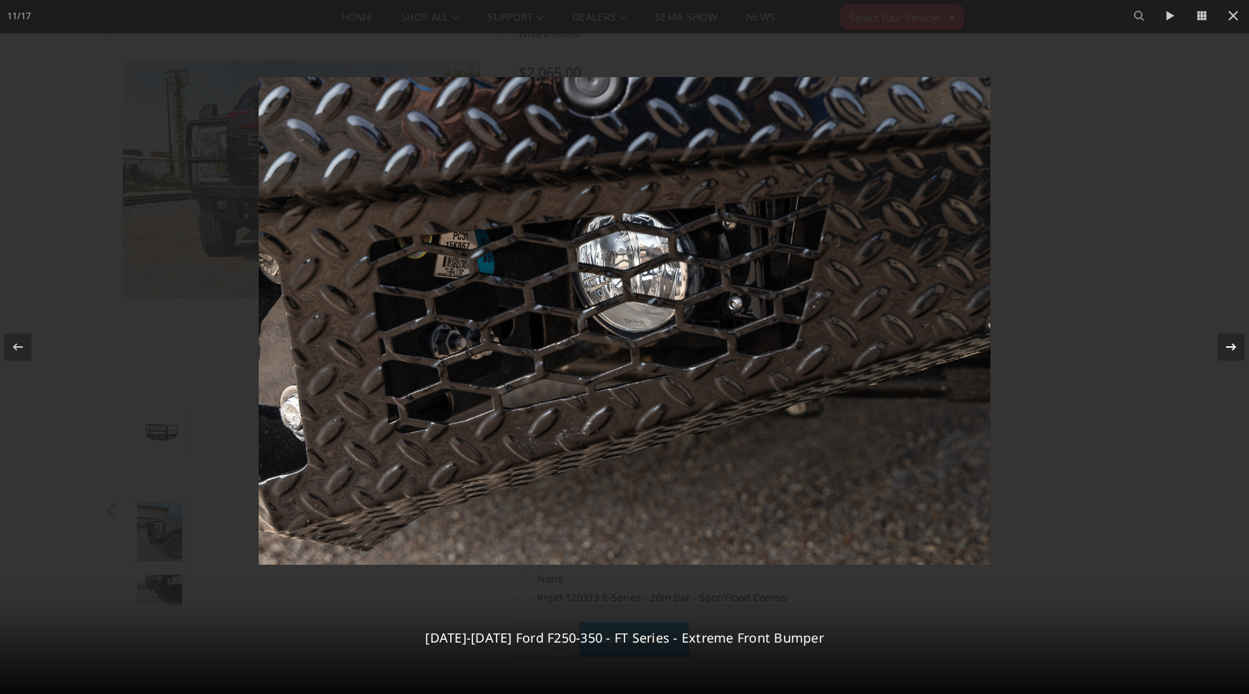
click at [1232, 339] on icon at bounding box center [1230, 347] width 17 height 17
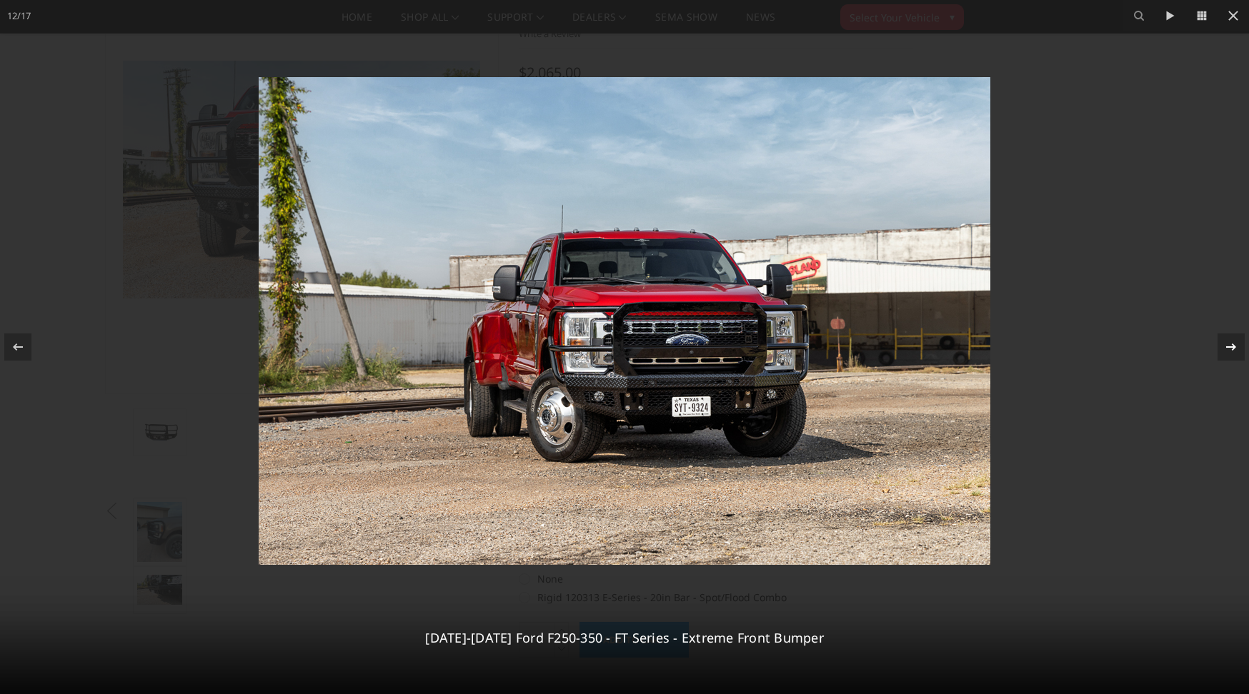
click at [1232, 339] on icon at bounding box center [1230, 347] width 17 height 17
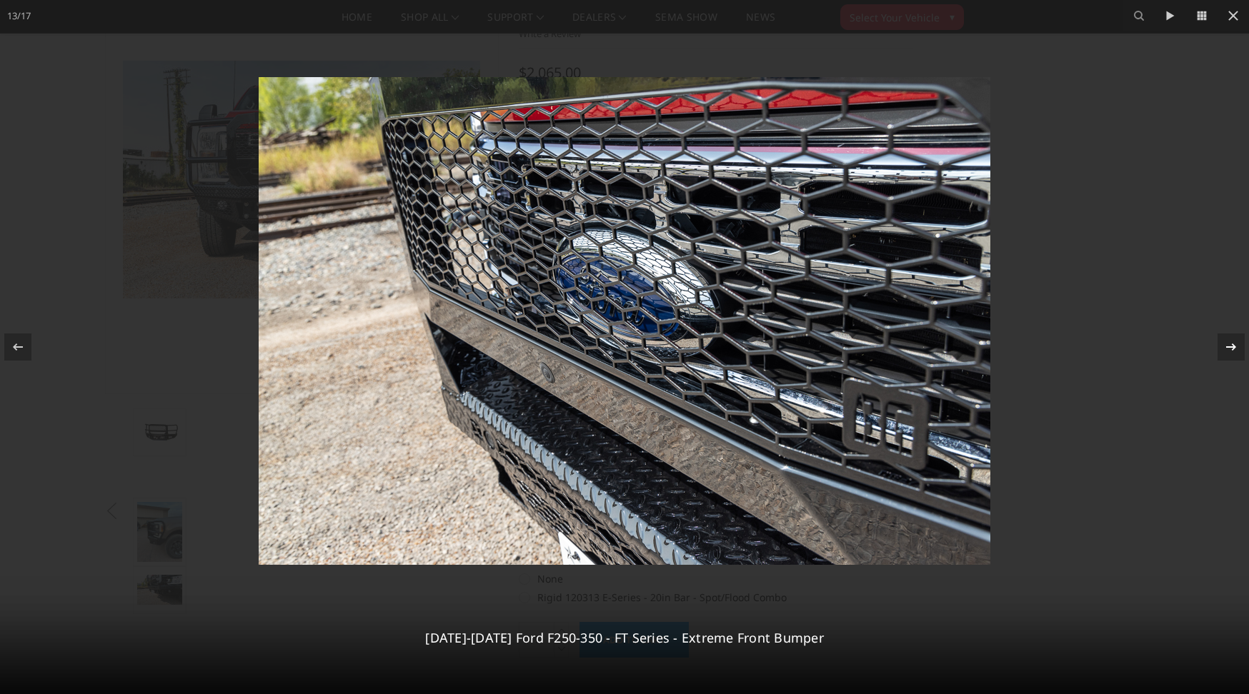
click at [1232, 339] on icon at bounding box center [1230, 347] width 17 height 17
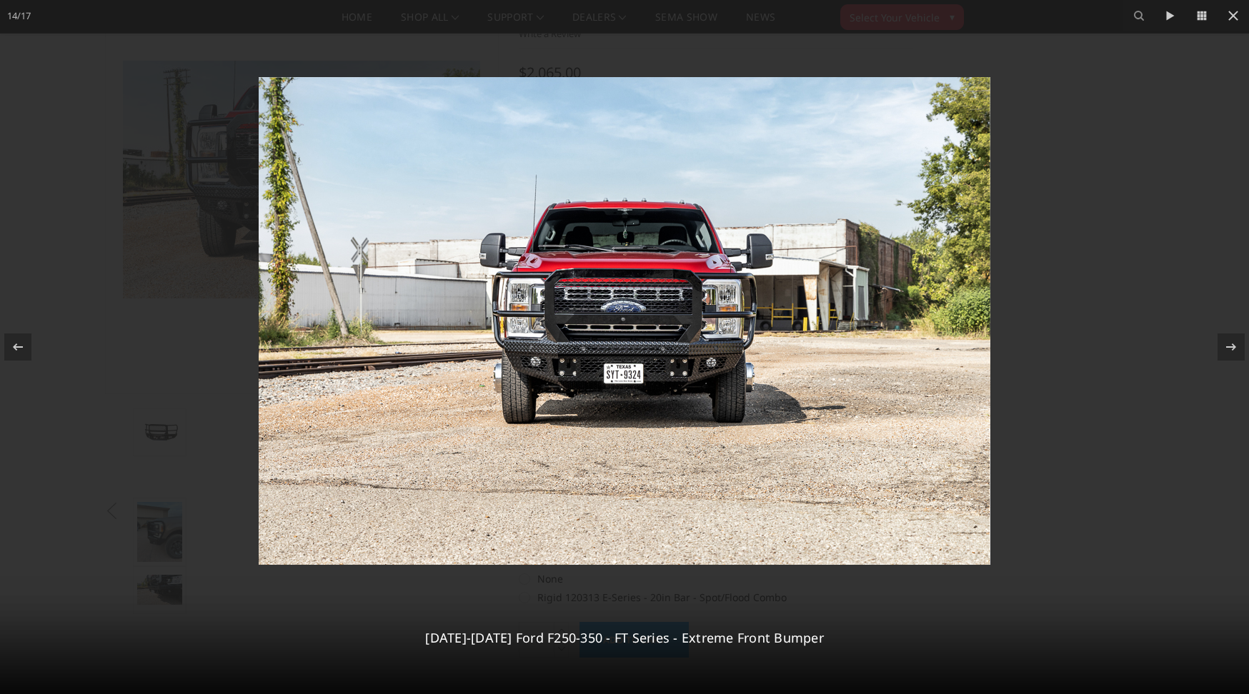
click at [1162, 296] on div at bounding box center [624, 347] width 1249 height 694
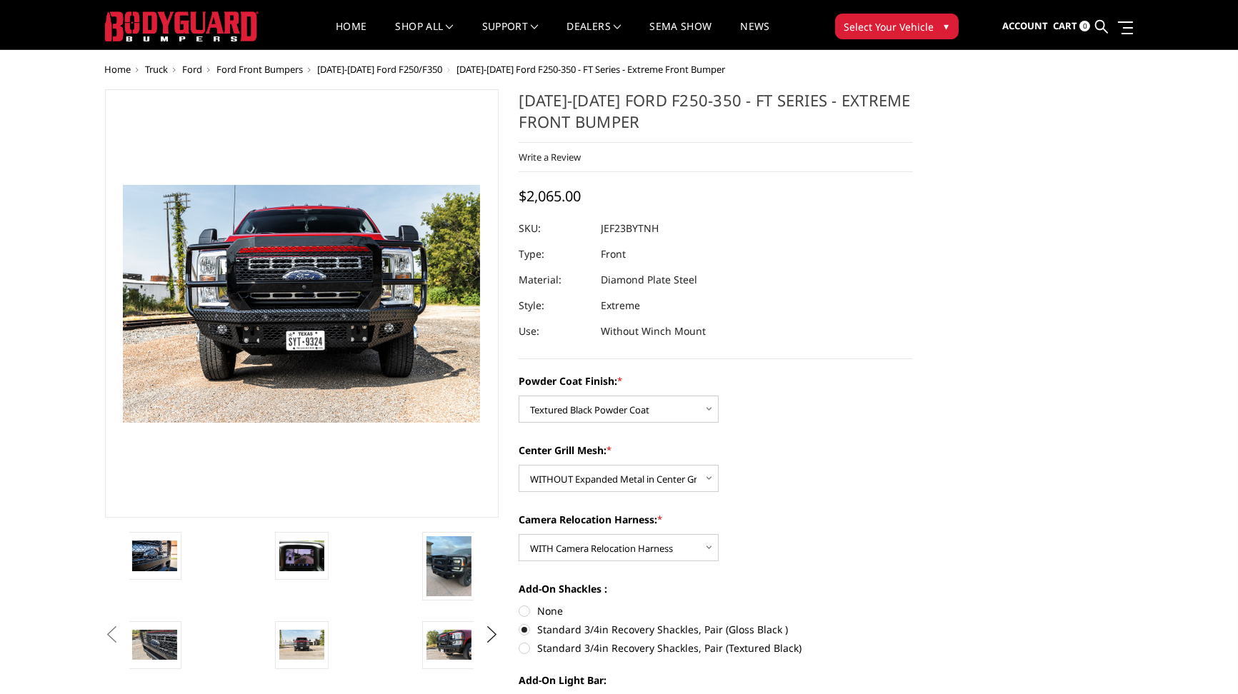
scroll to position [0, 0]
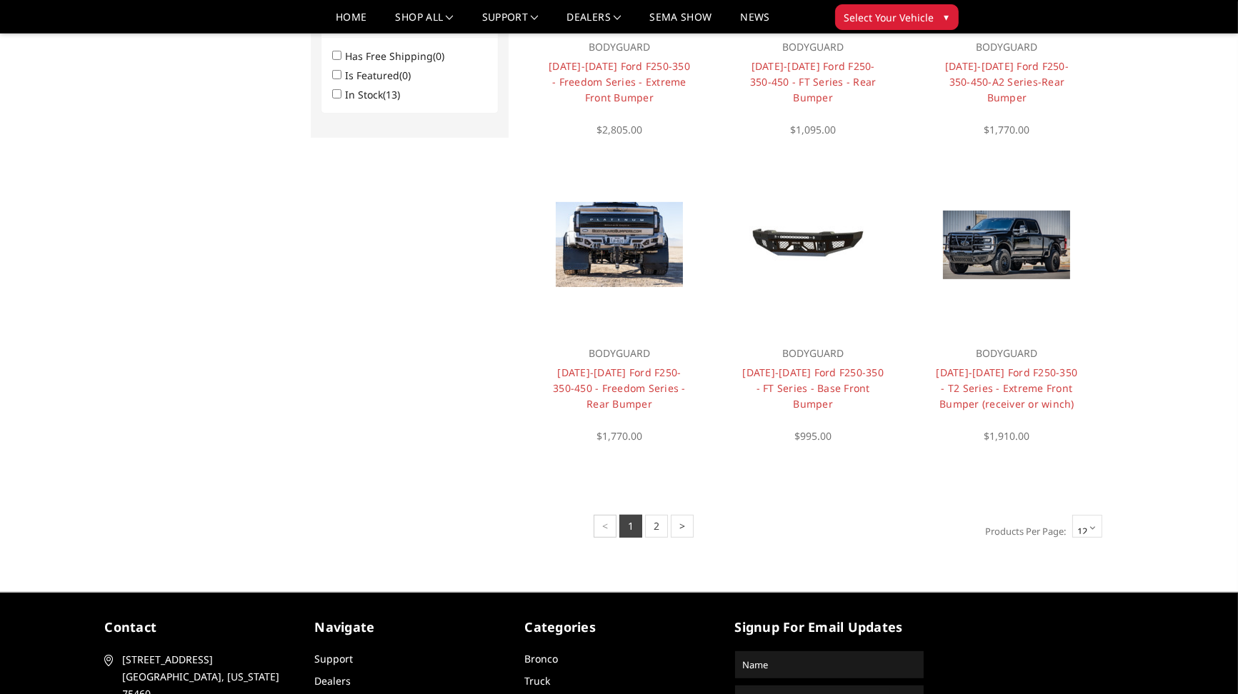
scroll to position [883, 0]
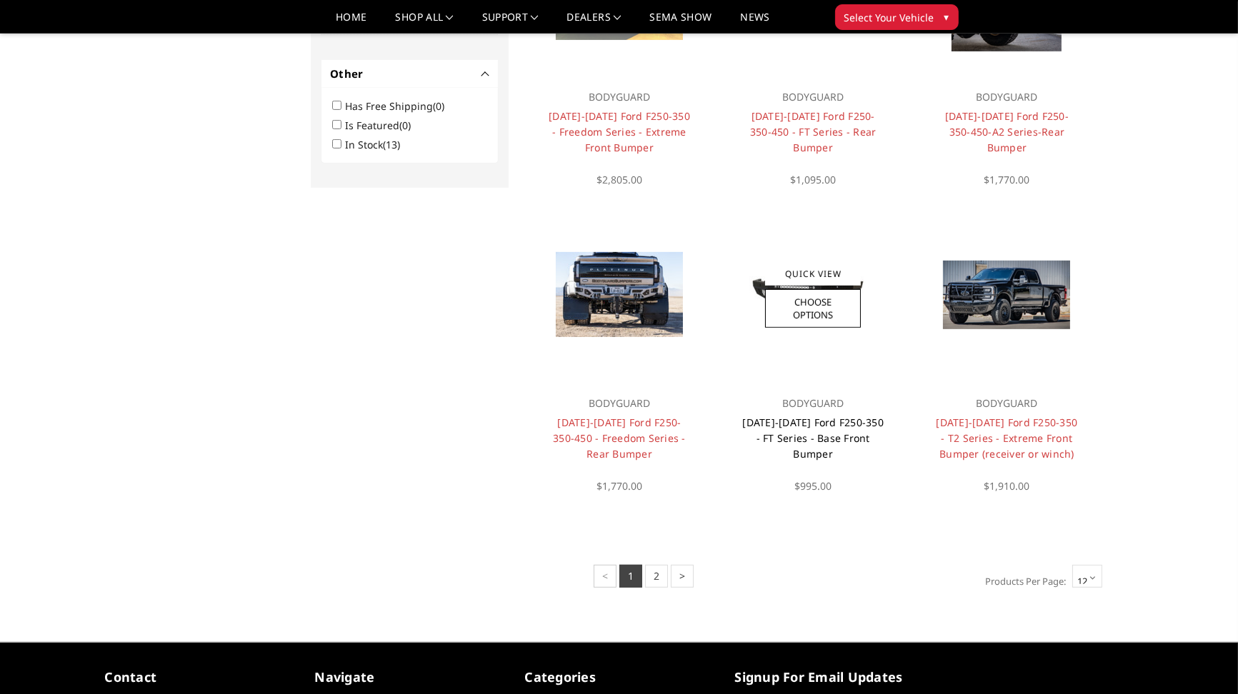
click at [822, 441] on link "[DATE]-[DATE] Ford F250-350 - FT Series - Base Front Bumper" at bounding box center [812, 438] width 141 height 45
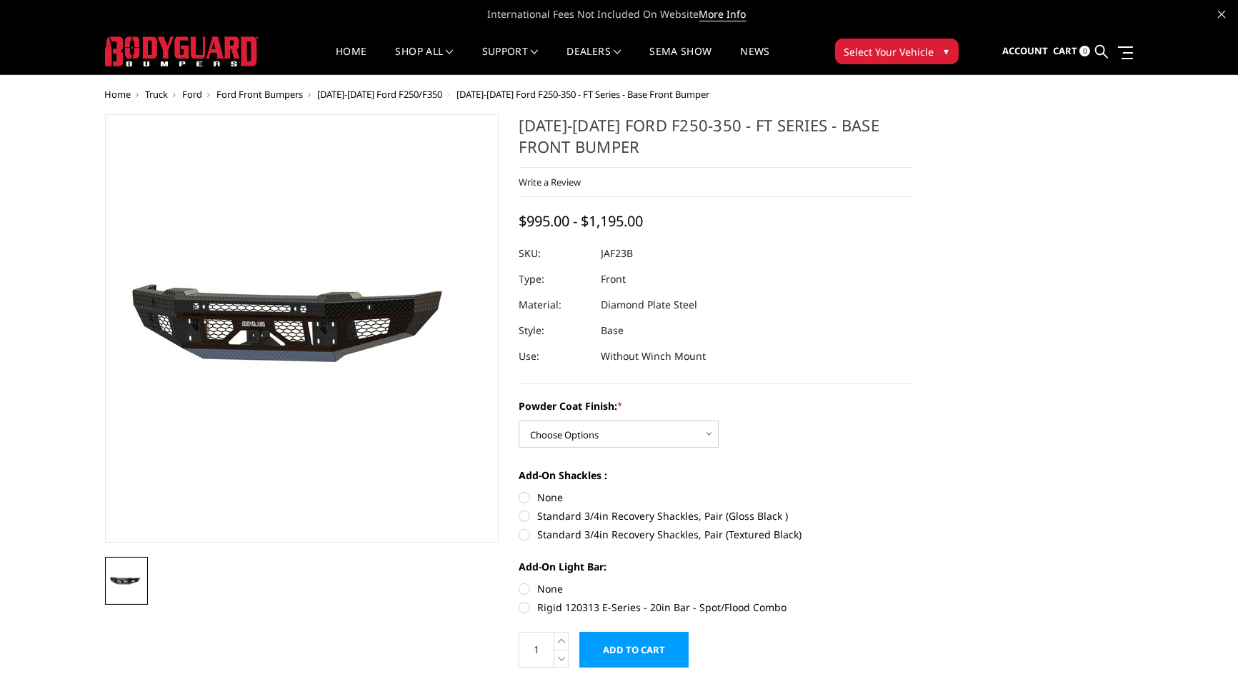
click at [822, 441] on div "Powder Coat Finish: * Choose Options Bare Metal Gloss Black Powder Coat Texture…" at bounding box center [716, 423] width 394 height 49
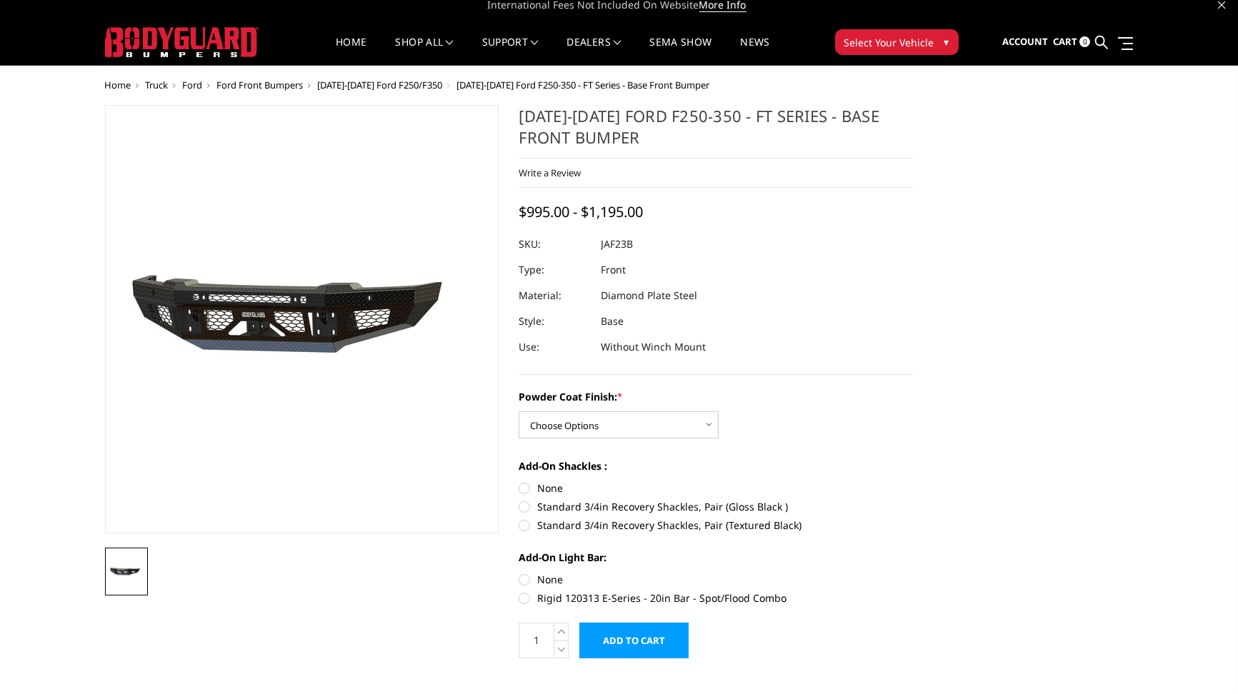
scroll to position [7, 0]
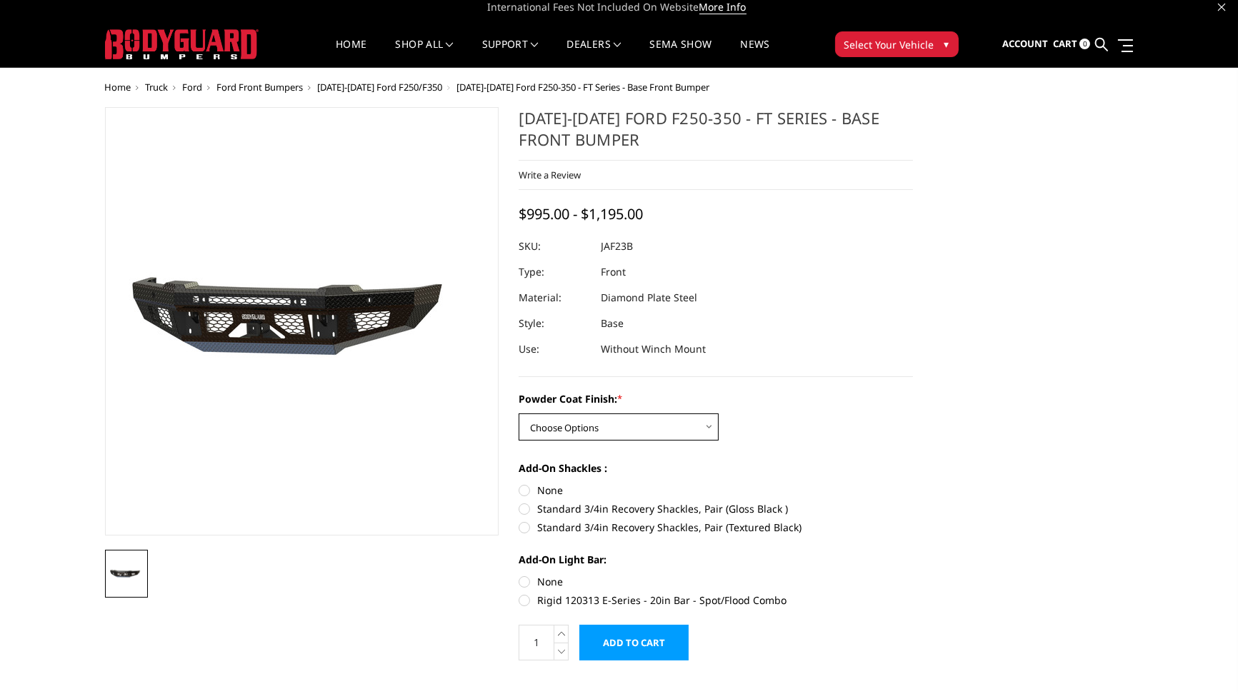
click at [706, 426] on select "Choose Options Bare Metal Gloss Black Powder Coat Textured Black Powder Coat" at bounding box center [619, 427] width 200 height 27
select select "3380"
click at [519, 414] on select "Choose Options Bare Metal Gloss Black Powder Coat Textured Black Powder Coat" at bounding box center [619, 427] width 200 height 27
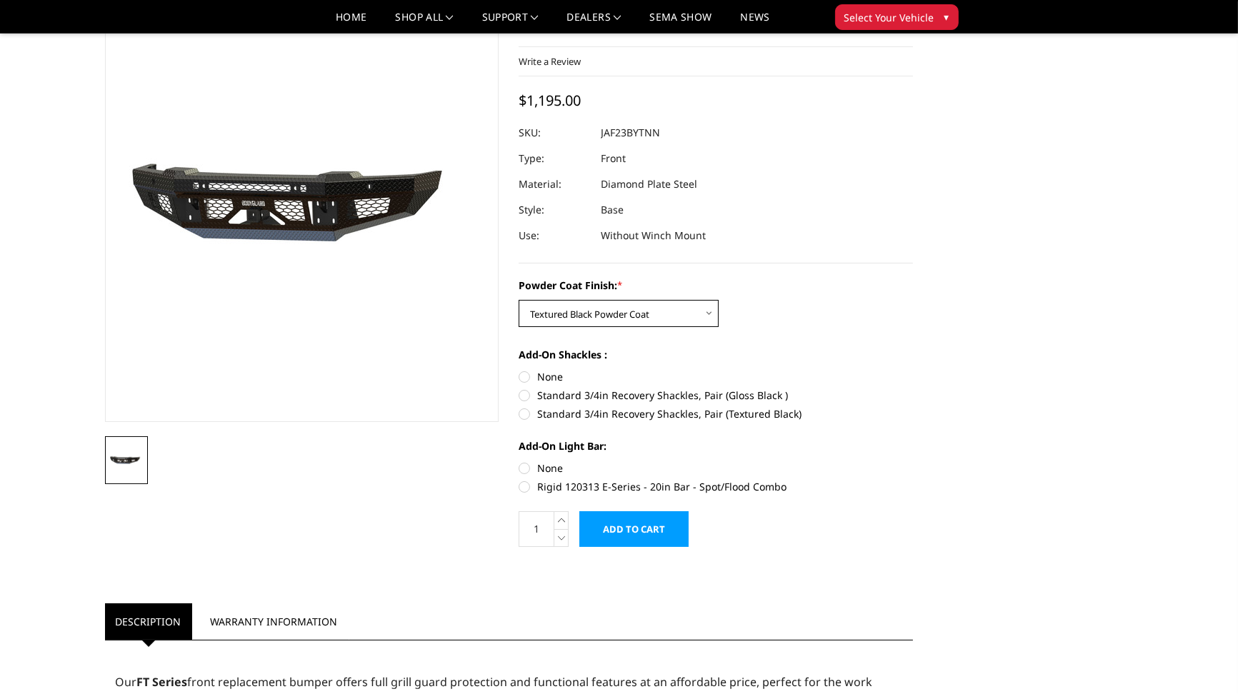
scroll to position [86, 0]
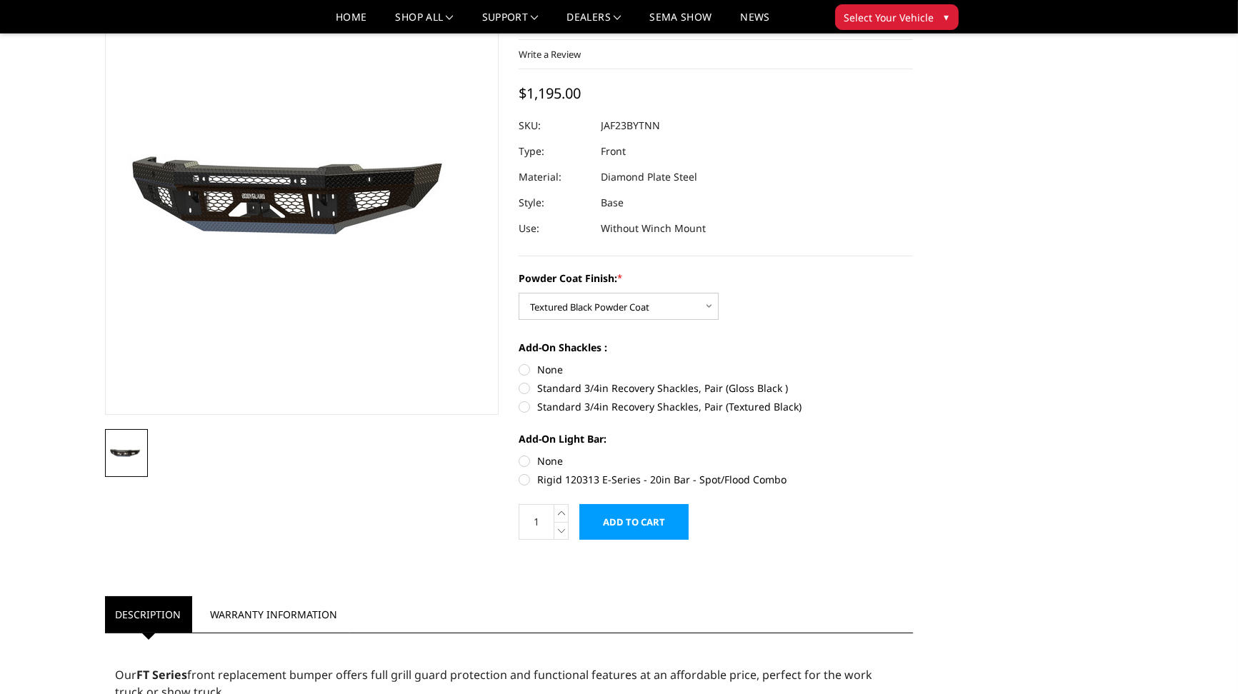
click at [534, 386] on label "Standard 3/4in Recovery Shackles, Pair (Gloss Black )" at bounding box center [716, 388] width 394 height 15
click at [913, 363] on input "Standard 3/4in Recovery Shackles, Pair (Gloss Black )" at bounding box center [913, 362] width 1 height 1
radio input "true"
click at [526, 405] on label "Standard 3/4in Recovery Shackles, Pair (Textured Black)" at bounding box center [716, 406] width 394 height 15
click at [913, 381] on input "Standard 3/4in Recovery Shackles, Pair (Textured Black)" at bounding box center [913, 381] width 1 height 1
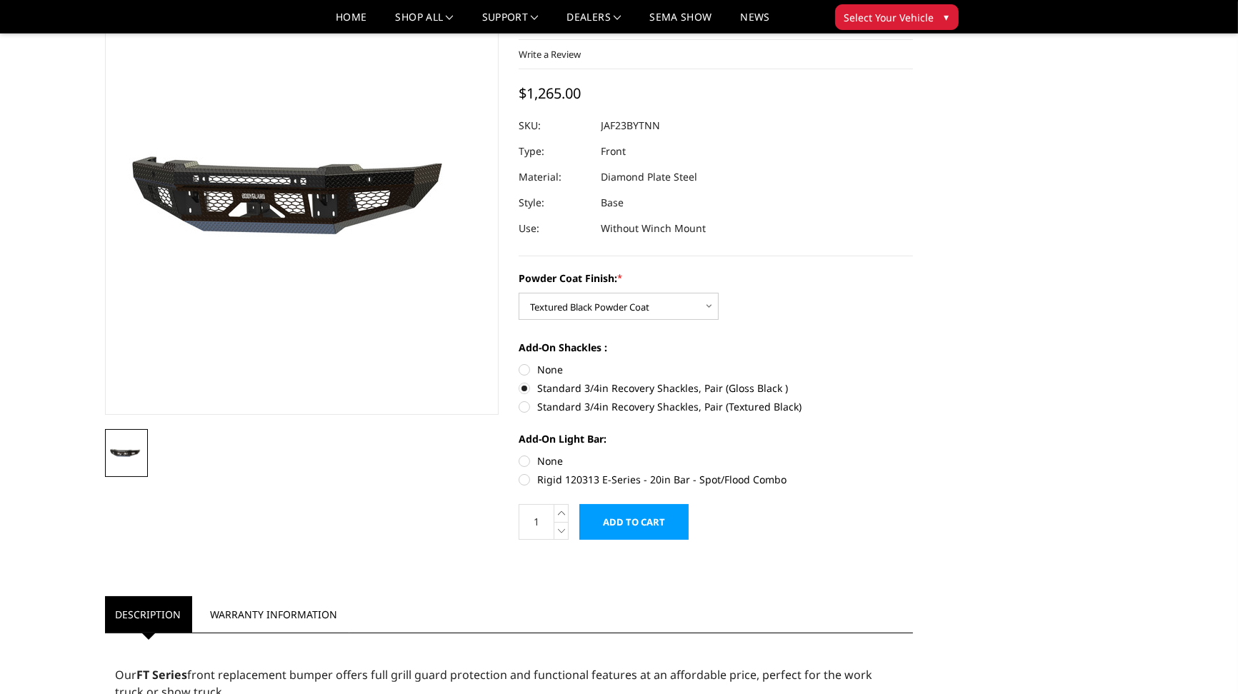
radio input "true"
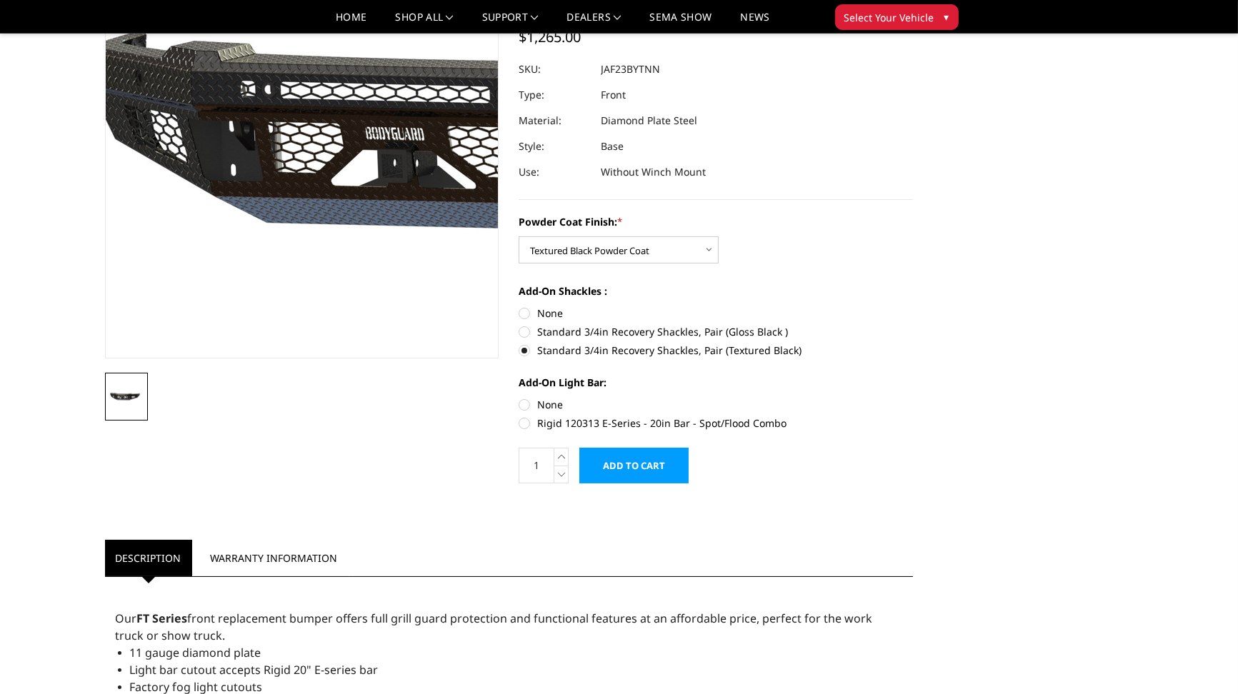
scroll to position [0, 0]
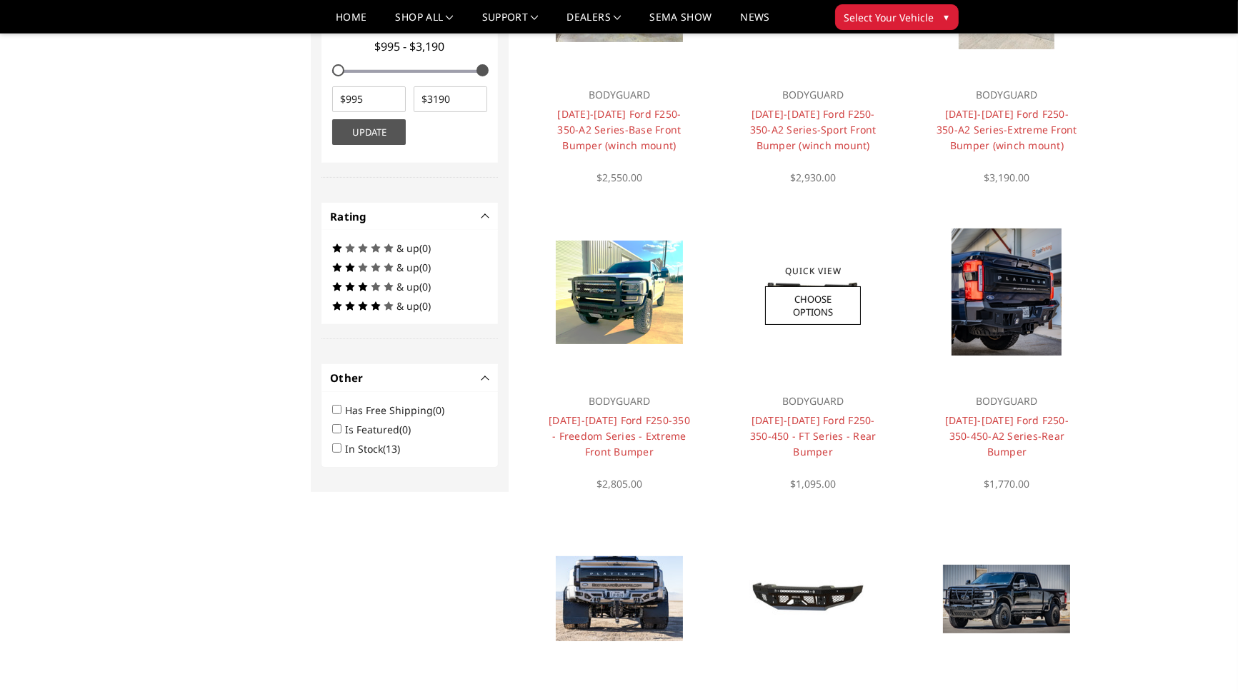
scroll to position [575, 0]
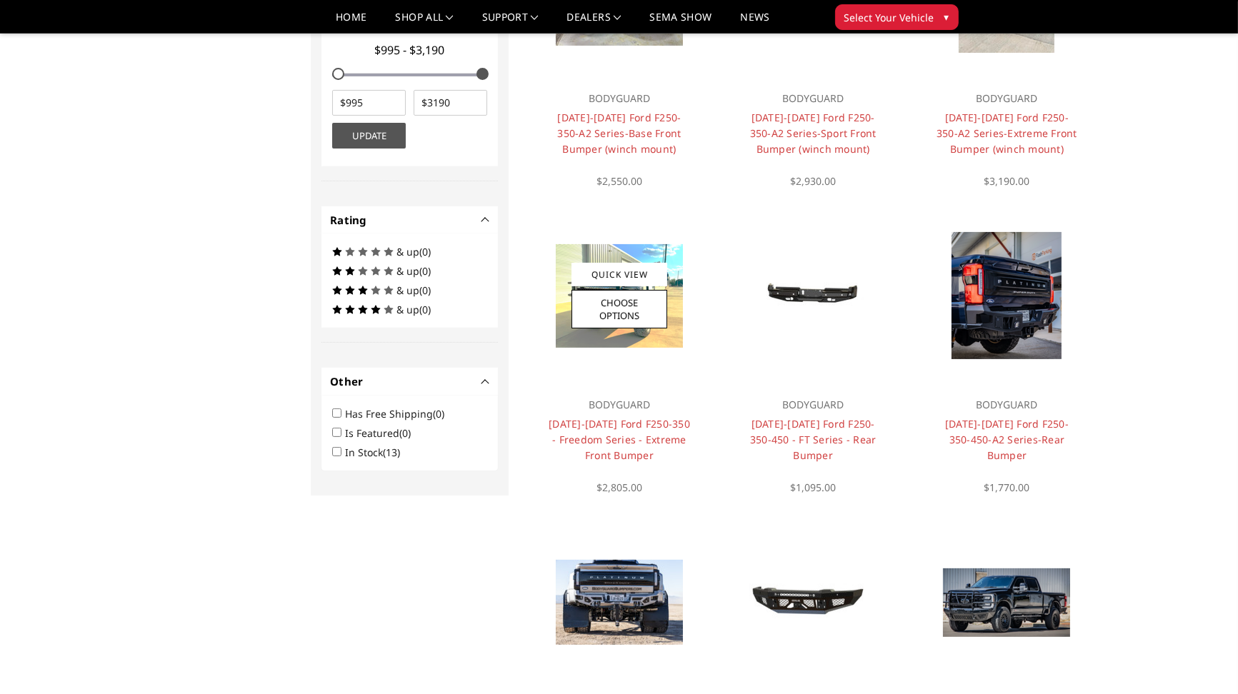
click at [617, 446] on h4 "[DATE]-[DATE] Ford F250-350 - Freedom Series - Extreme Front Bumper" at bounding box center [619, 439] width 144 height 47
click at [601, 434] on link "[DATE]-[DATE] Ford F250-350 - Freedom Series - Extreme Front Bumper" at bounding box center [619, 439] width 141 height 45
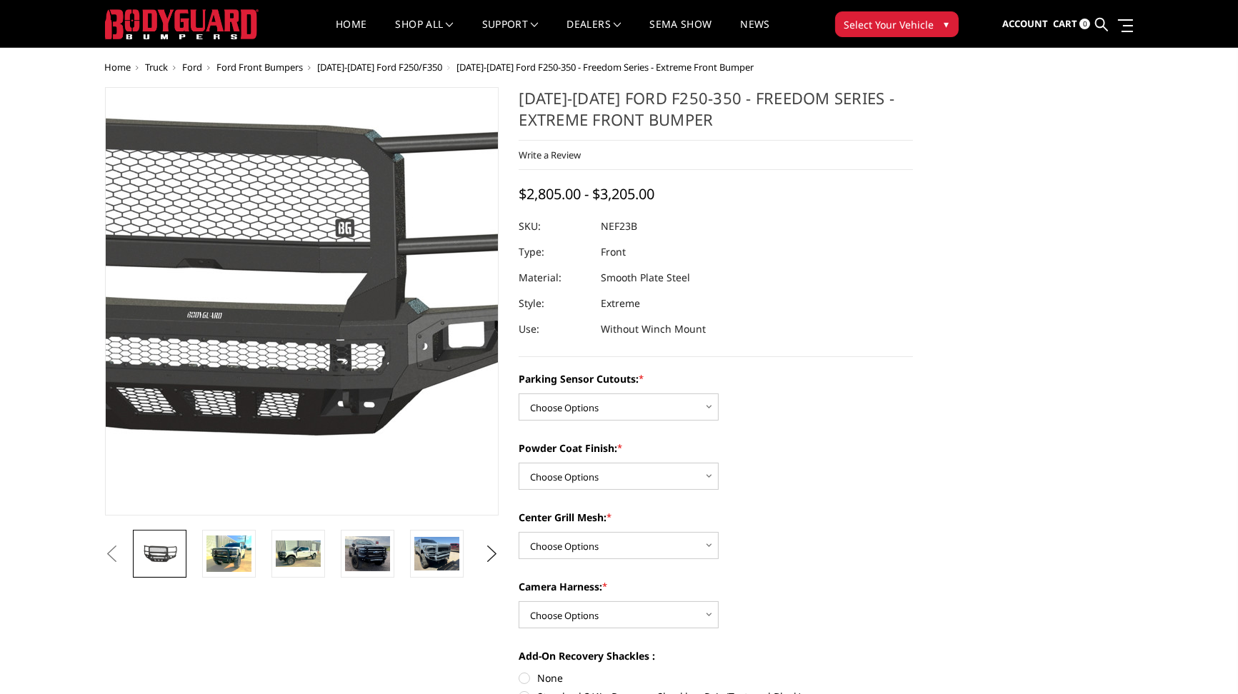
scroll to position [26, 0]
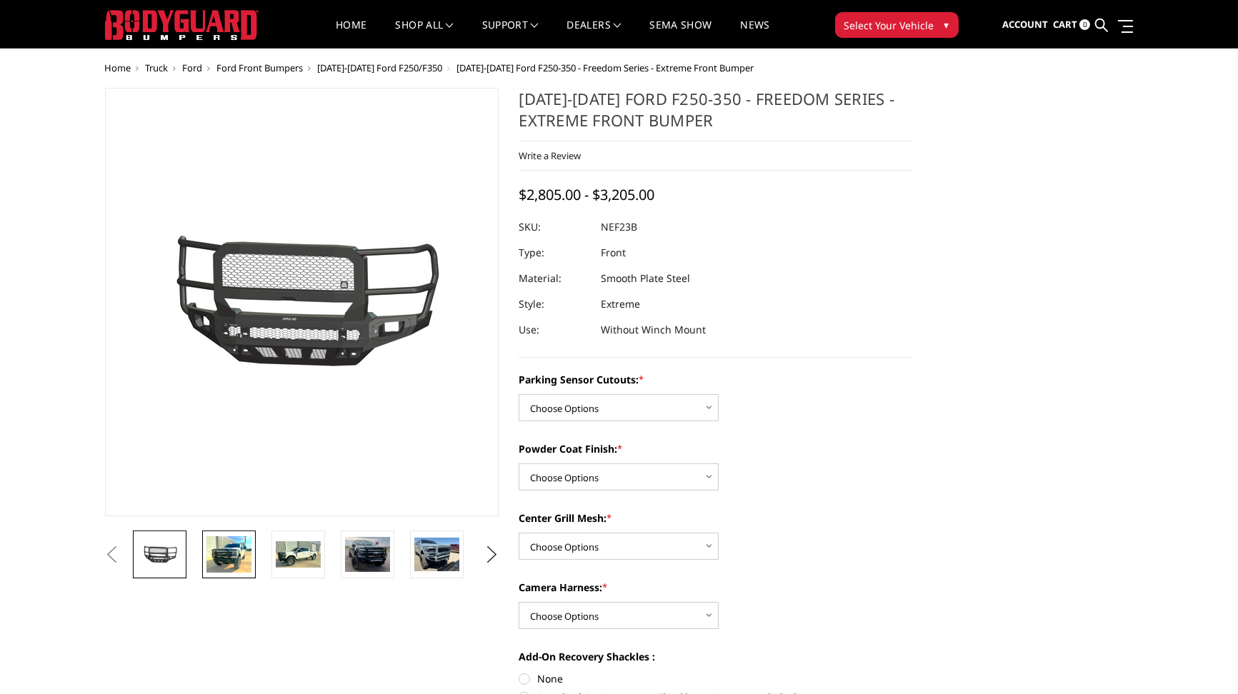
click at [229, 556] on img at bounding box center [228, 554] width 45 height 36
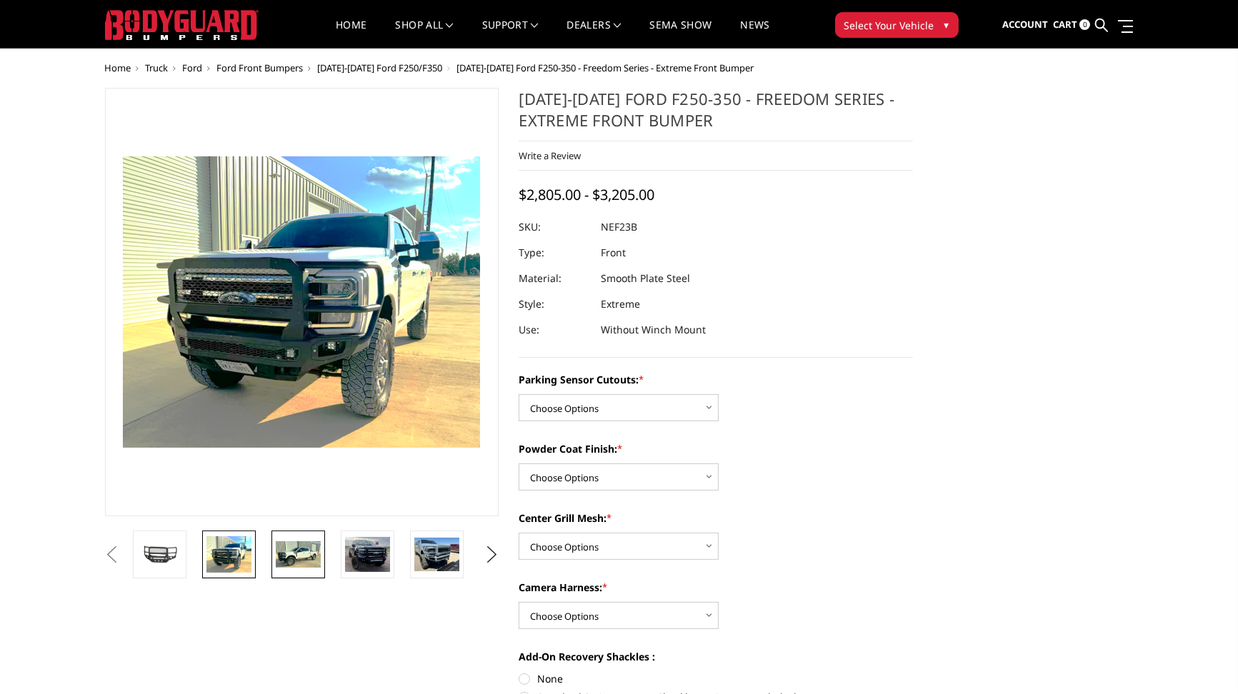
click at [296, 561] on img at bounding box center [298, 554] width 45 height 27
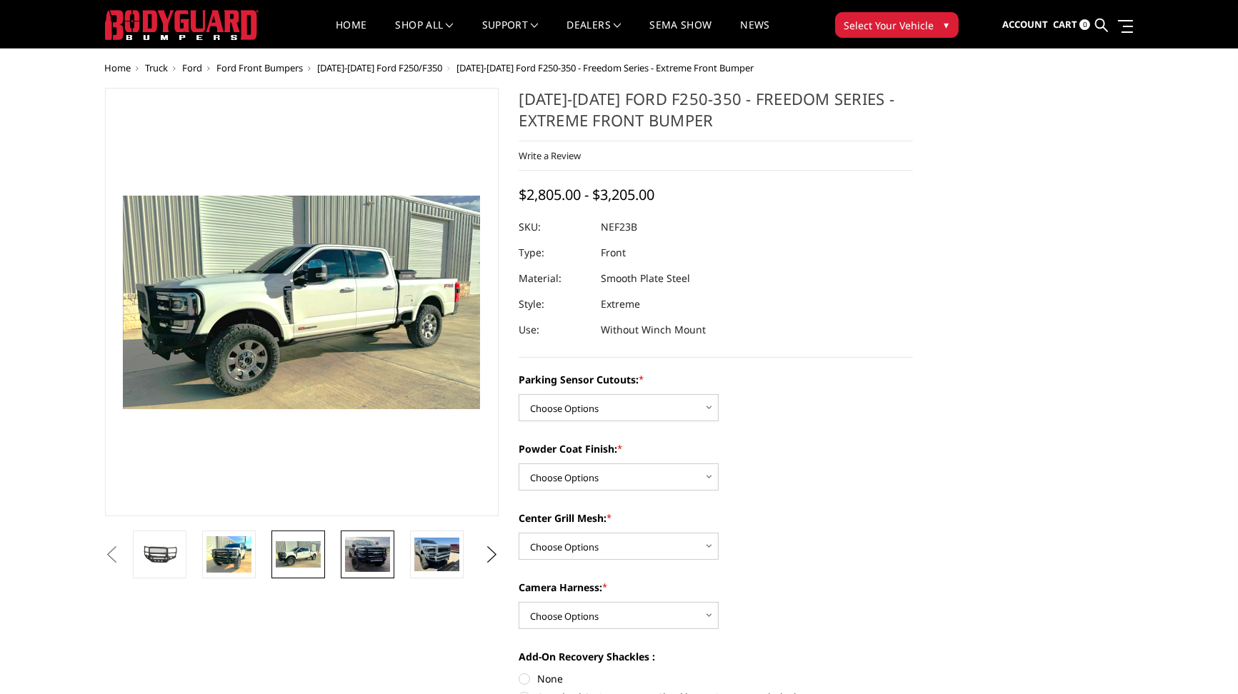
click at [366, 550] on img at bounding box center [367, 554] width 45 height 35
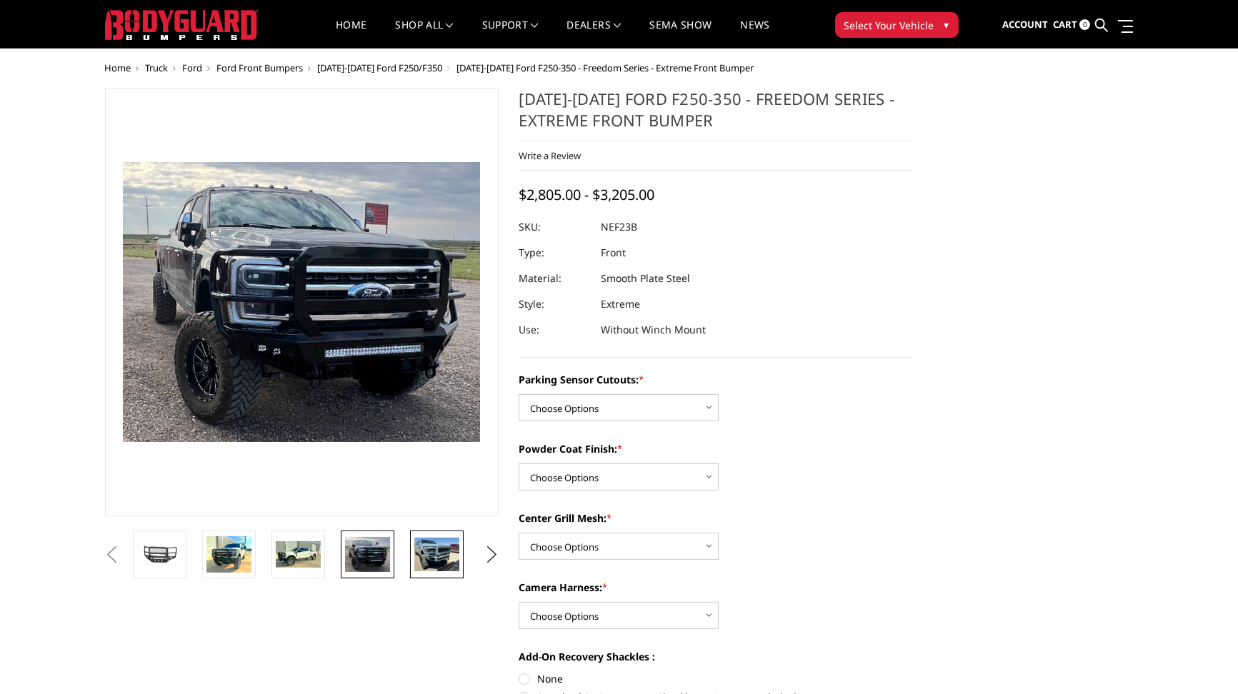
click at [436, 555] on img at bounding box center [436, 555] width 45 height 34
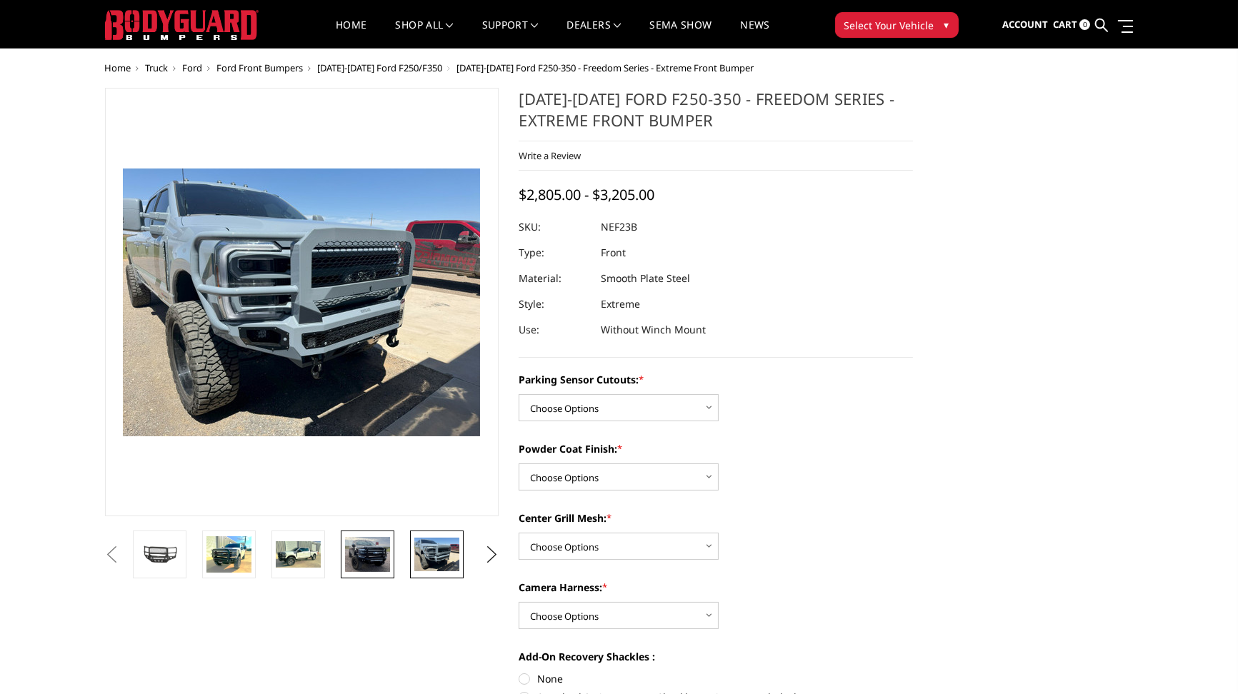
click at [366, 548] on img at bounding box center [367, 554] width 45 height 35
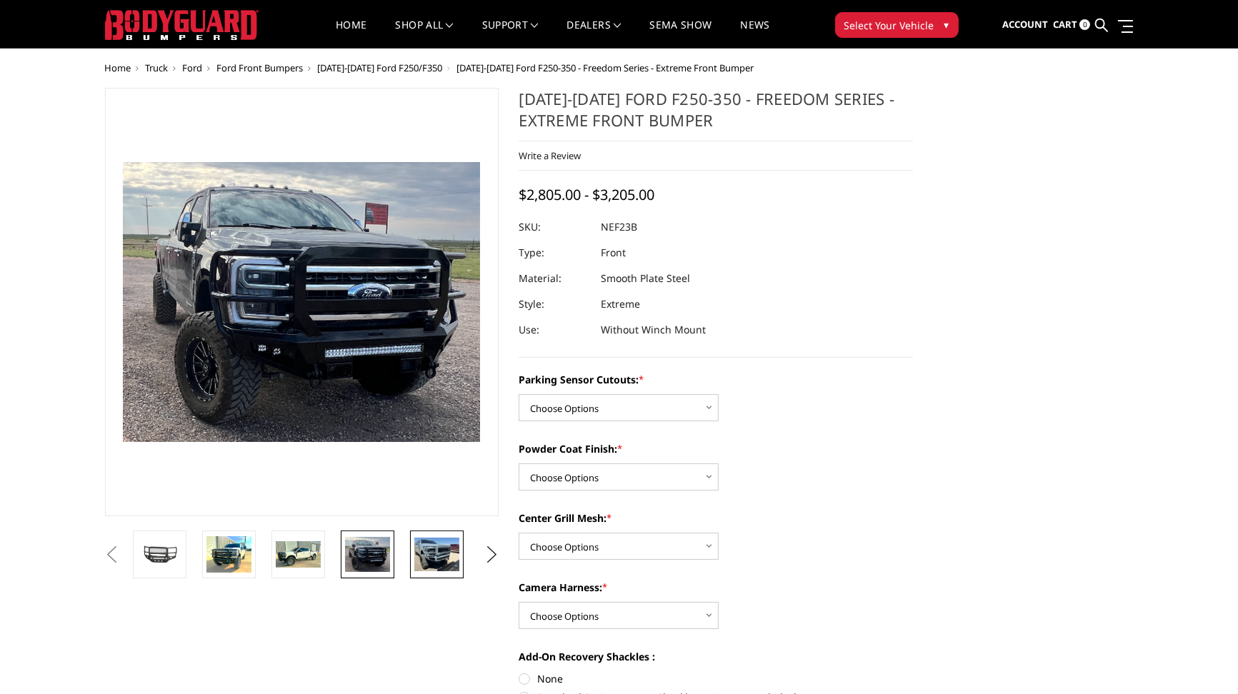
click at [439, 548] on img at bounding box center [436, 555] width 45 height 34
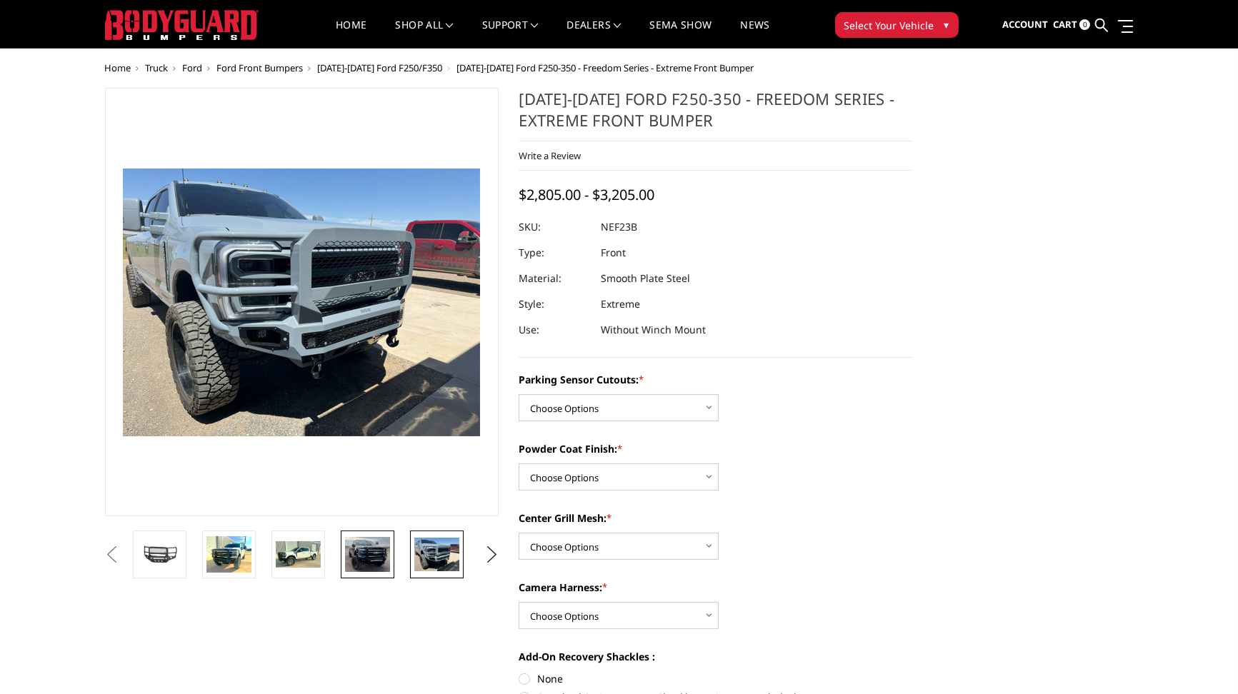
click at [373, 550] on img at bounding box center [367, 554] width 45 height 35
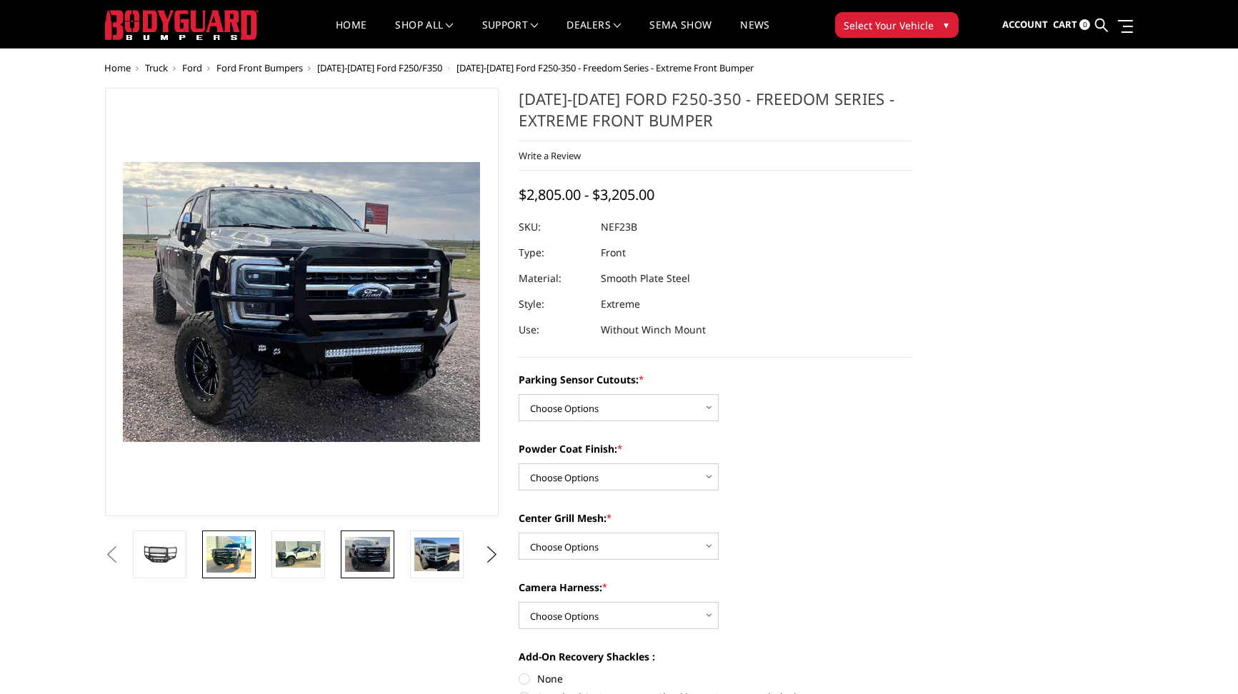
click at [217, 560] on img at bounding box center [228, 554] width 45 height 36
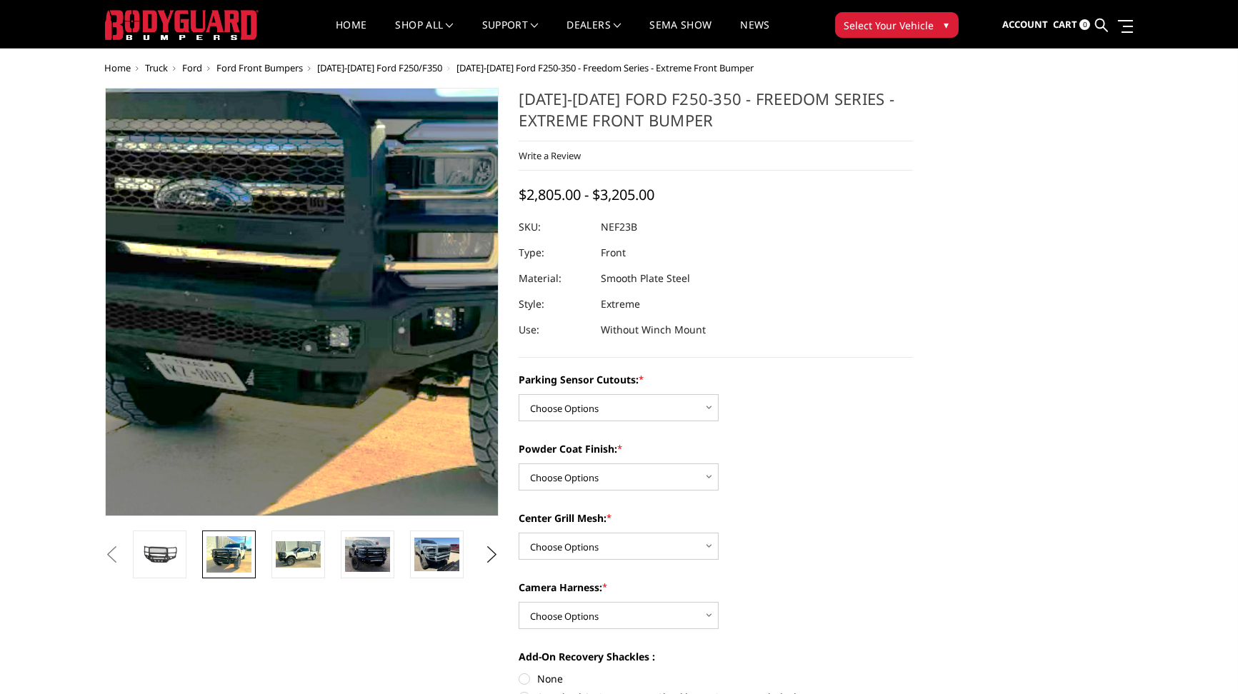
click at [253, 433] on img at bounding box center [367, 205] width 914 height 746
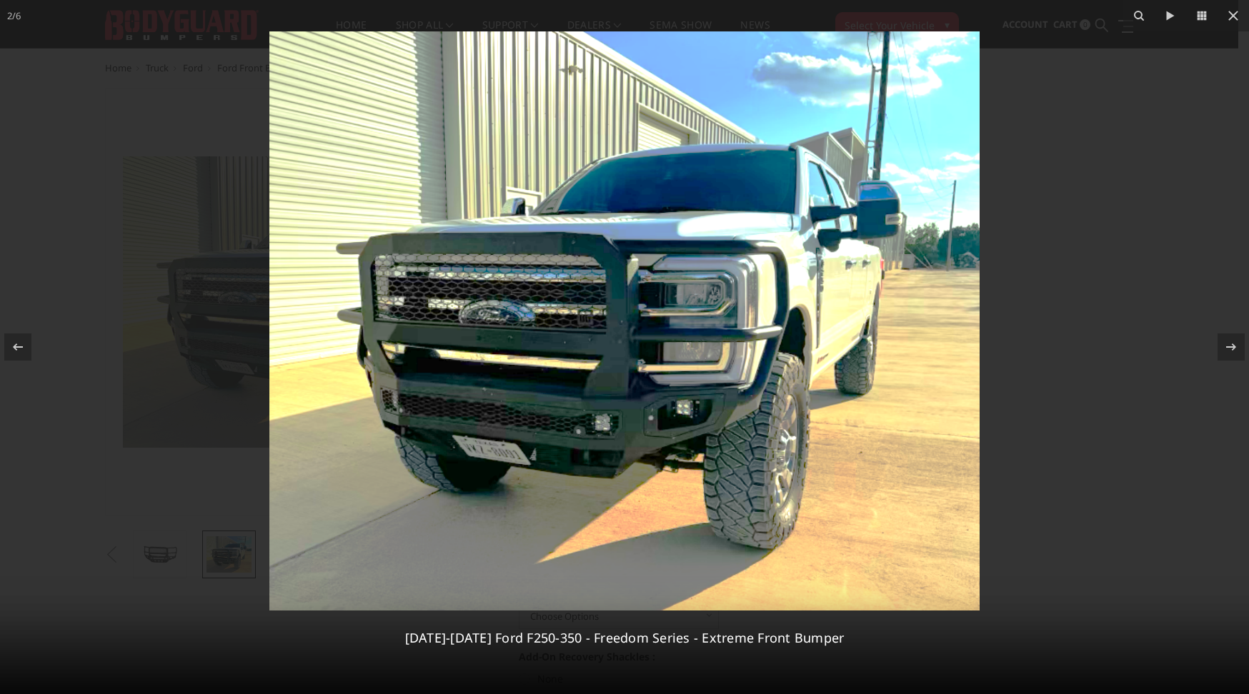
click at [1063, 247] on div at bounding box center [624, 347] width 1249 height 694
